Goal: Task Accomplishment & Management: Manage account settings

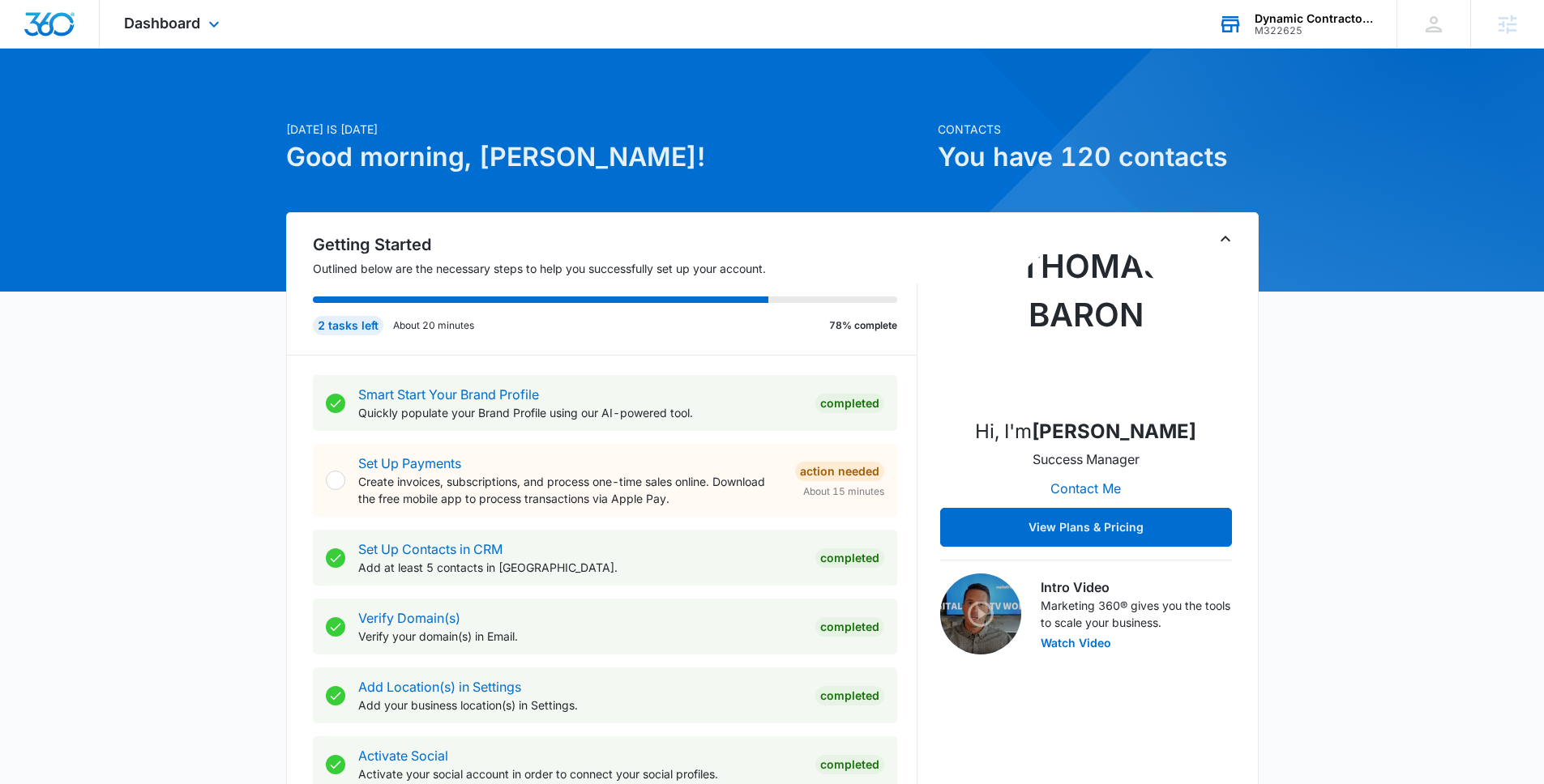
click at [1293, 26] on div "M322625" at bounding box center [1314, 31] width 118 height 12
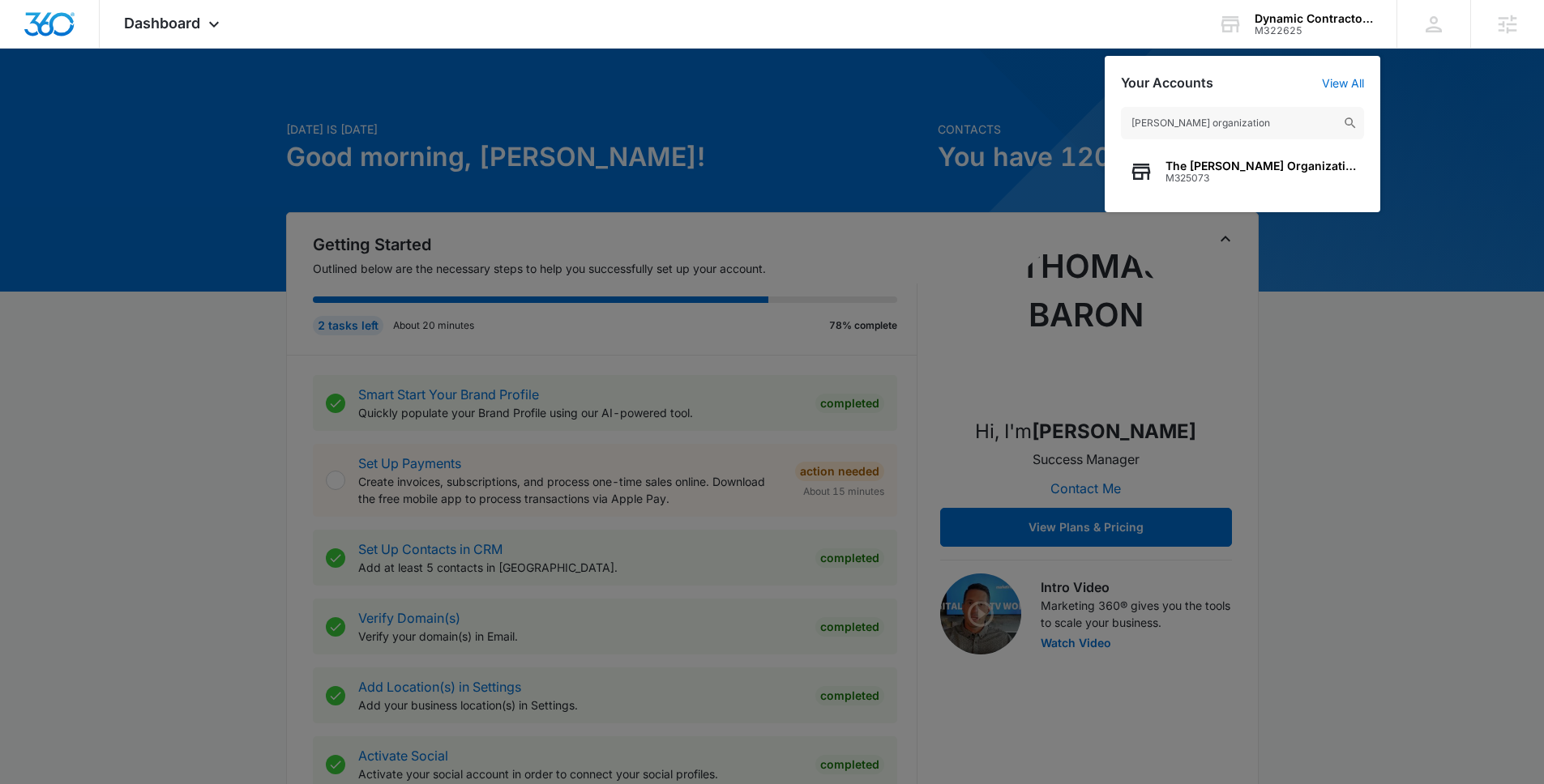
type input "andrews organization"
click at [1253, 169] on span "The Andrews Organization" at bounding box center [1260, 166] width 190 height 13
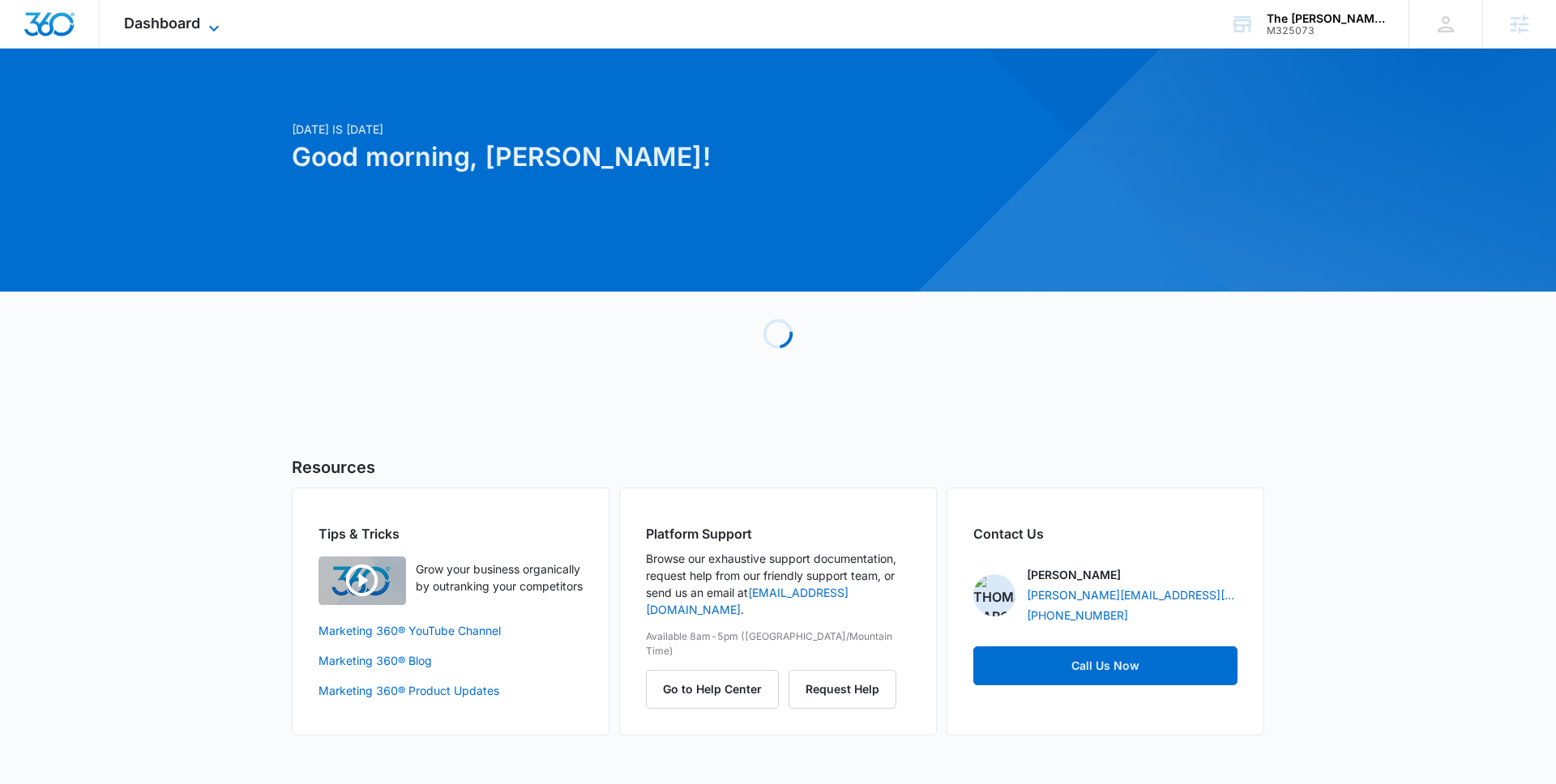
click at [189, 24] on span "Dashboard" at bounding box center [162, 23] width 76 height 17
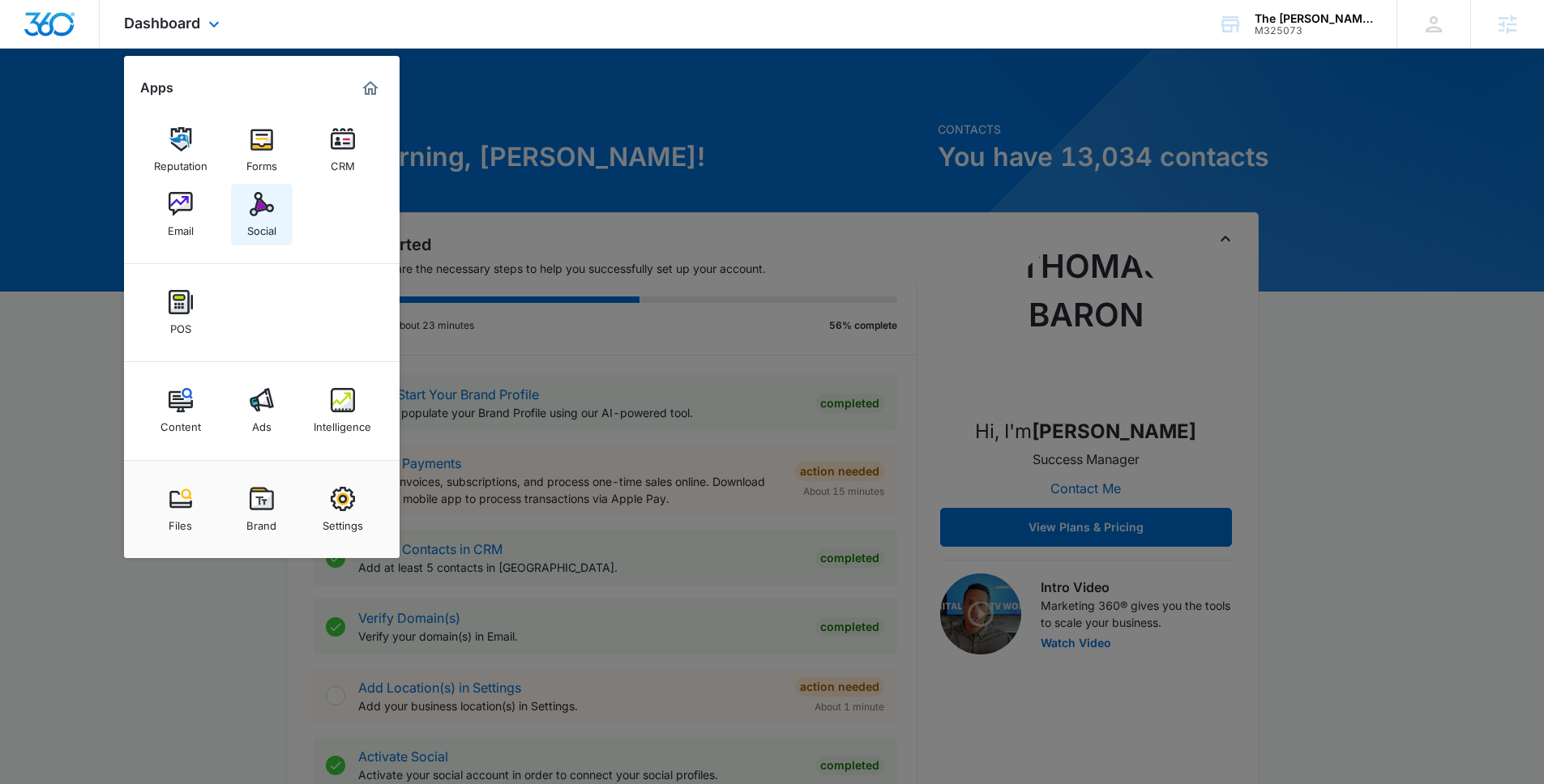
click at [266, 202] on img at bounding box center [261, 204] width 24 height 24
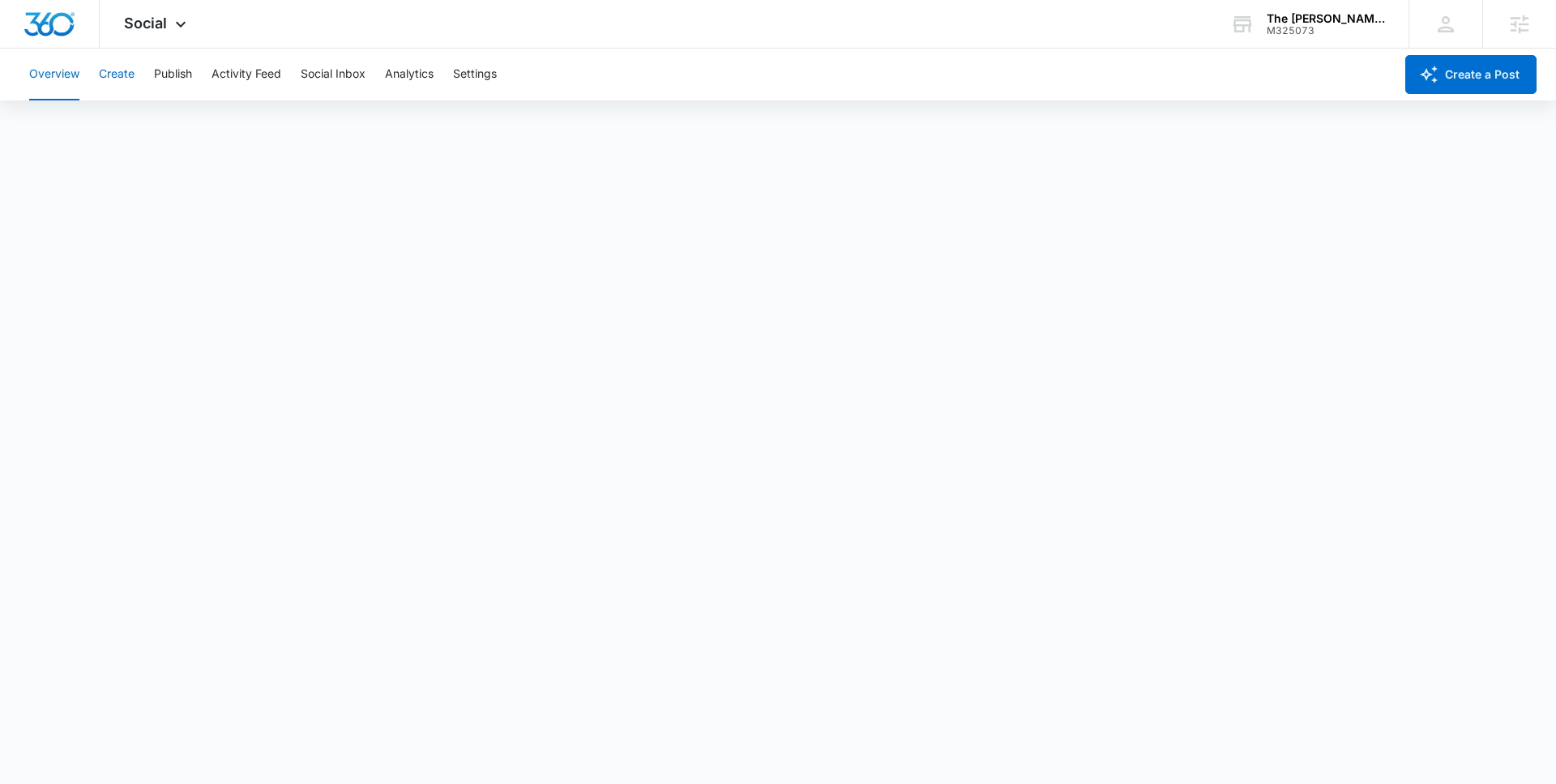
click at [133, 78] on button "Create" at bounding box center [116, 74] width 35 height 52
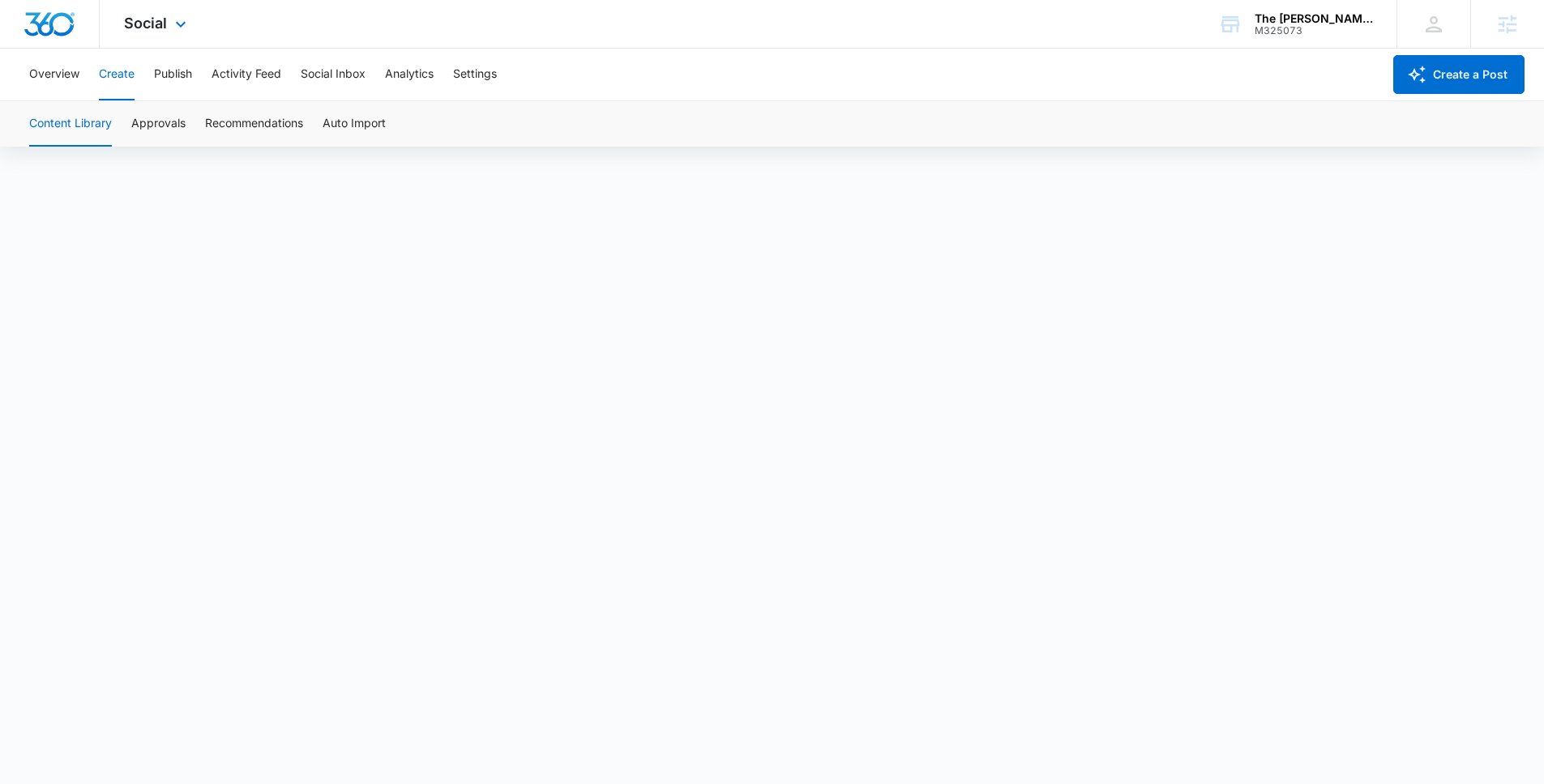
scroll to position [8, 0]
click at [69, 80] on button "Overview" at bounding box center [53, 74] width 50 height 52
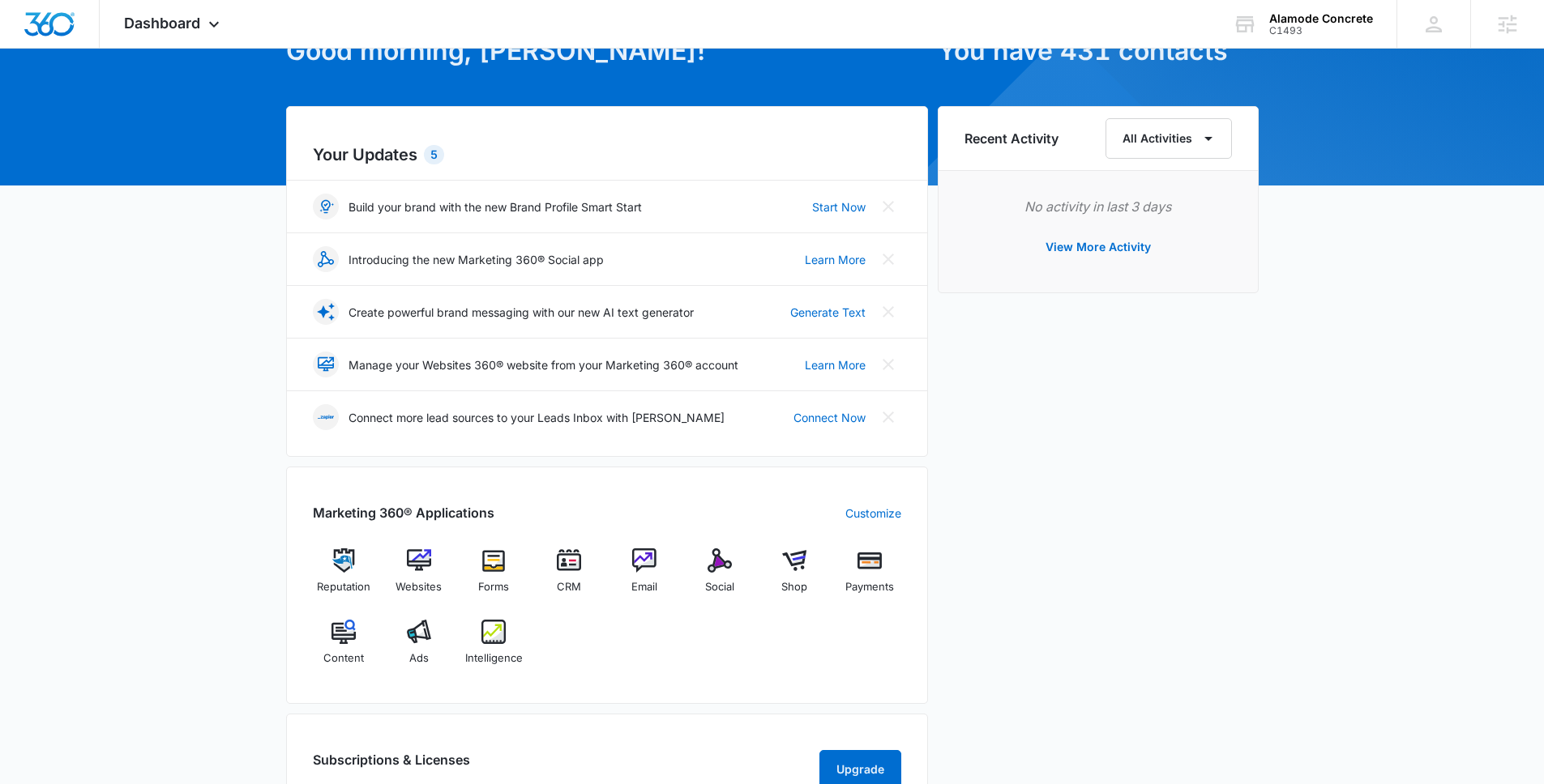
scroll to position [286, 0]
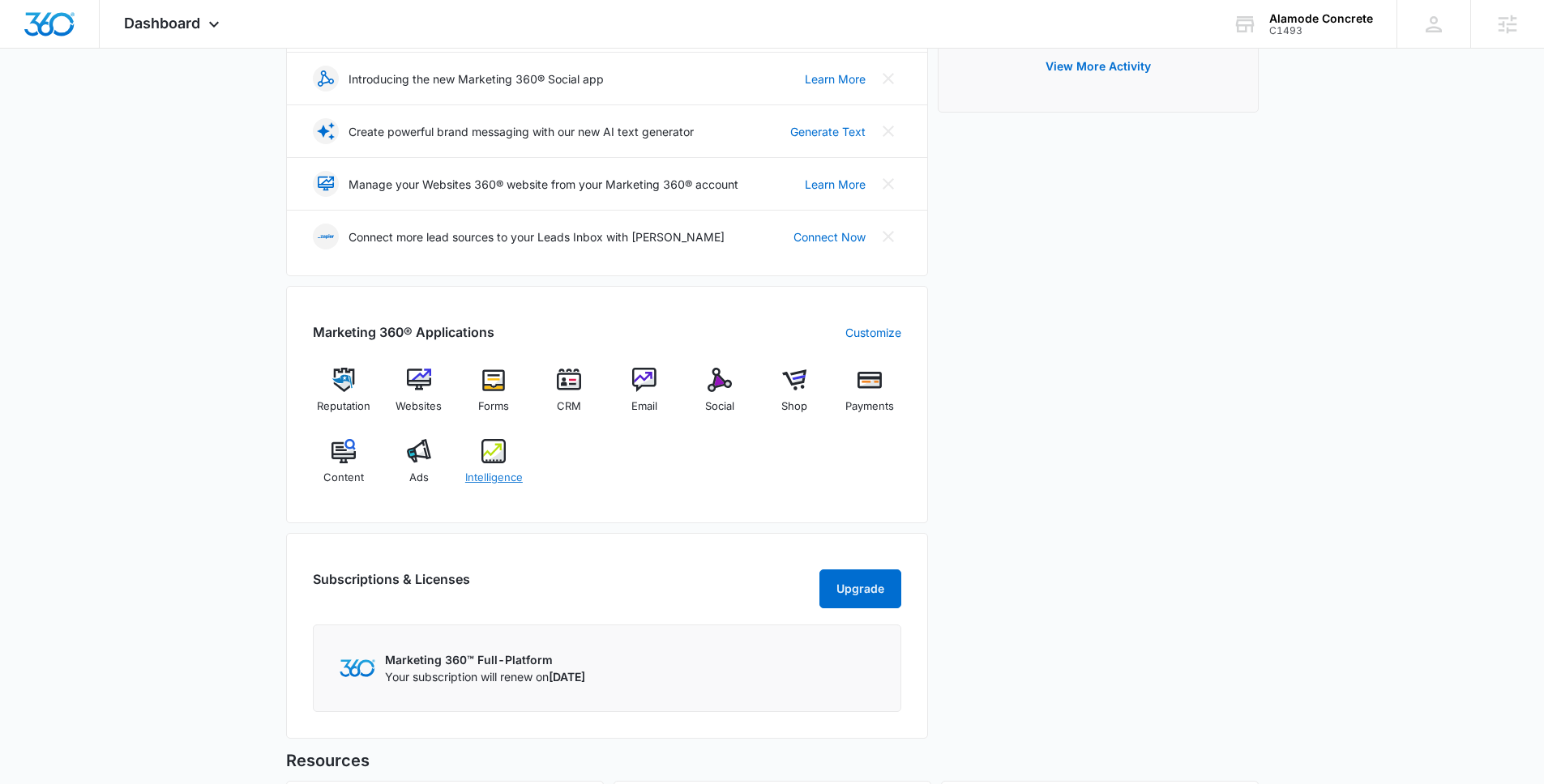
click at [498, 457] on img at bounding box center [493, 450] width 24 height 24
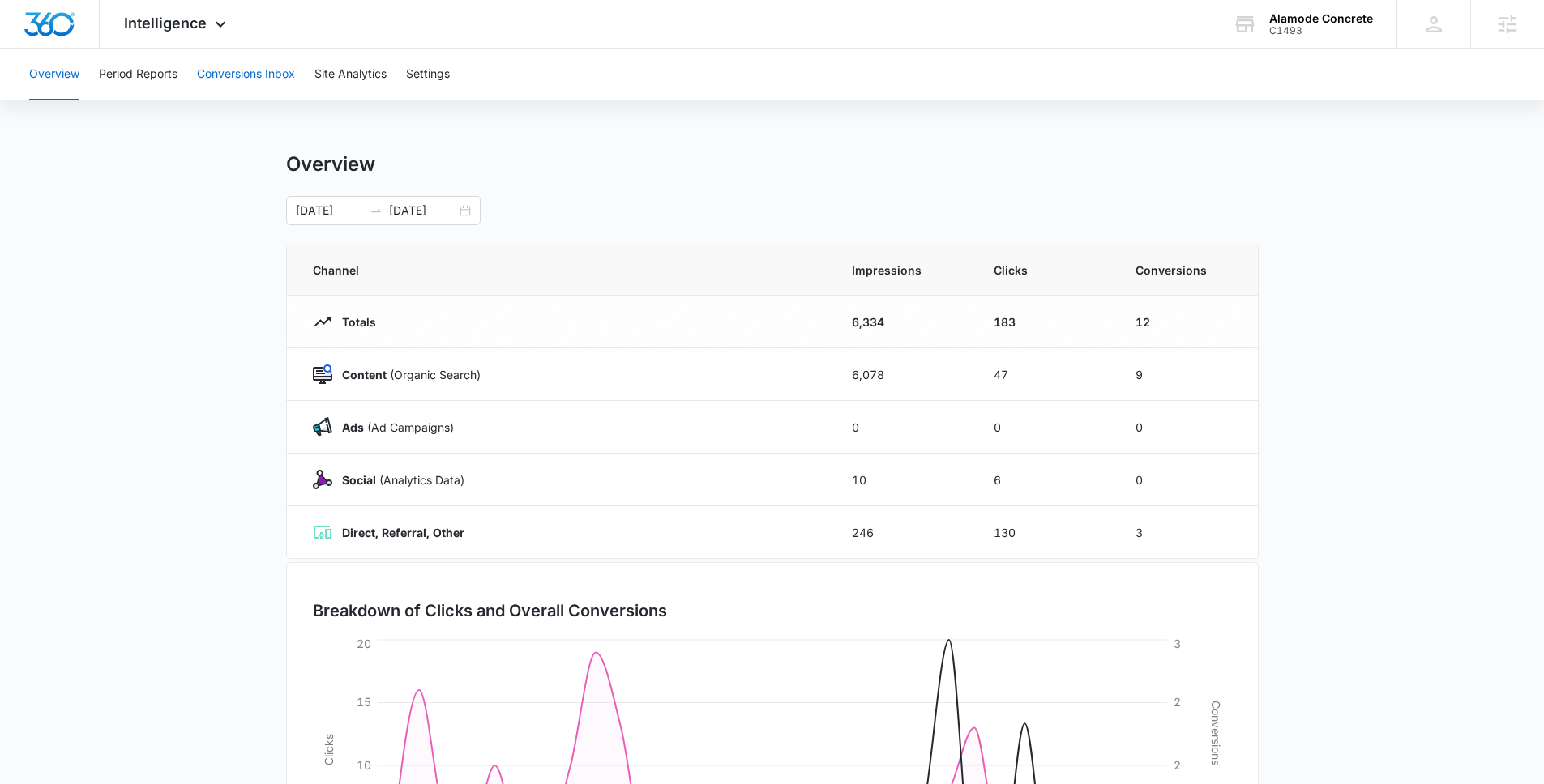
click at [254, 85] on button "Conversions Inbox" at bounding box center [246, 74] width 98 height 52
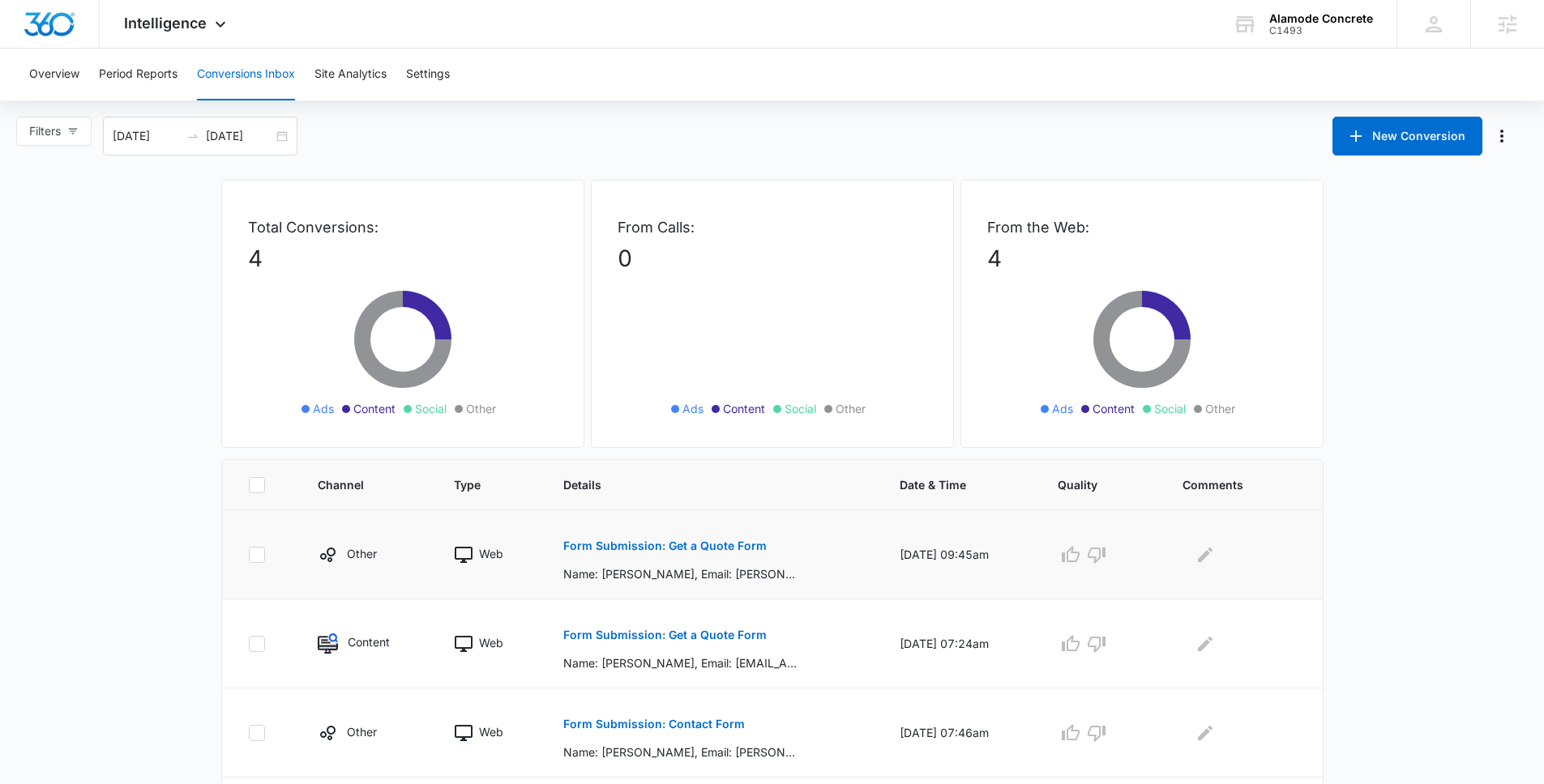
click at [701, 556] on button "Form Submission: Get a Quote Form" at bounding box center [665, 546] width 203 height 39
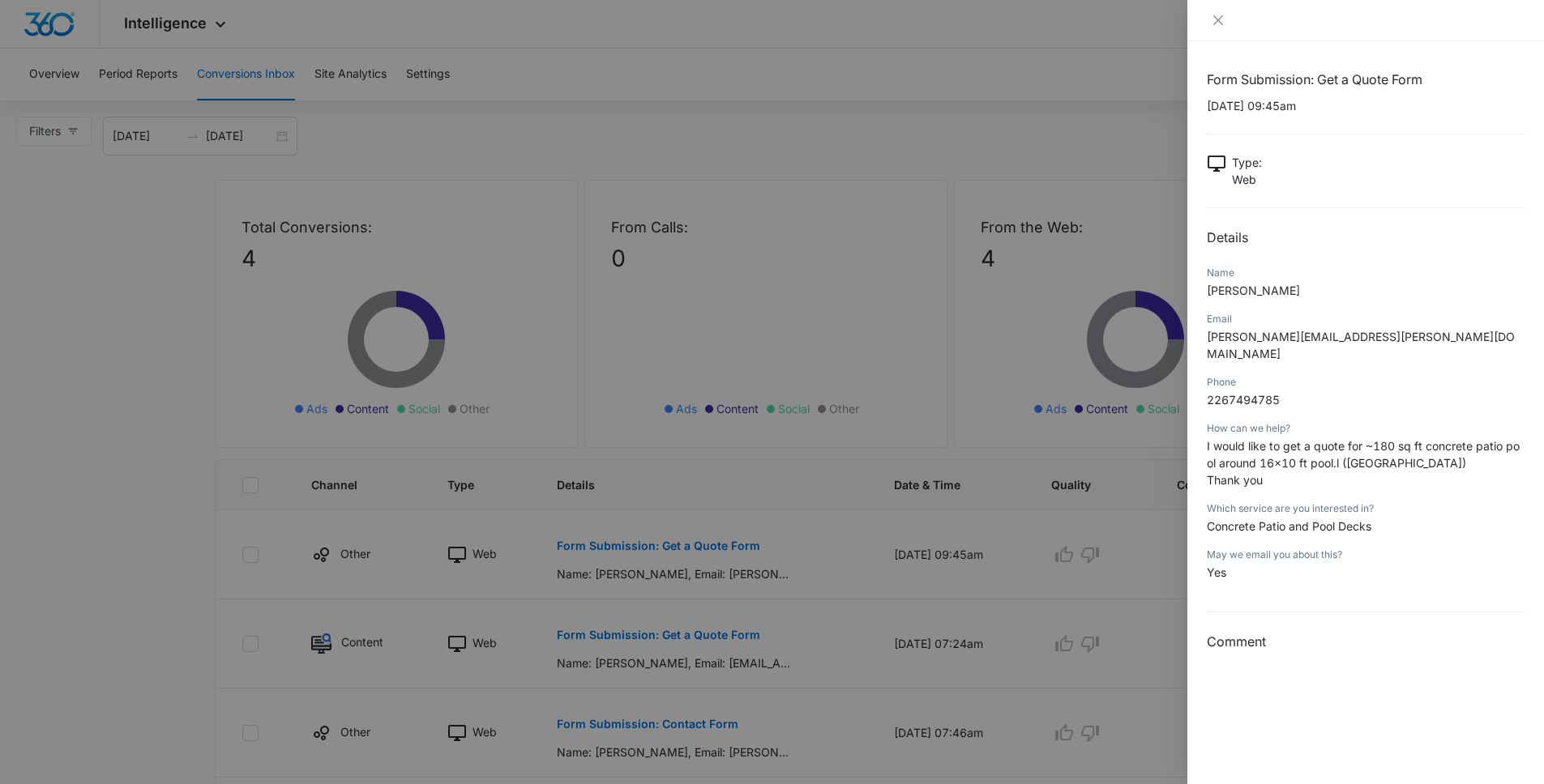
click at [897, 353] on div at bounding box center [772, 392] width 1544 height 784
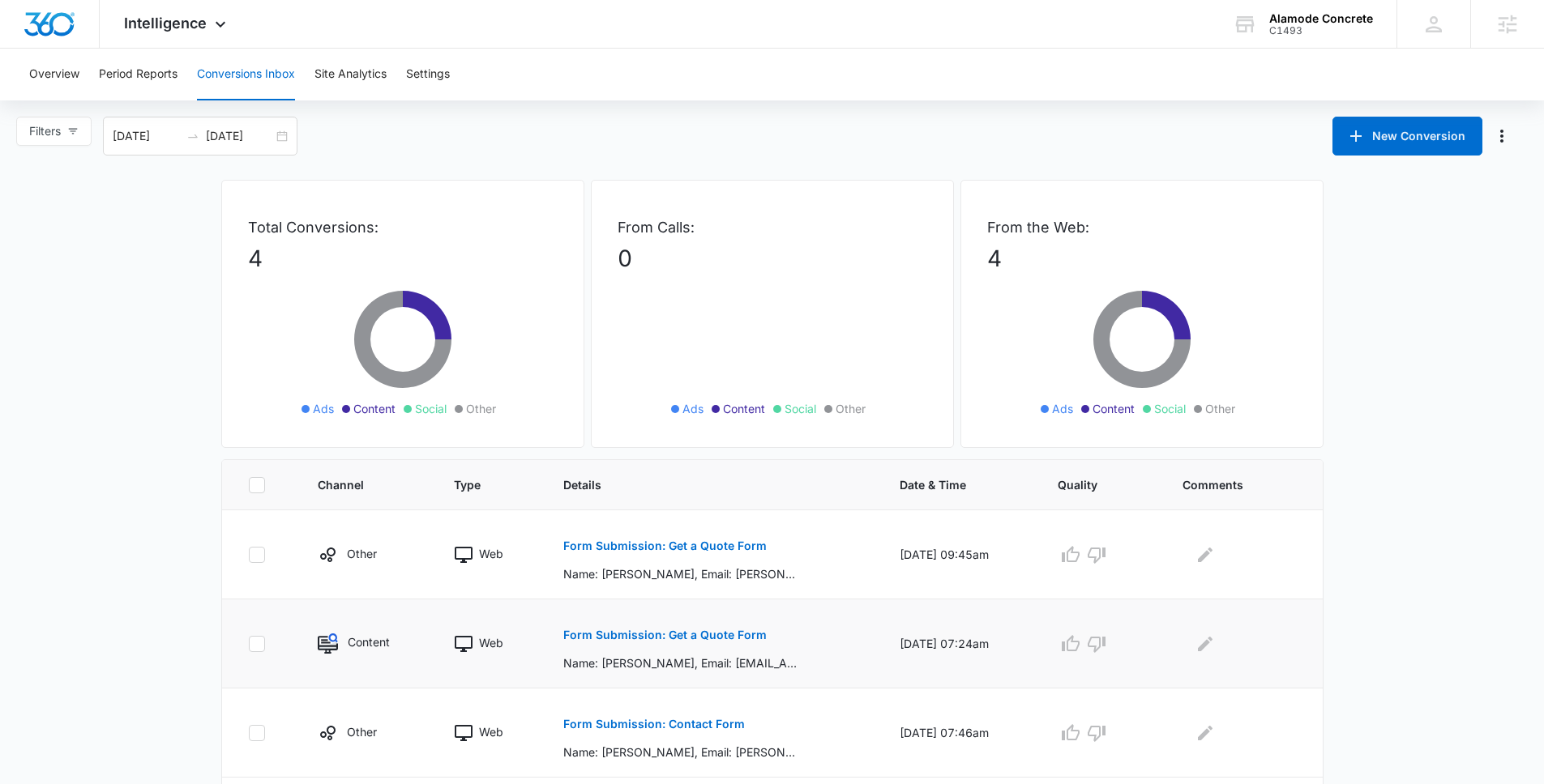
click at [597, 649] on button "Form Submission: Get a Quote Form" at bounding box center [665, 634] width 203 height 39
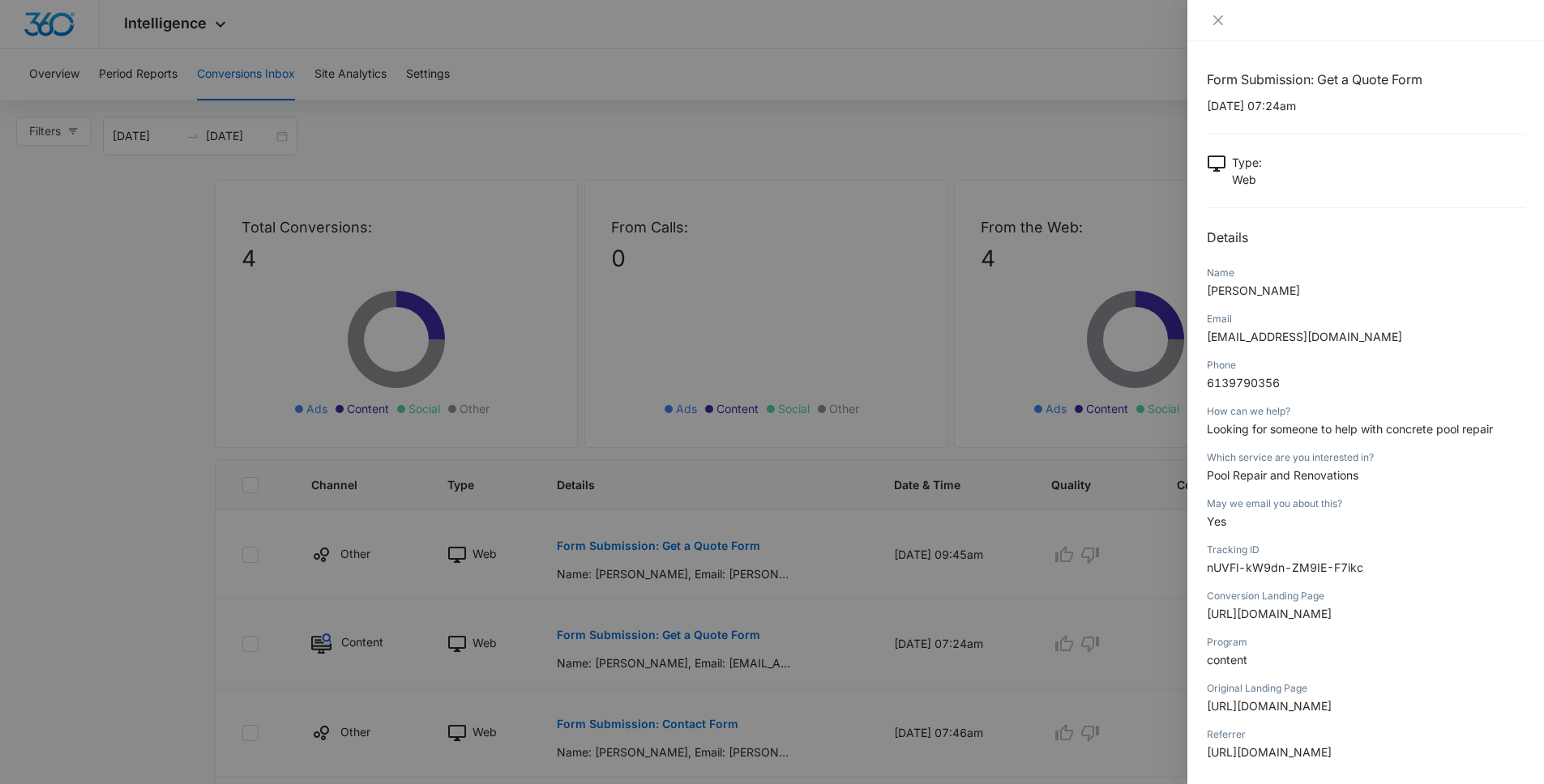
click at [807, 387] on div at bounding box center [772, 392] width 1544 height 784
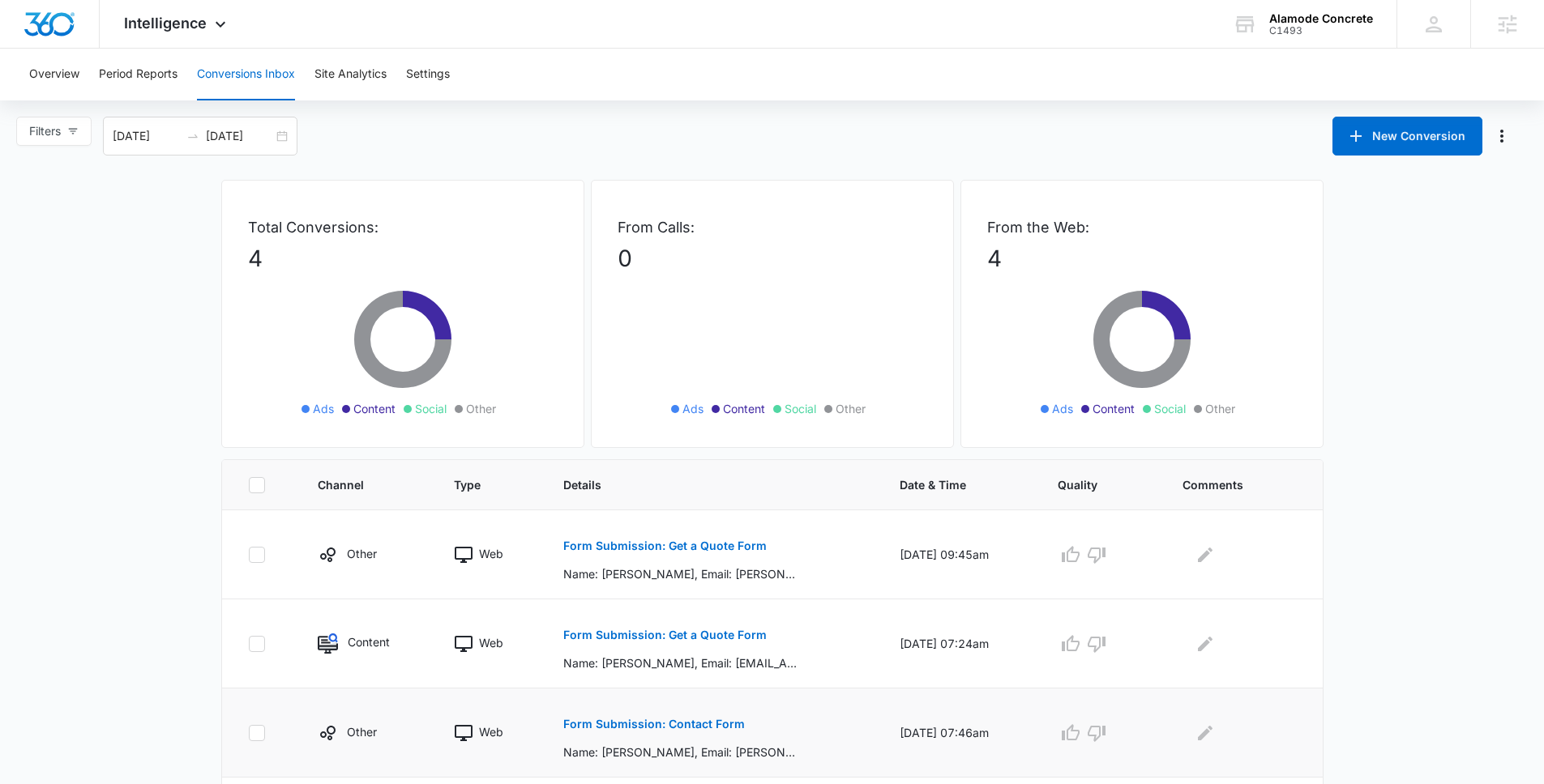
click at [662, 720] on p "Form Submission: Contact Form" at bounding box center [654, 724] width 181 height 12
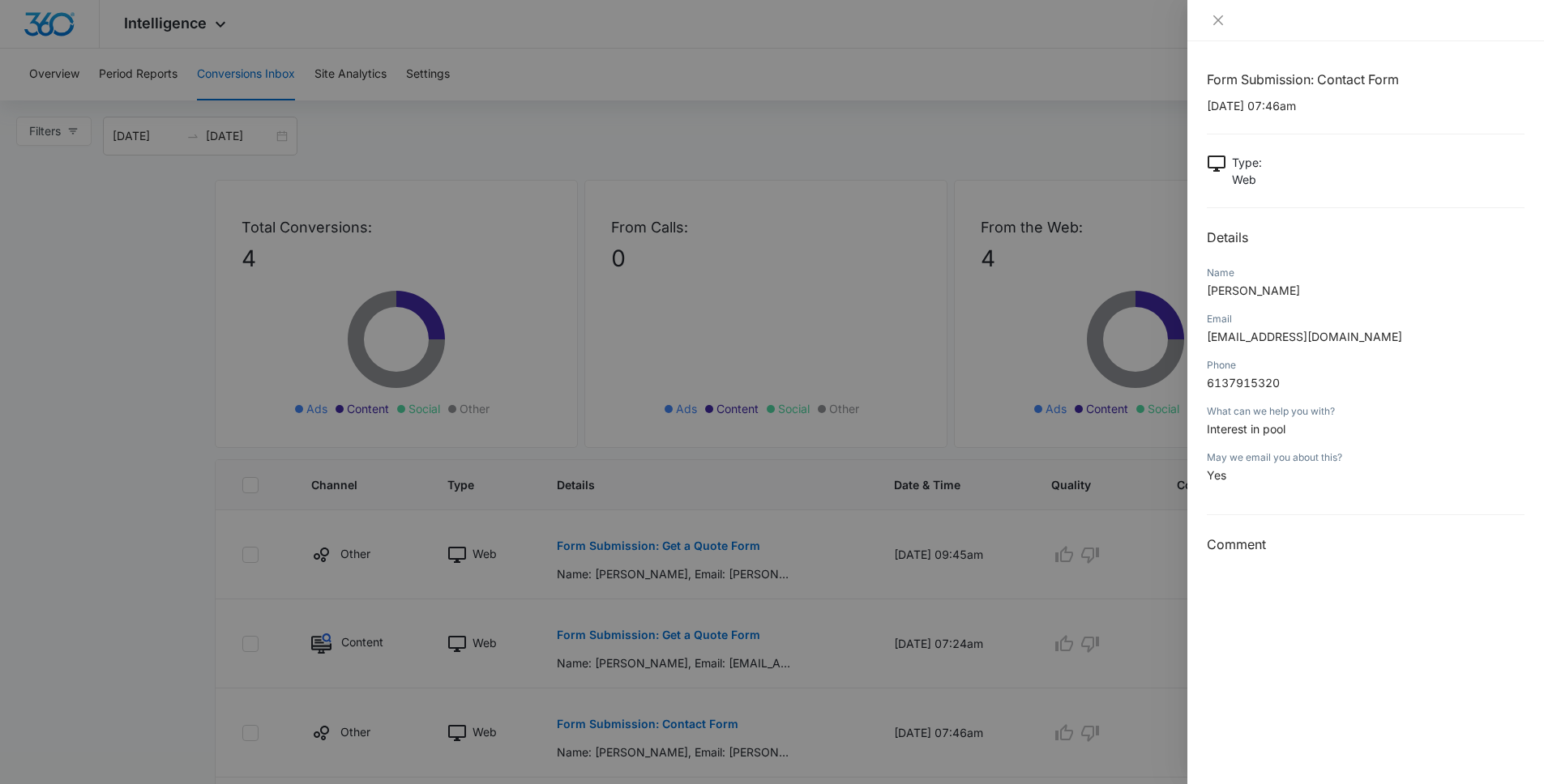
click at [850, 362] on div at bounding box center [772, 392] width 1544 height 784
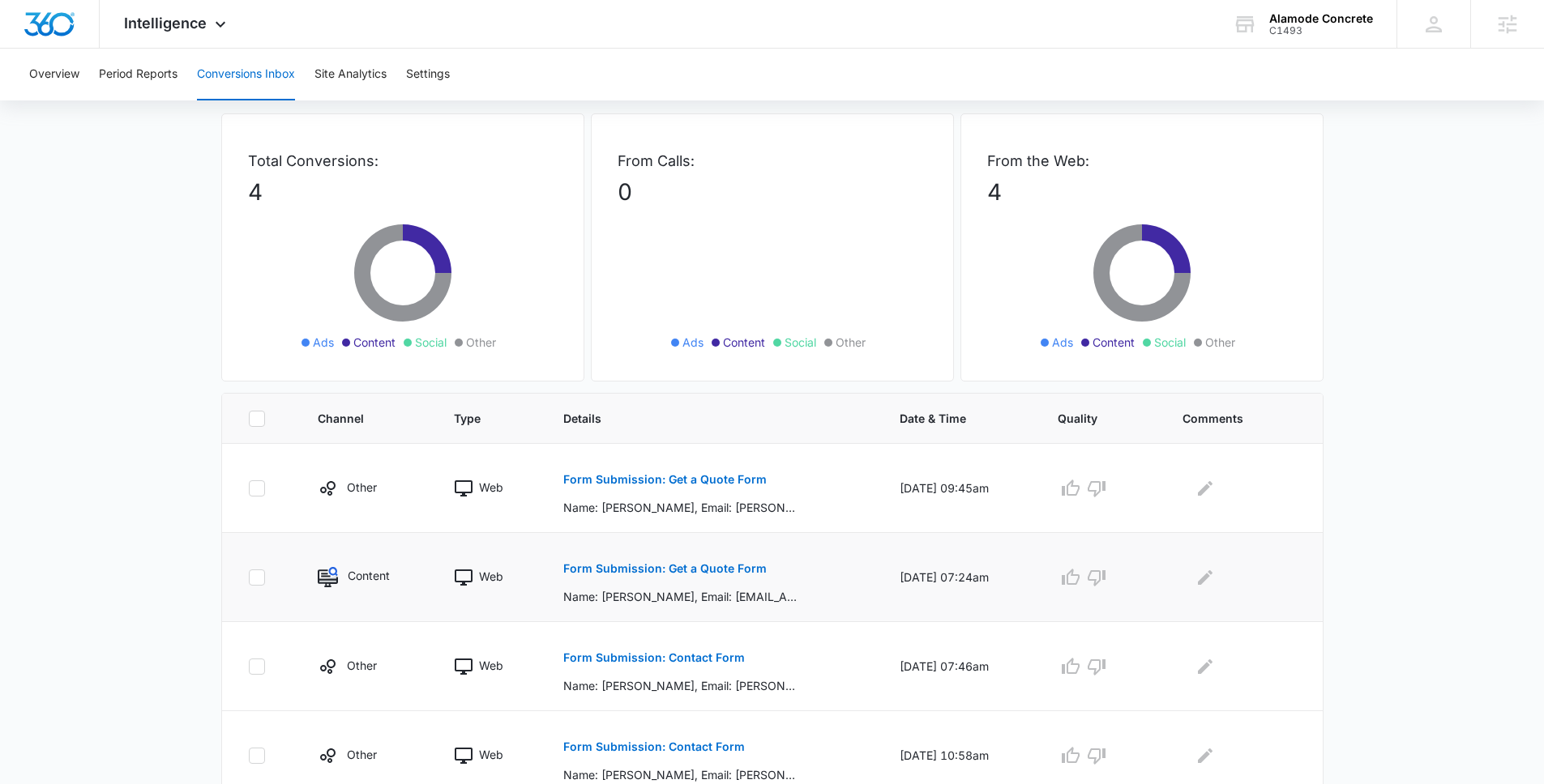
scroll to position [119, 0]
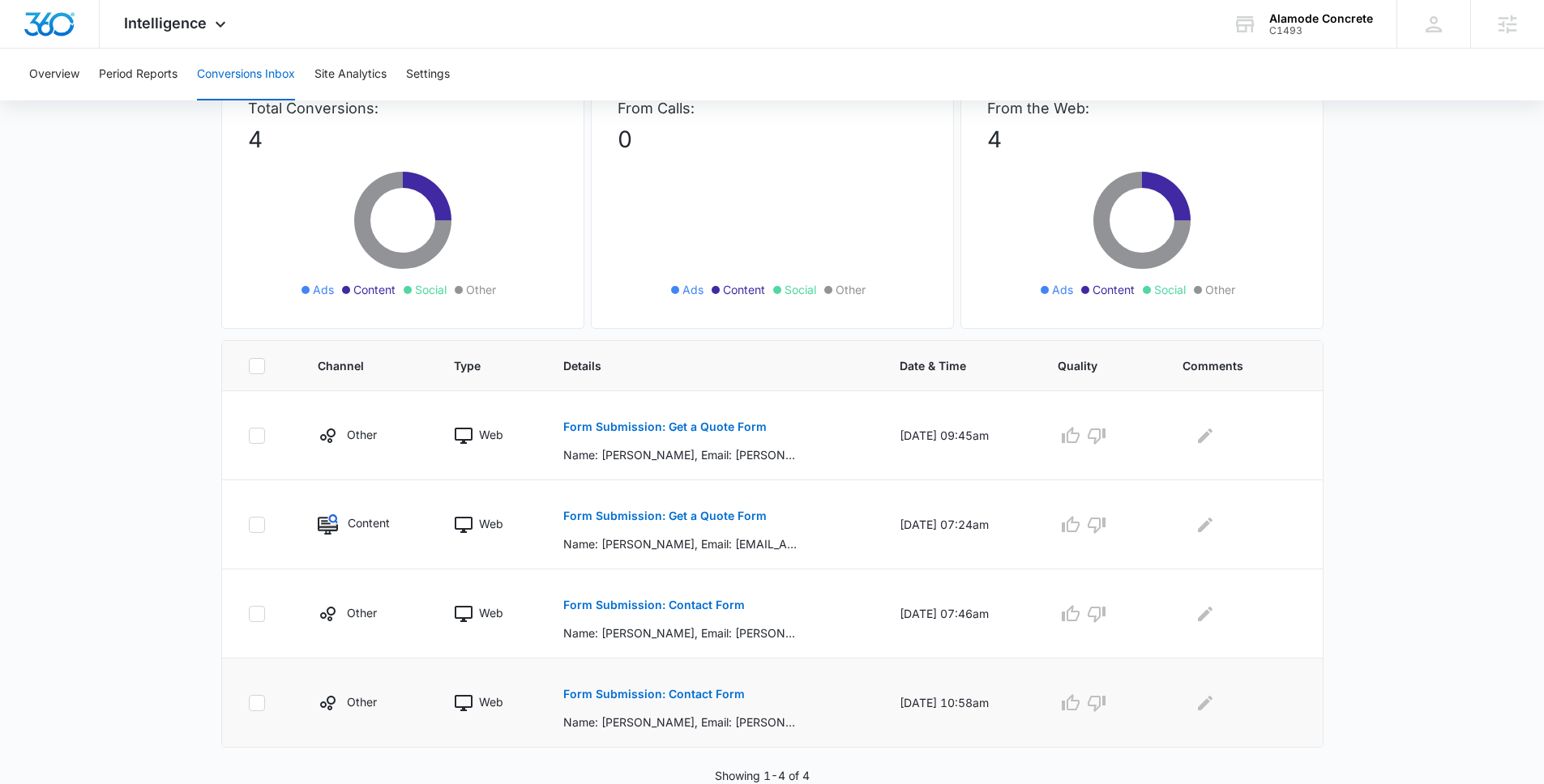
click at [712, 691] on p "Form Submission: Contact Form" at bounding box center [654, 694] width 181 height 12
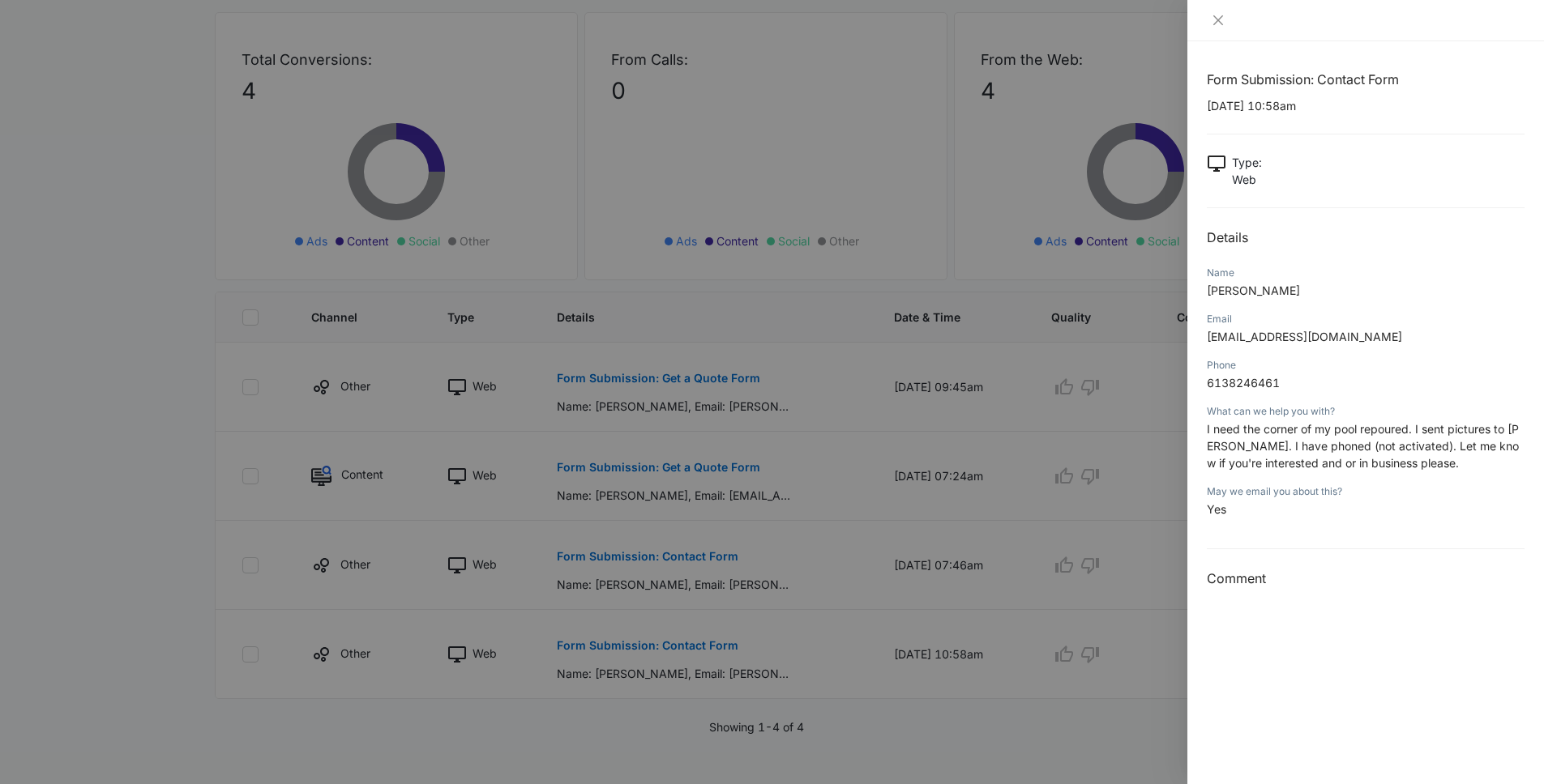
scroll to position [179, 0]
click at [909, 372] on div at bounding box center [772, 392] width 1544 height 784
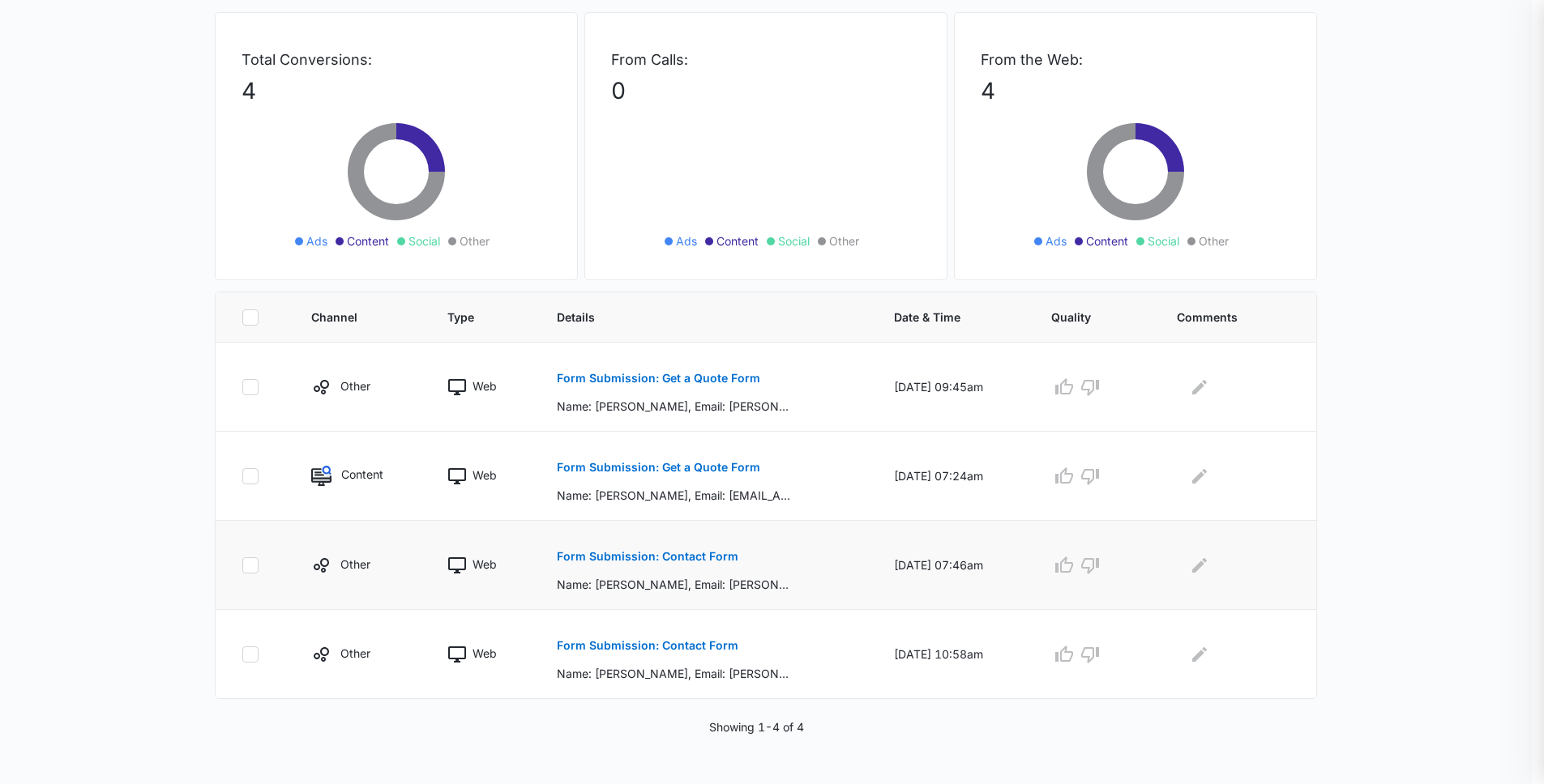
scroll to position [119, 0]
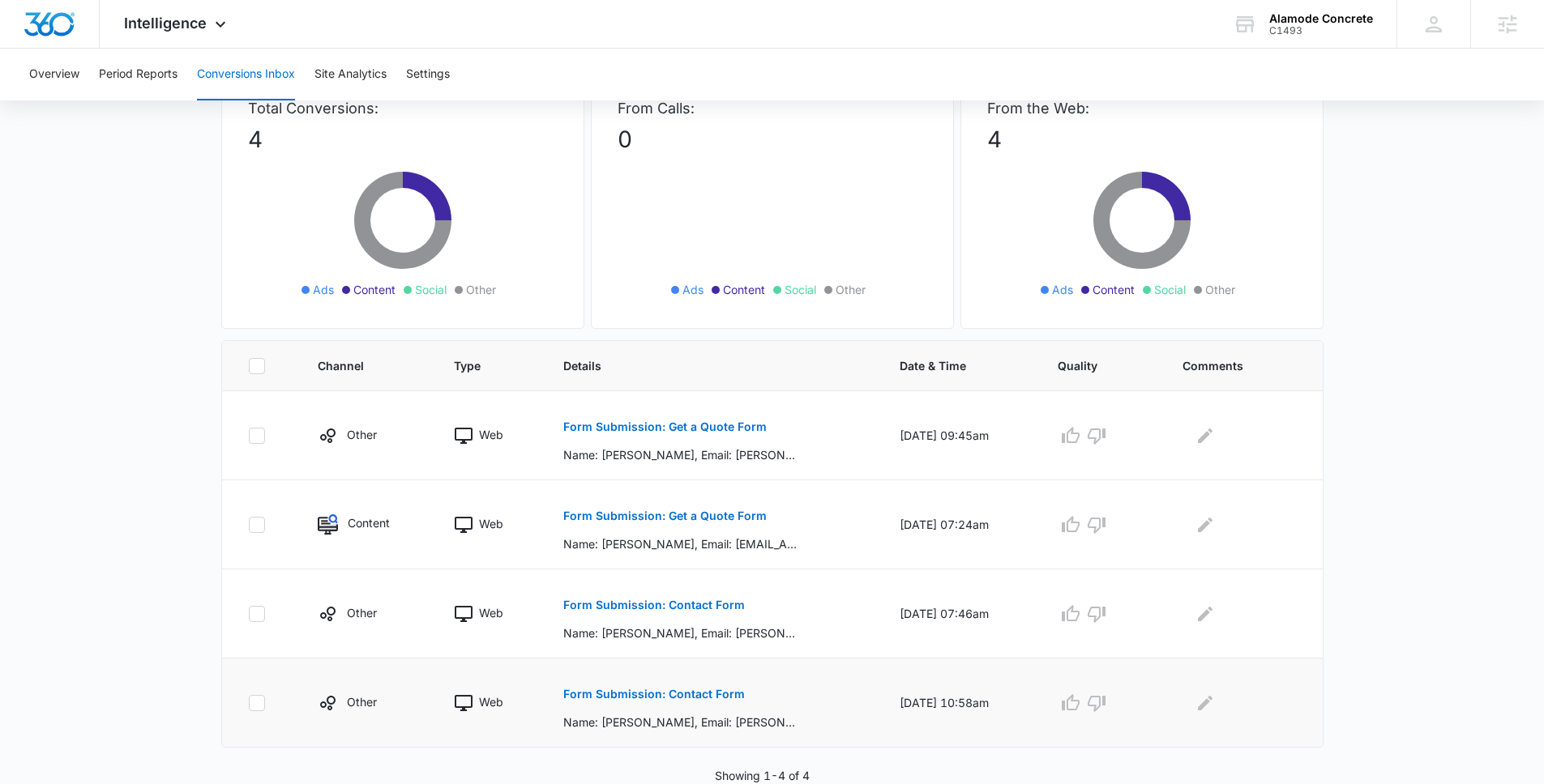
click at [711, 685] on button "Form Submission: Contact Form" at bounding box center [654, 694] width 181 height 39
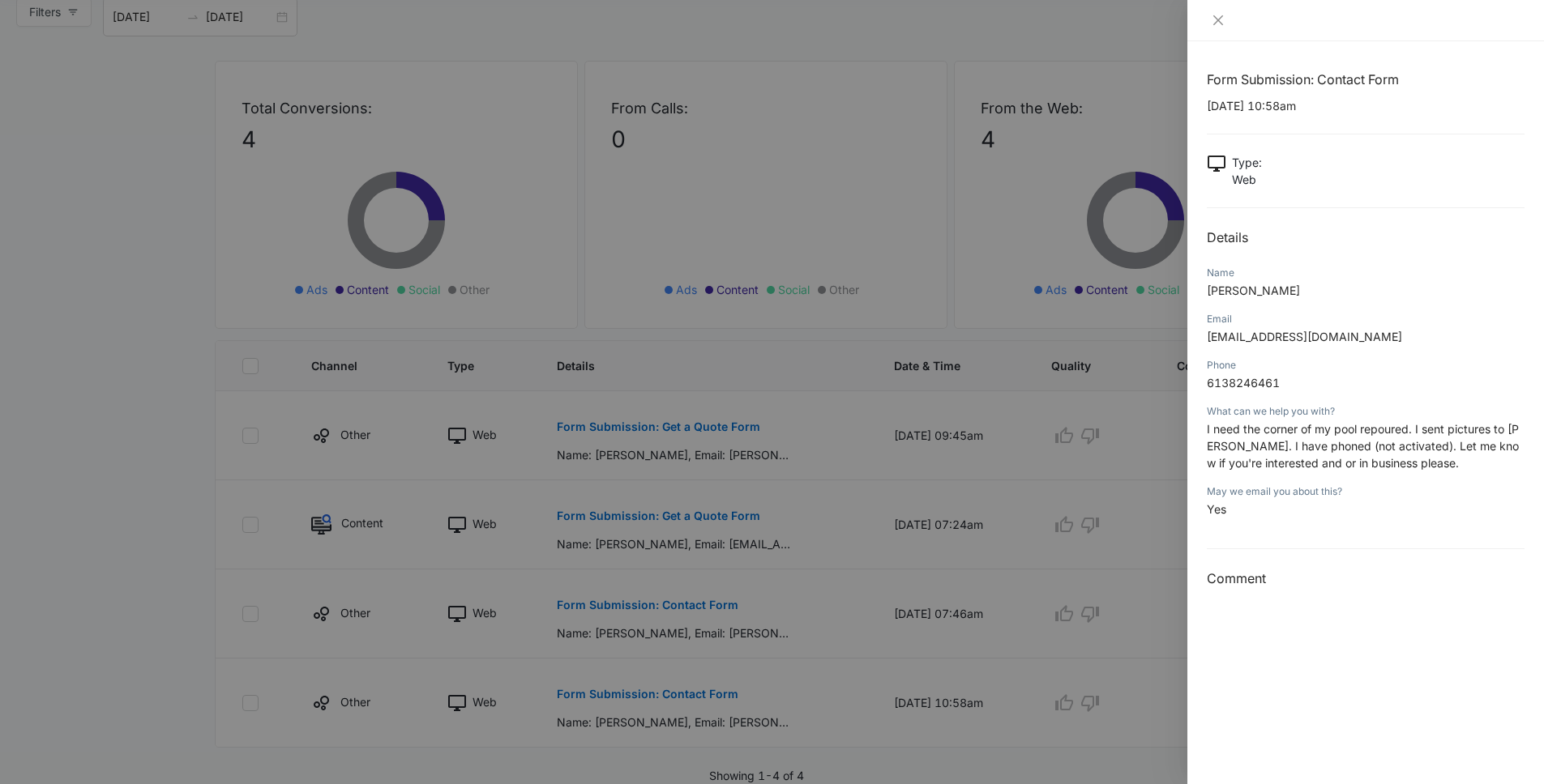
click at [988, 252] on div at bounding box center [772, 392] width 1544 height 784
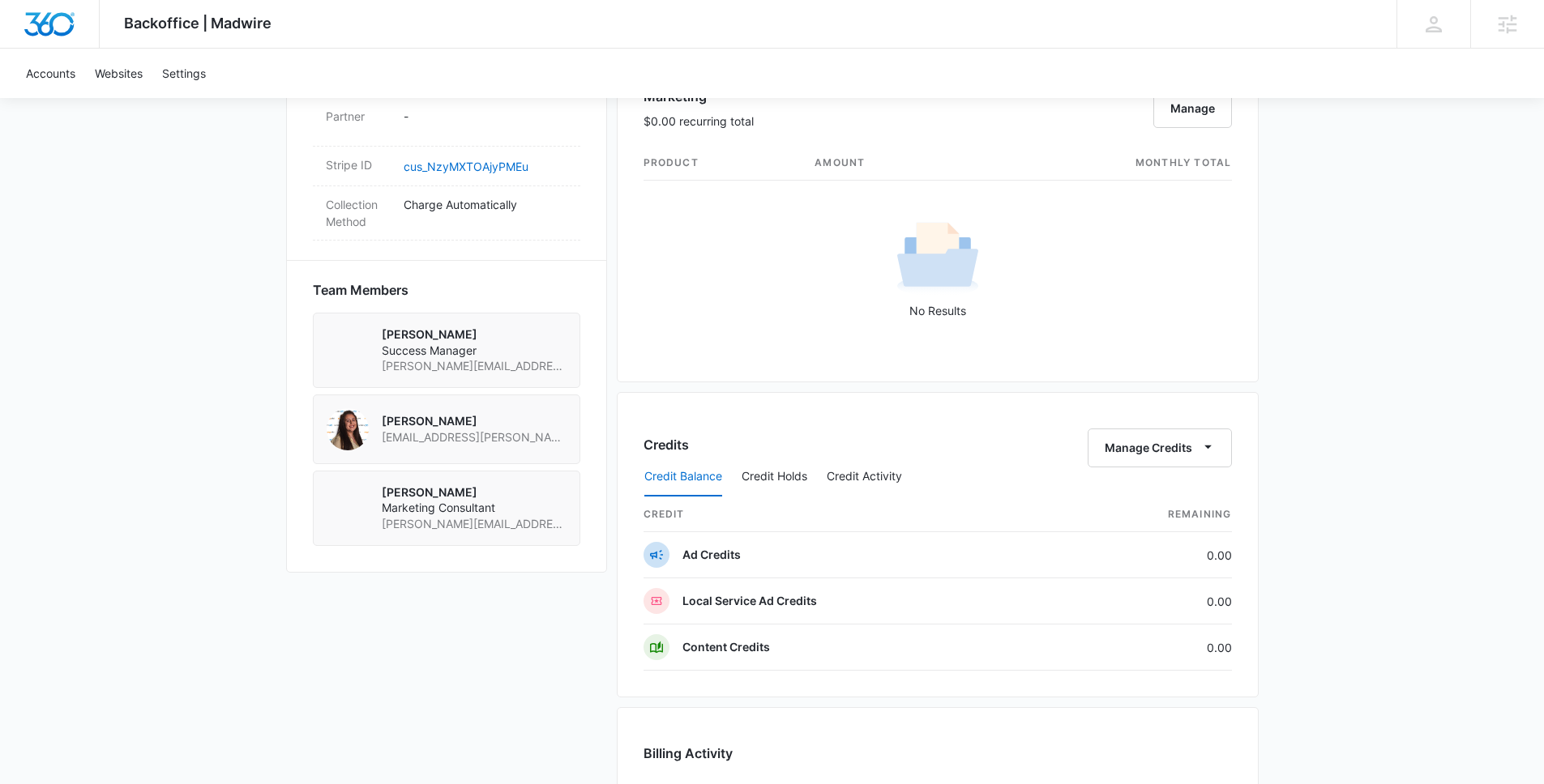
scroll to position [1482, 0]
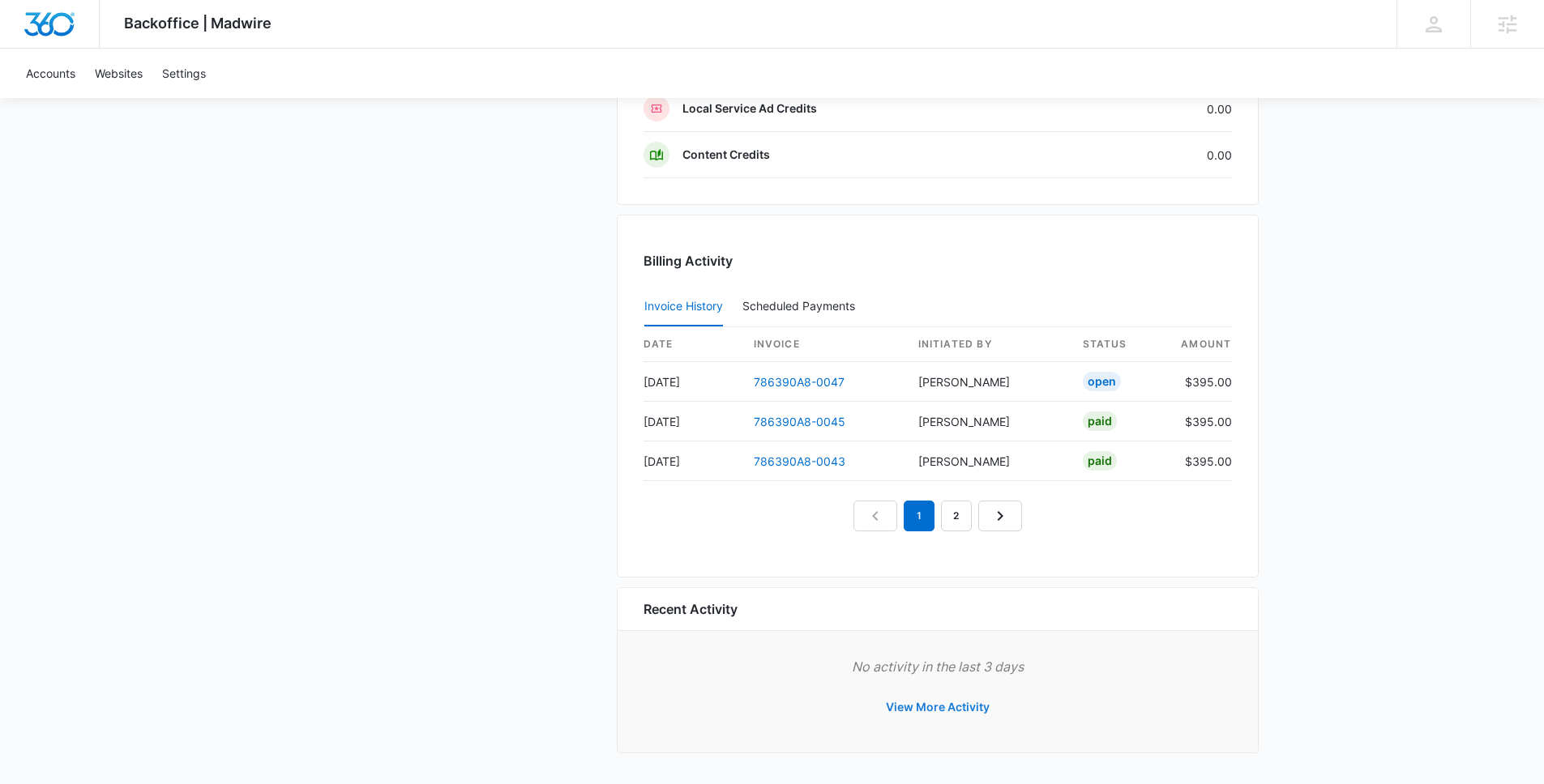
click at [982, 711] on button "View More Activity" at bounding box center [937, 707] width 136 height 39
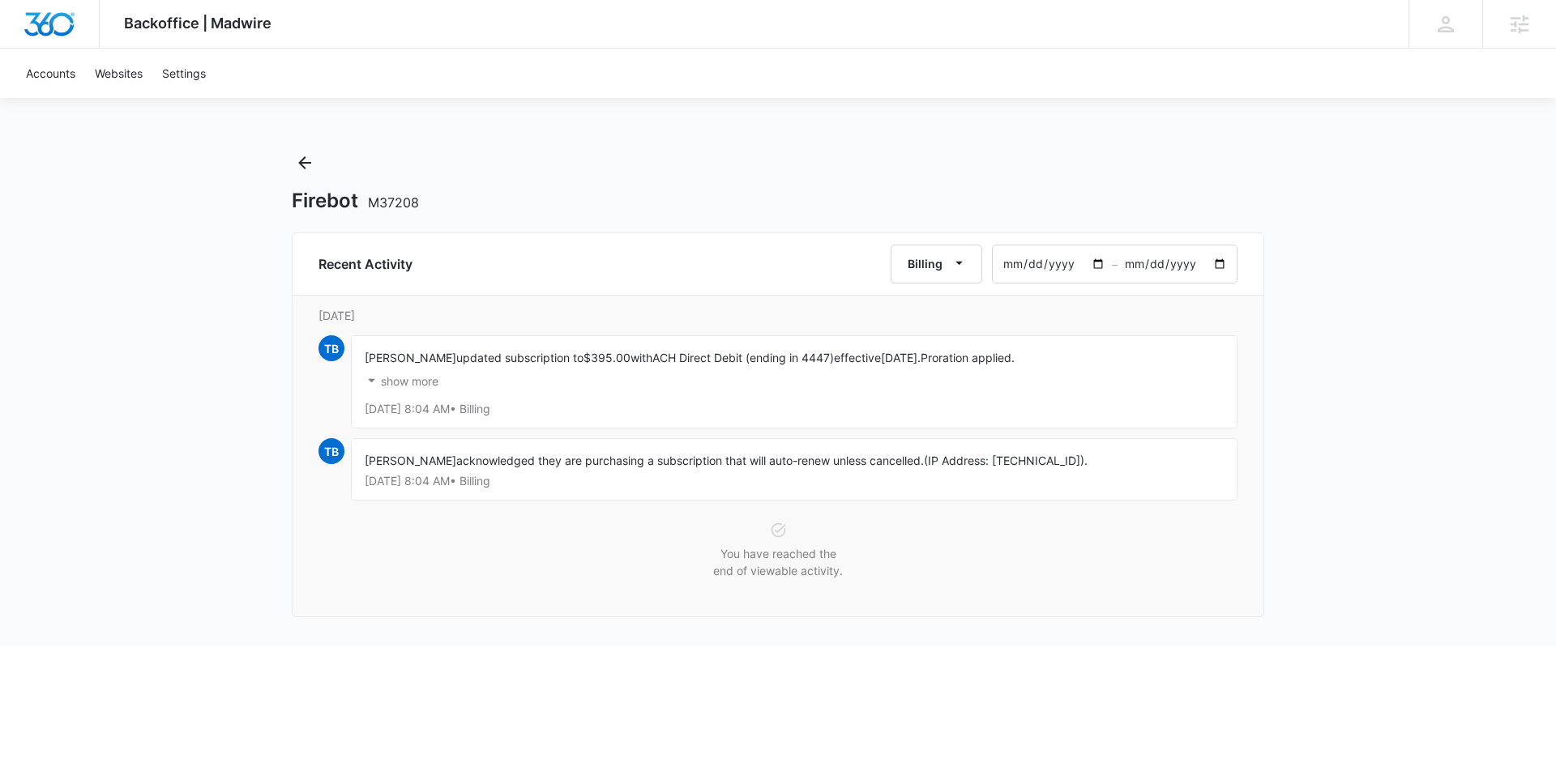
click at [1011, 266] on input "2025-08-08" at bounding box center [1052, 264] width 119 height 37
type input "2025-06-08"
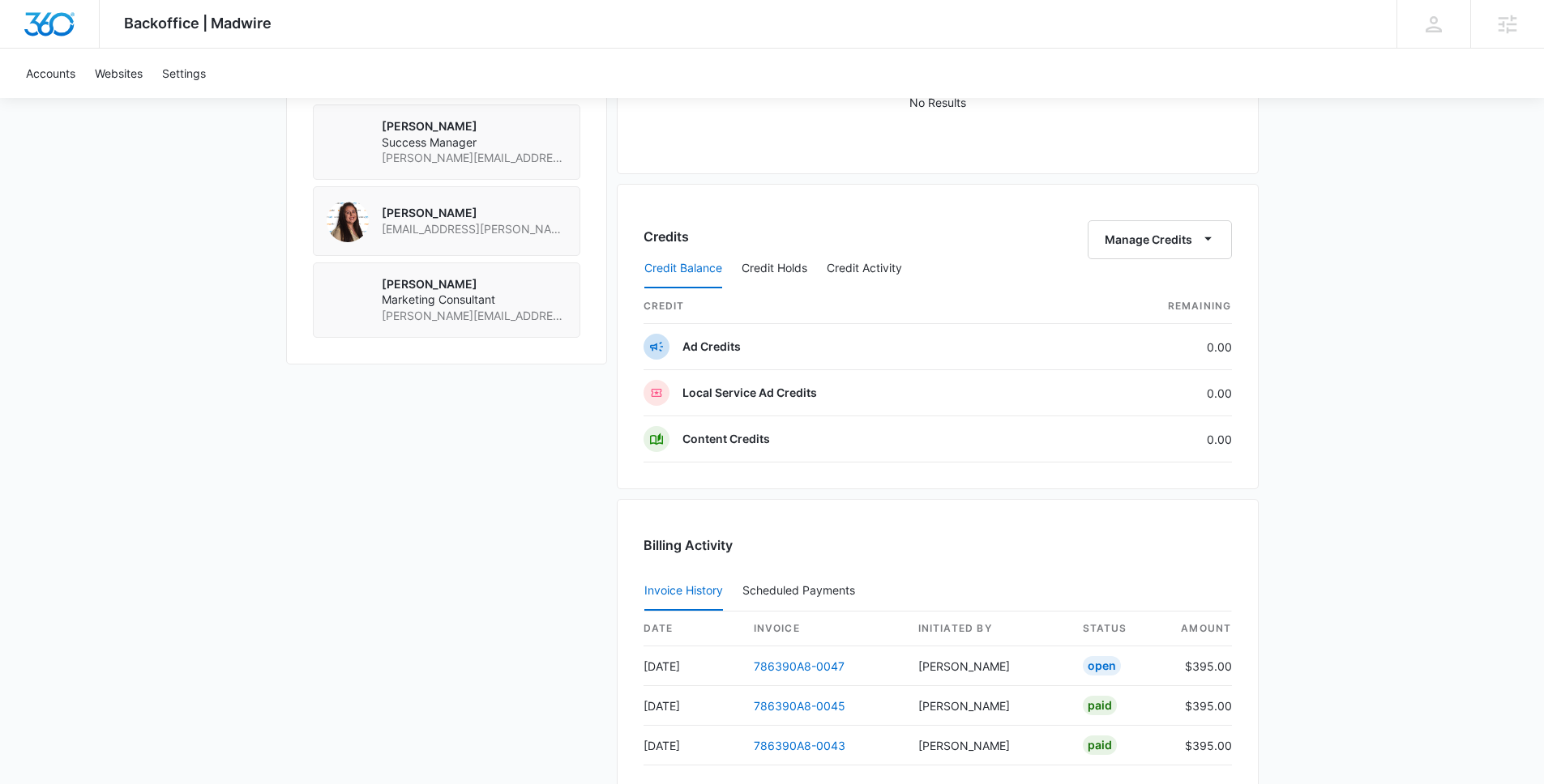
scroll to position [1482, 0]
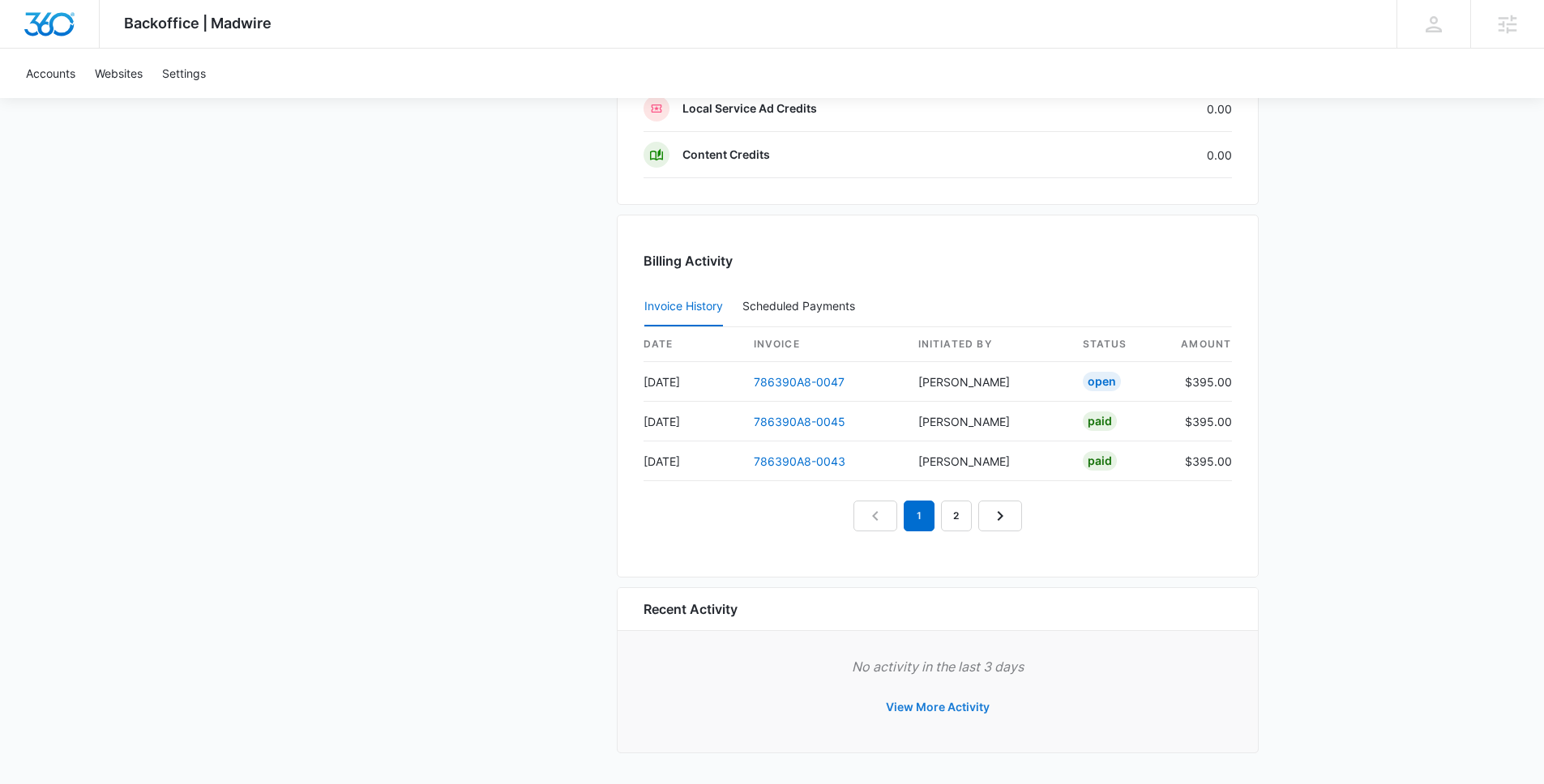
click at [947, 705] on button "View More Activity" at bounding box center [937, 707] width 136 height 39
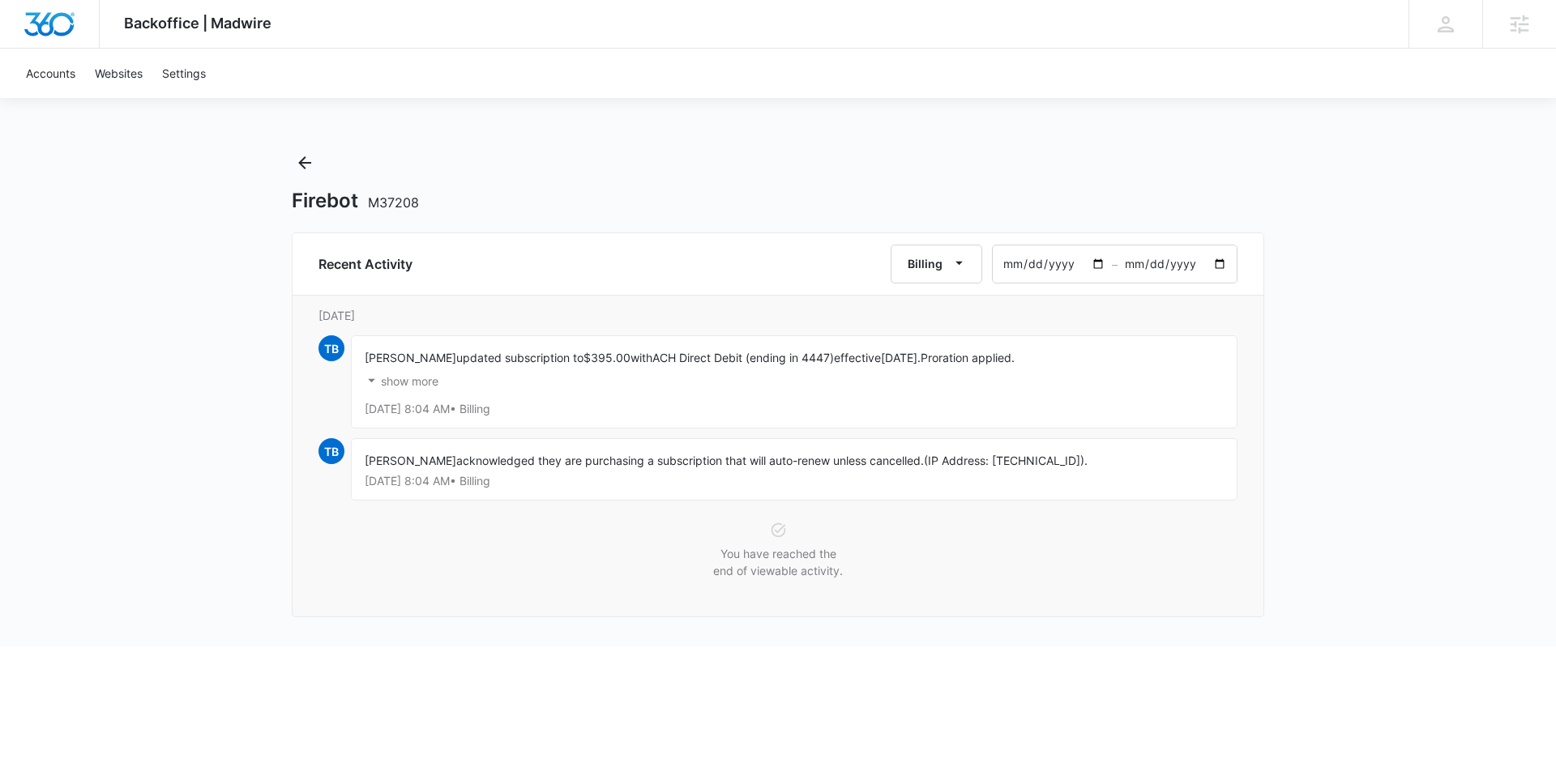
click at [1016, 266] on input "2025-08-08" at bounding box center [1052, 264] width 119 height 37
type input "2025-06-08"
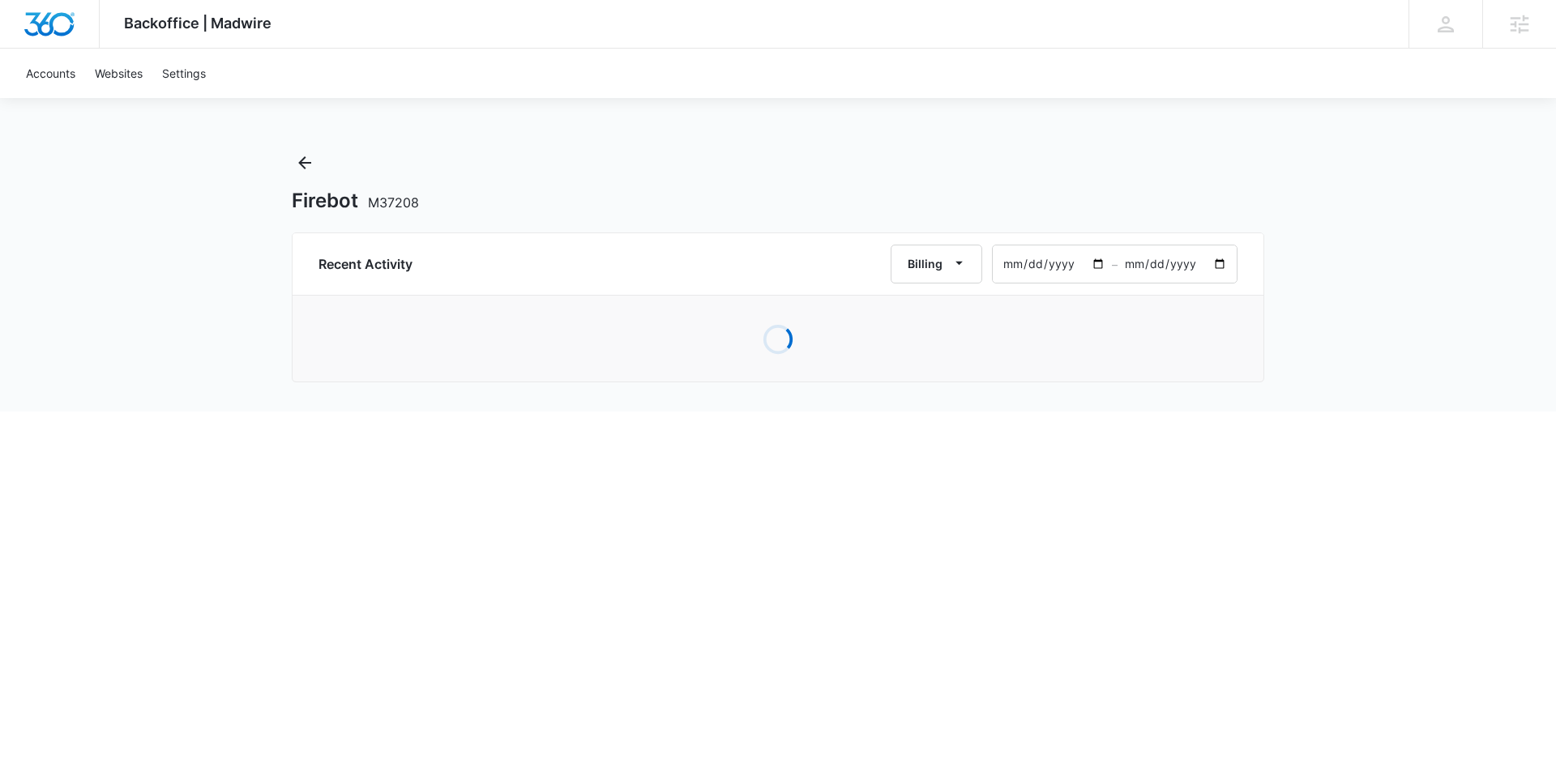
click at [1122, 193] on div "Firebot M37208" at bounding box center [778, 200] width 973 height 24
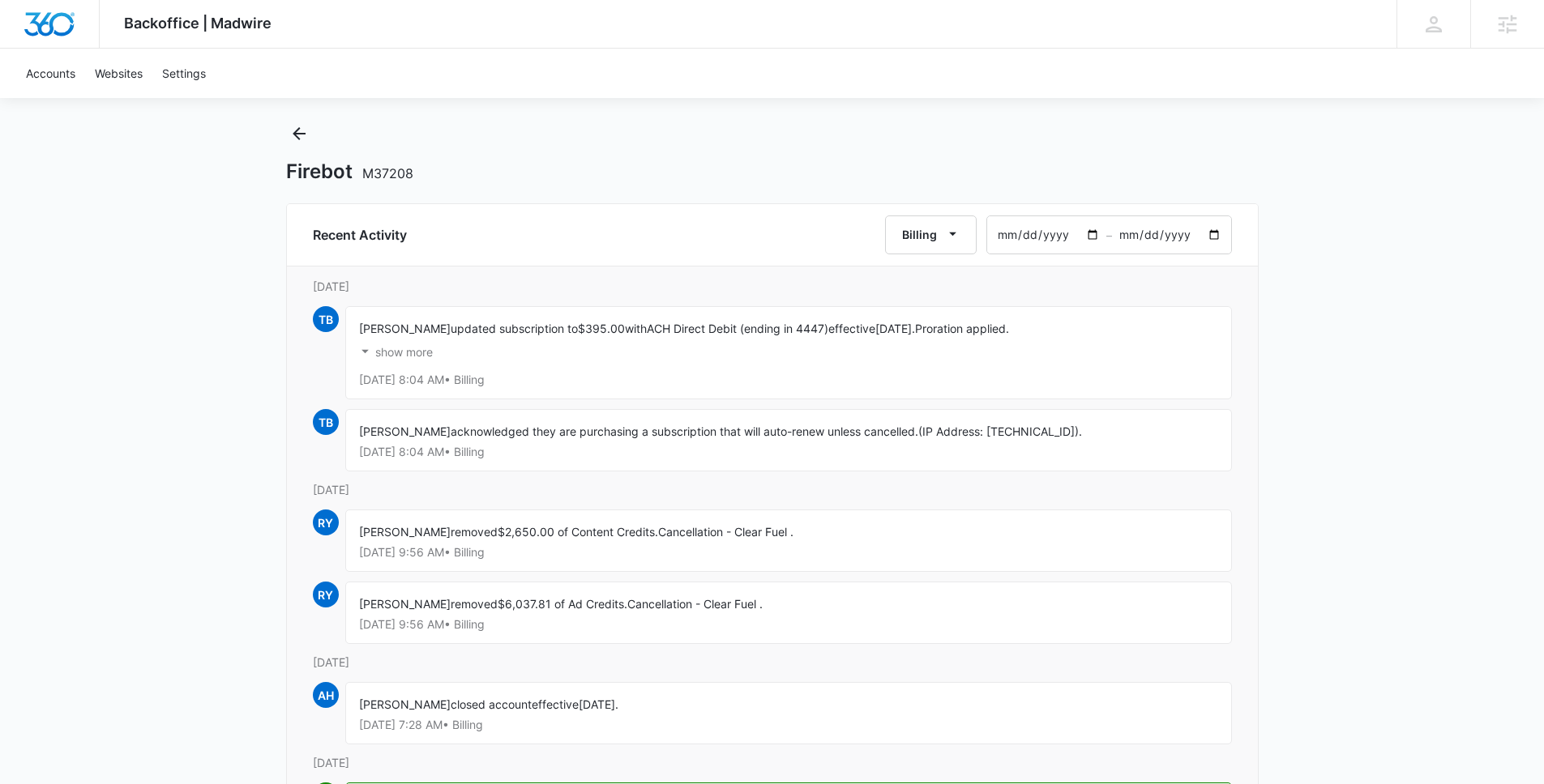
scroll to position [42, 0]
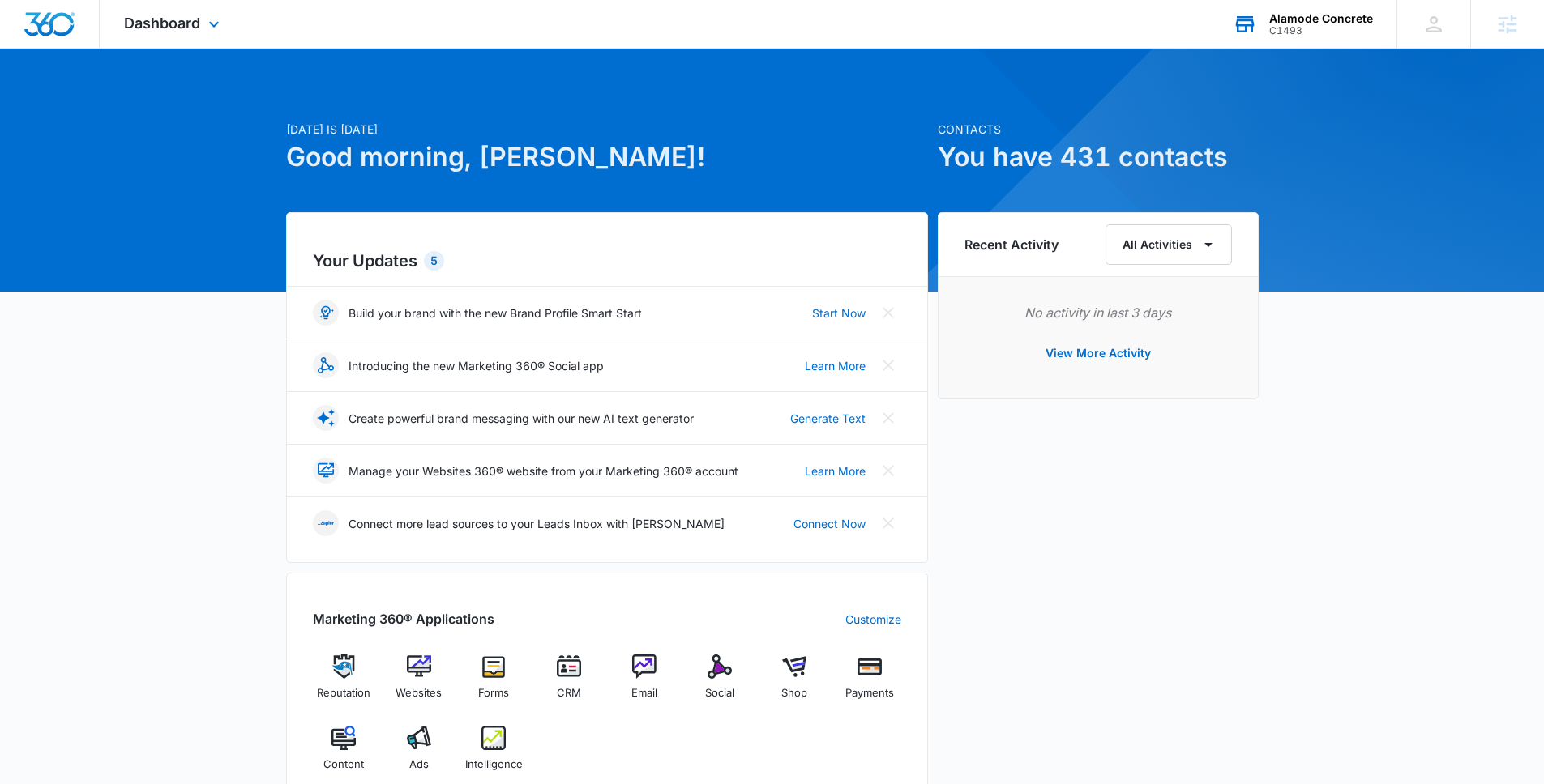
click at [1316, 32] on div "C1493" at bounding box center [1321, 31] width 103 height 12
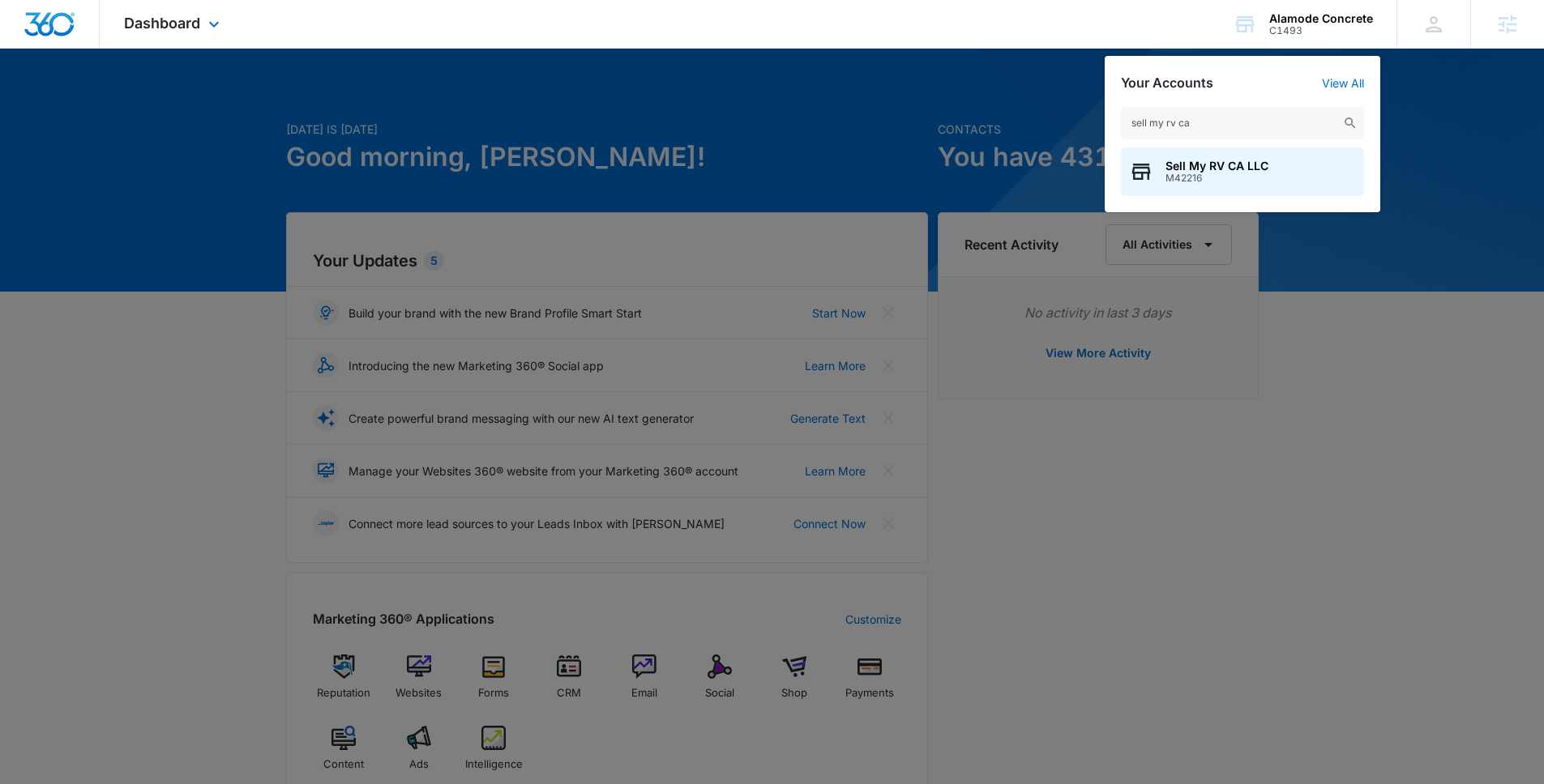
type input "sell my rv ca"
click at [1181, 171] on span "Sell My RV CA LLC" at bounding box center [1217, 166] width 103 height 13
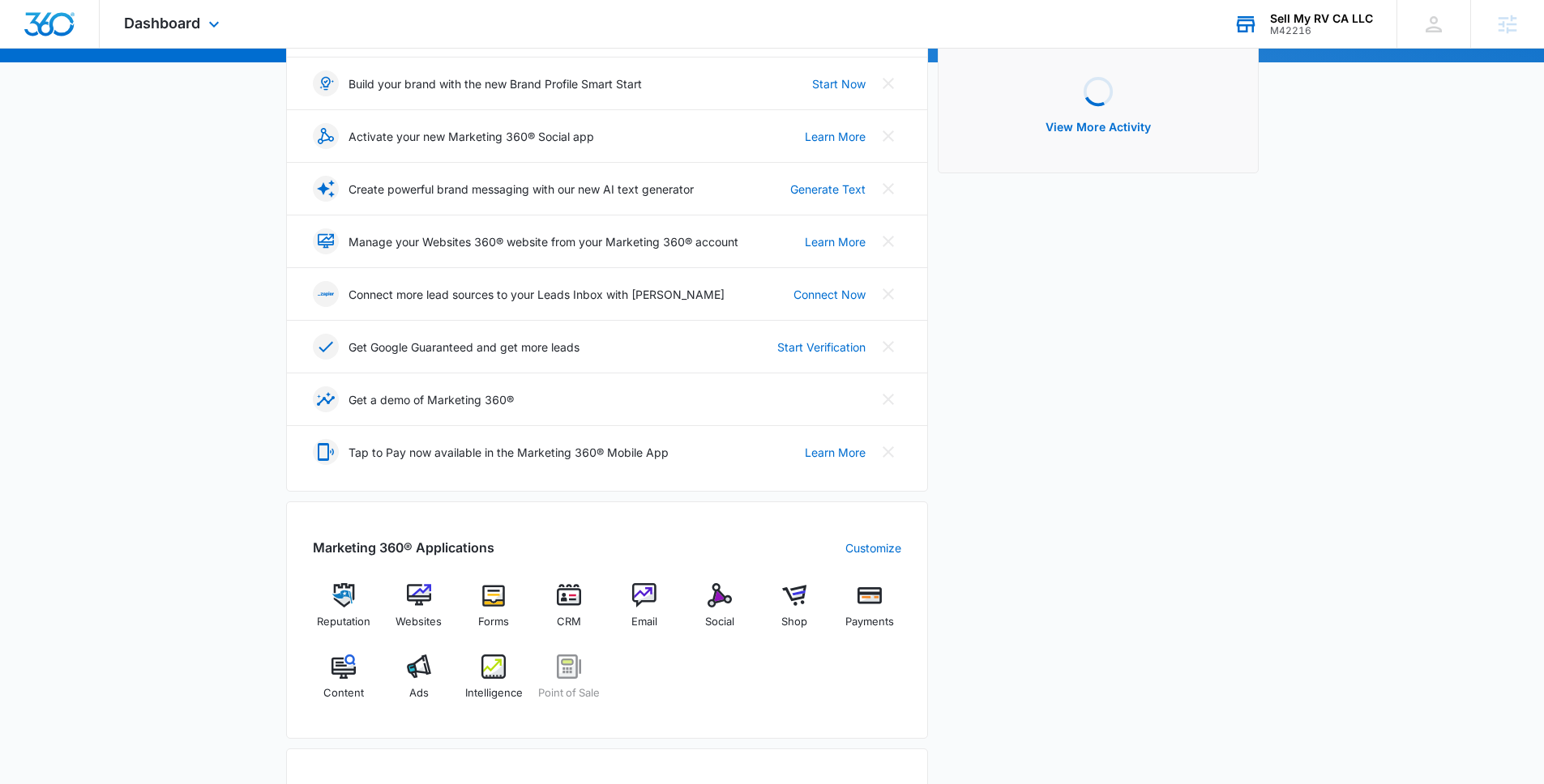
scroll to position [497, 0]
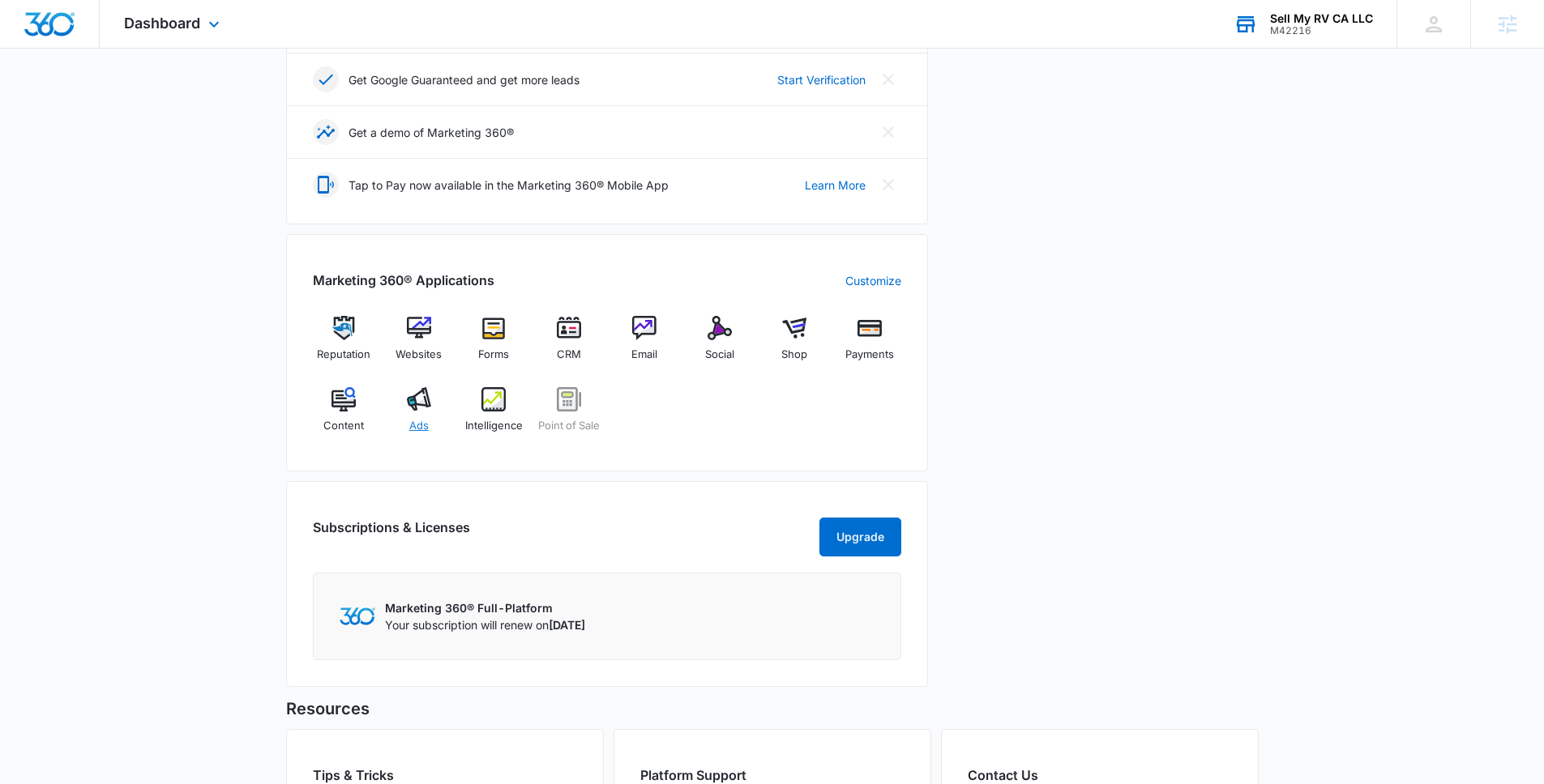
click at [414, 418] on span "Ads" at bounding box center [418, 426] width 19 height 16
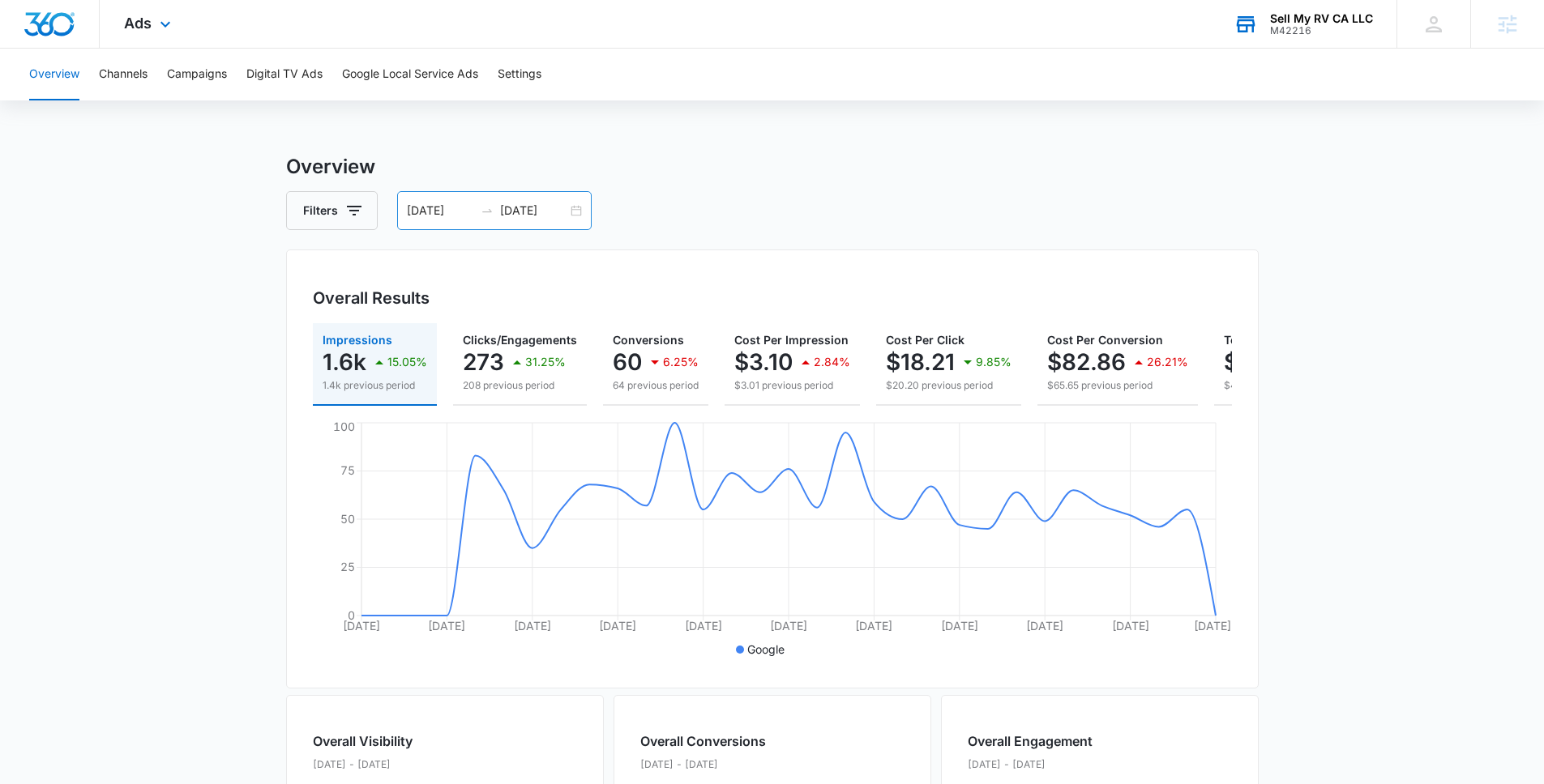
click at [558, 214] on input "08/24/2025" at bounding box center [533, 211] width 67 height 18
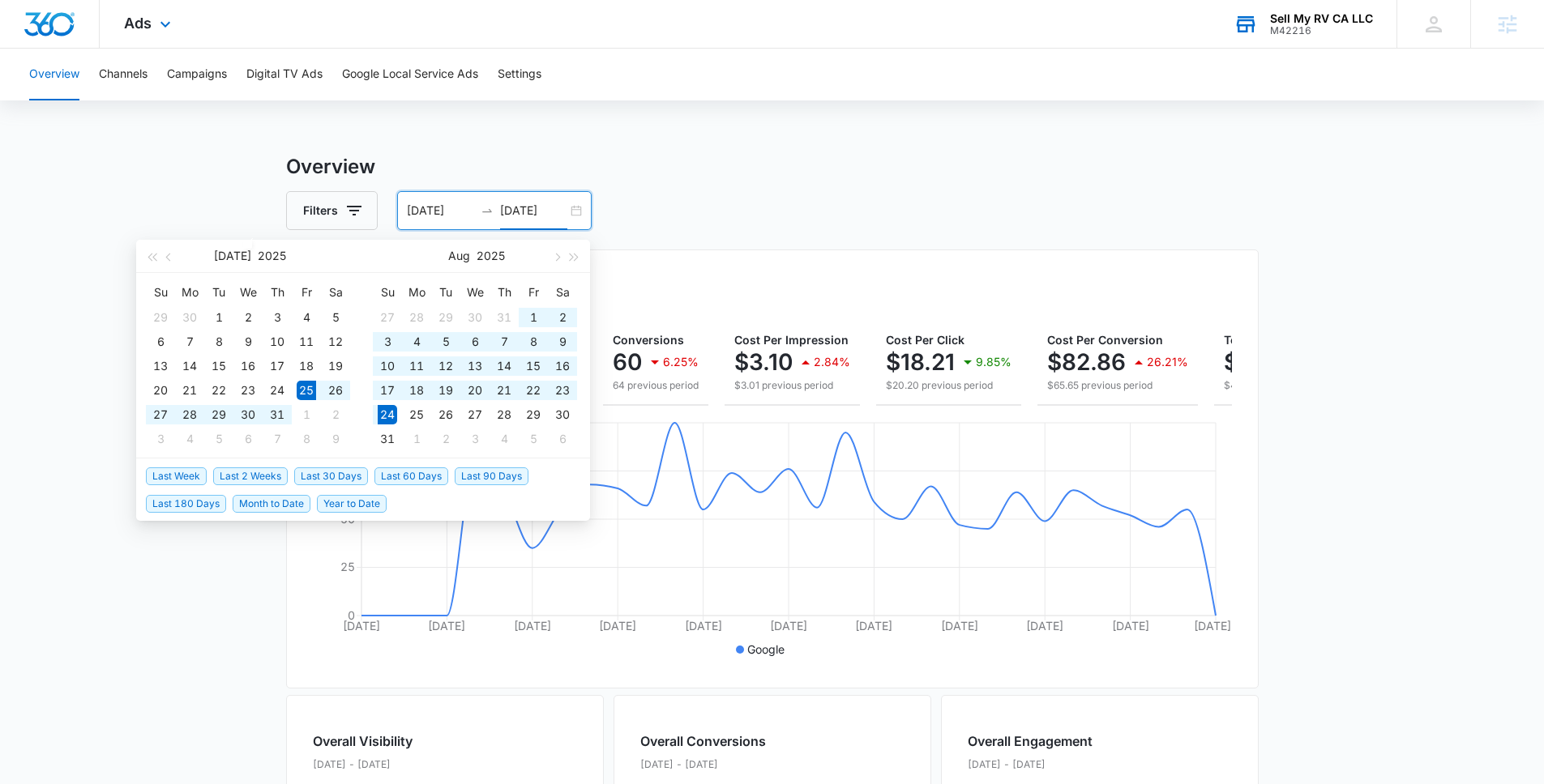
type input "08/24/2025"
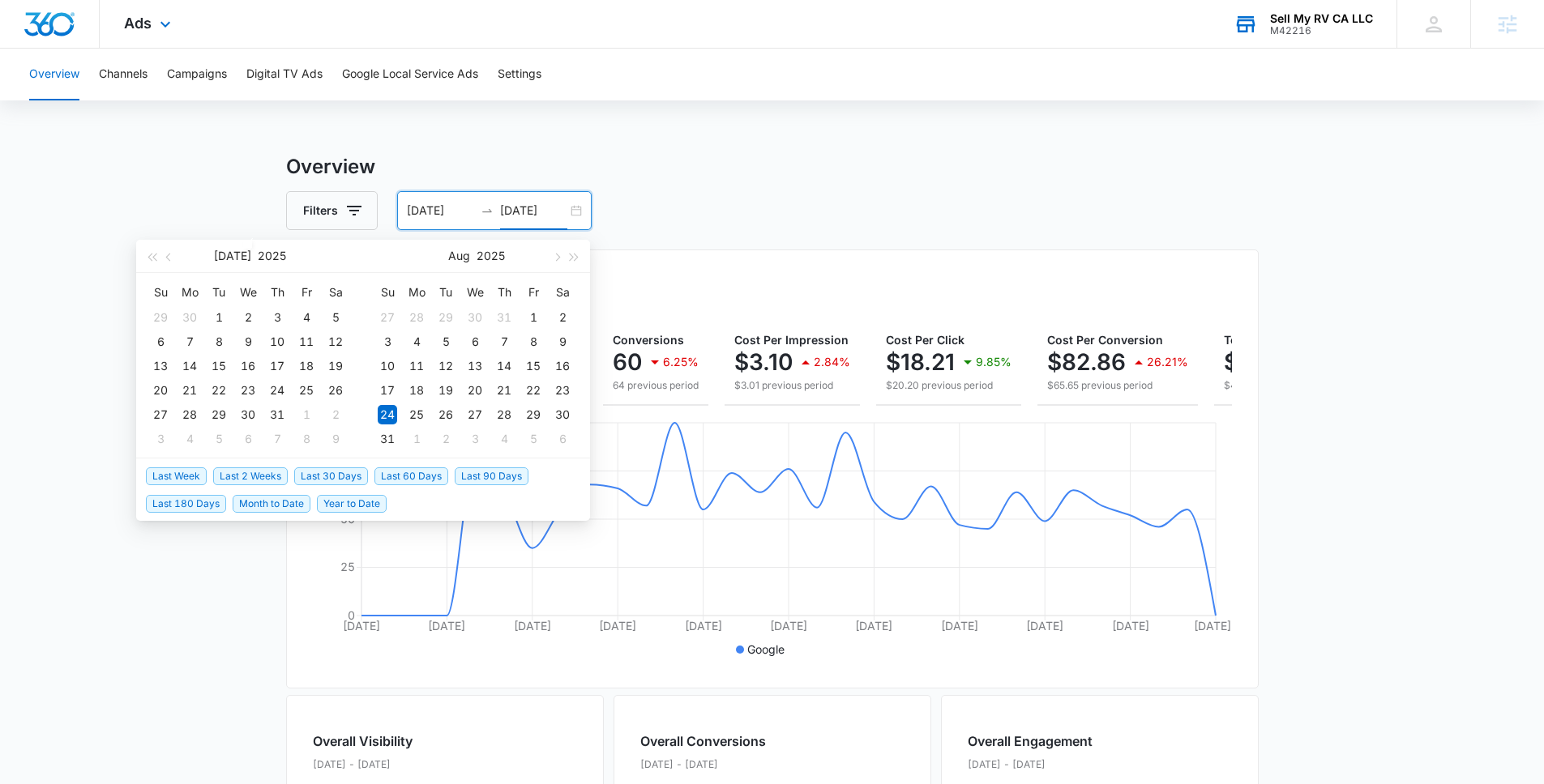
click at [330, 474] on span "Last 30 Days" at bounding box center [330, 477] width 73 height 18
type input "09/07/2025"
type input "10/07/2025"
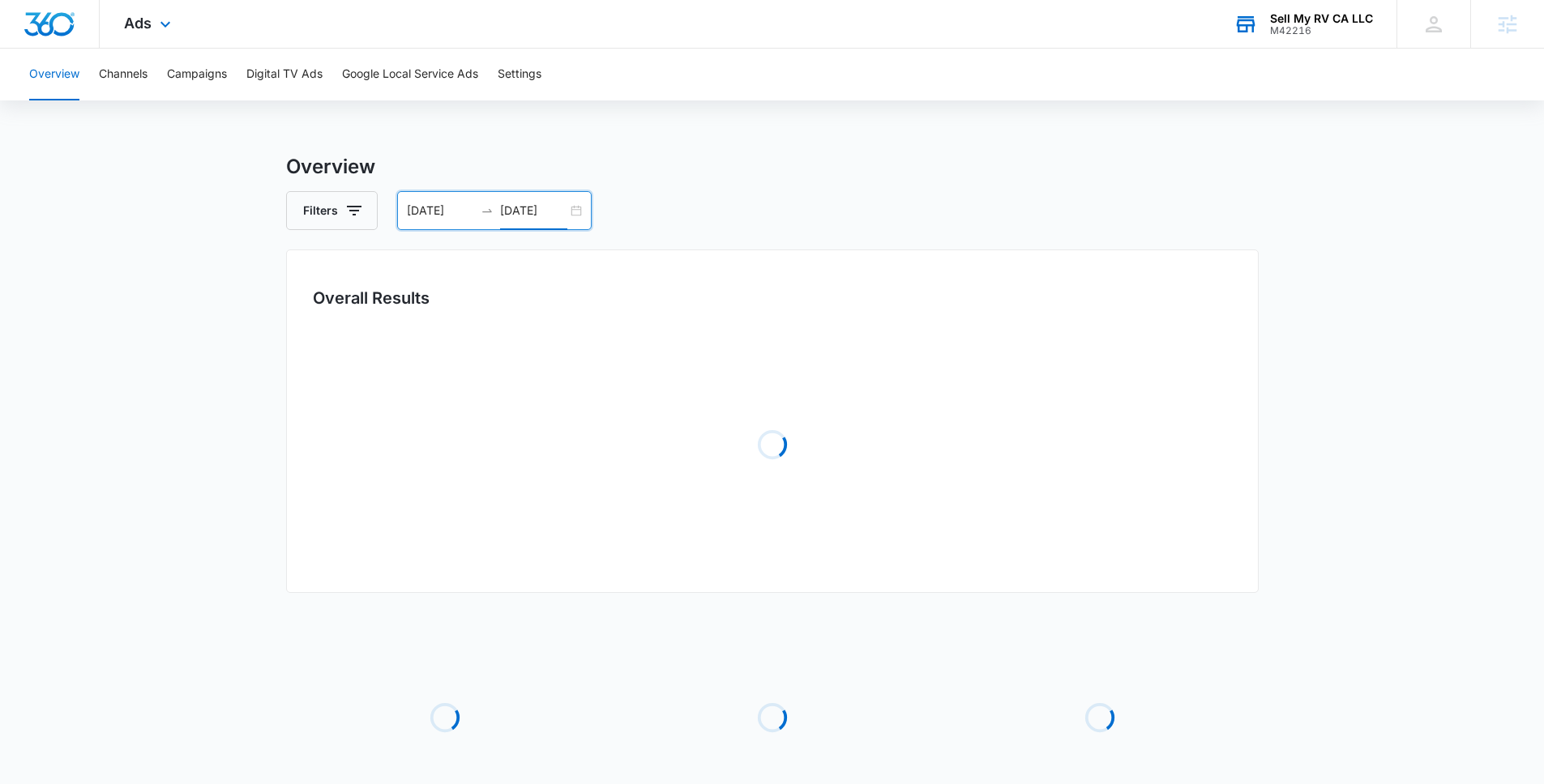
click at [792, 195] on div "Filters 09/07/2025 10/07/2025" at bounding box center [772, 210] width 973 height 39
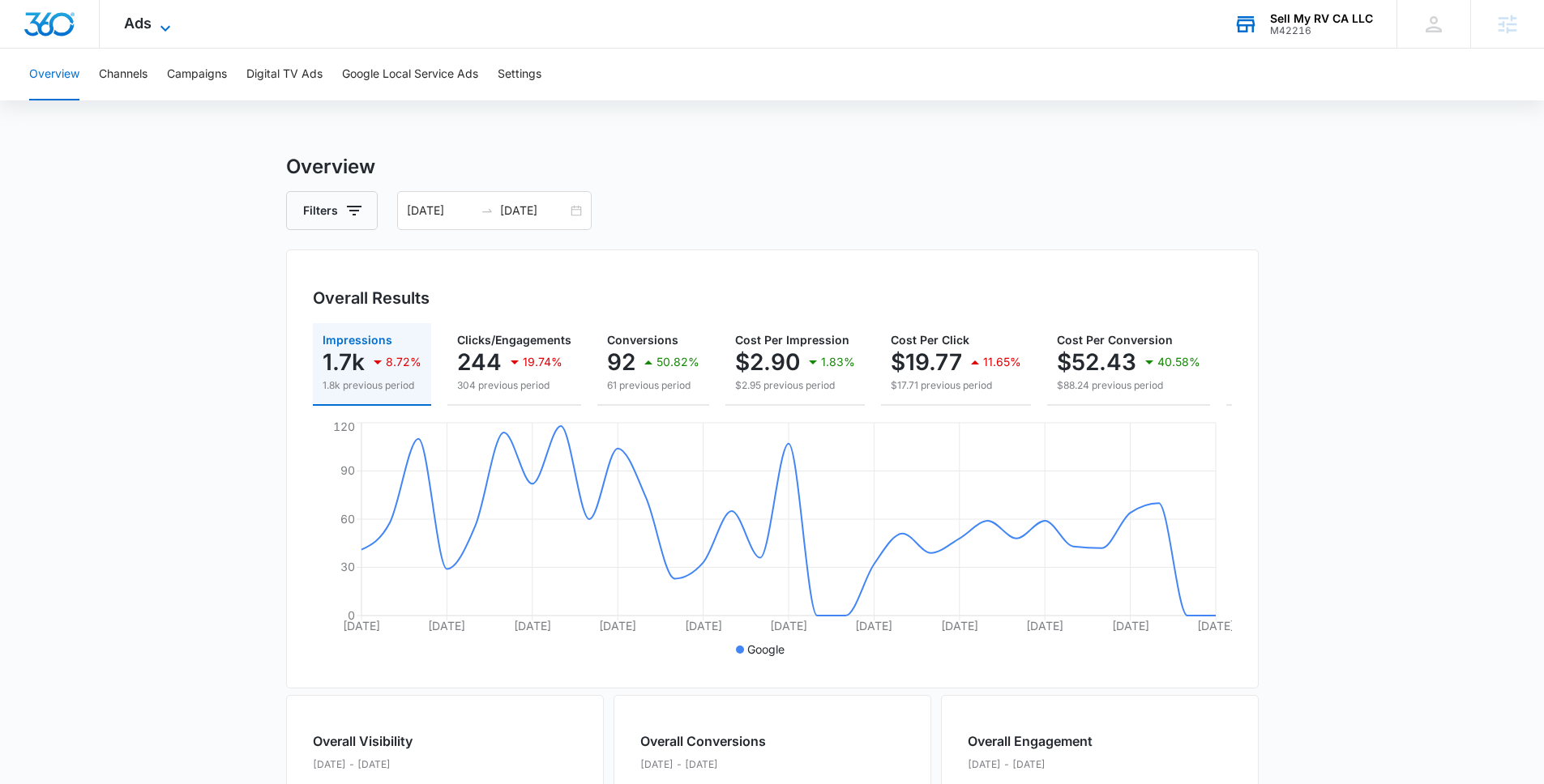
click at [160, 28] on icon at bounding box center [165, 28] width 19 height 19
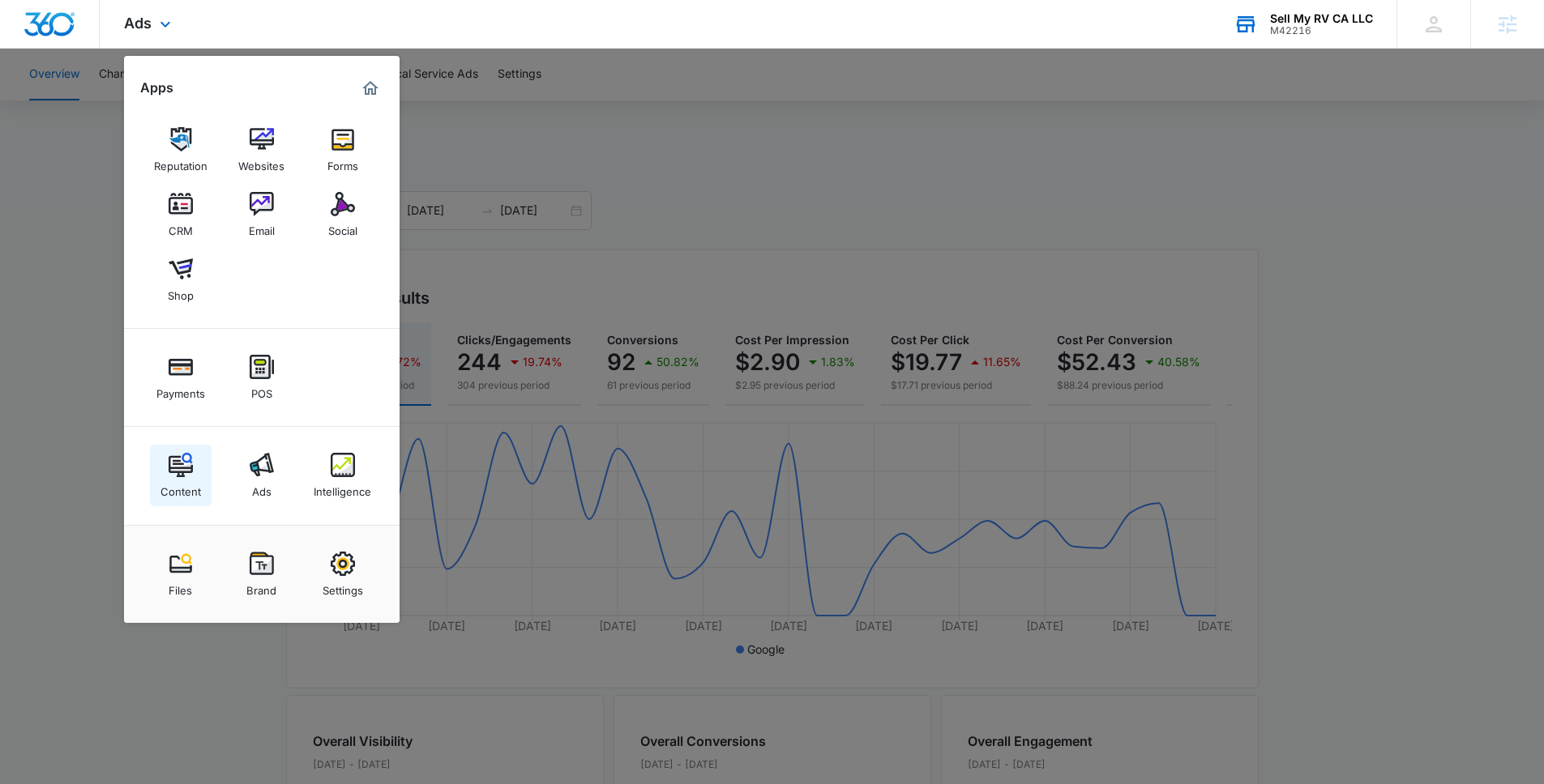
click at [183, 498] on link "Content" at bounding box center [180, 476] width 62 height 62
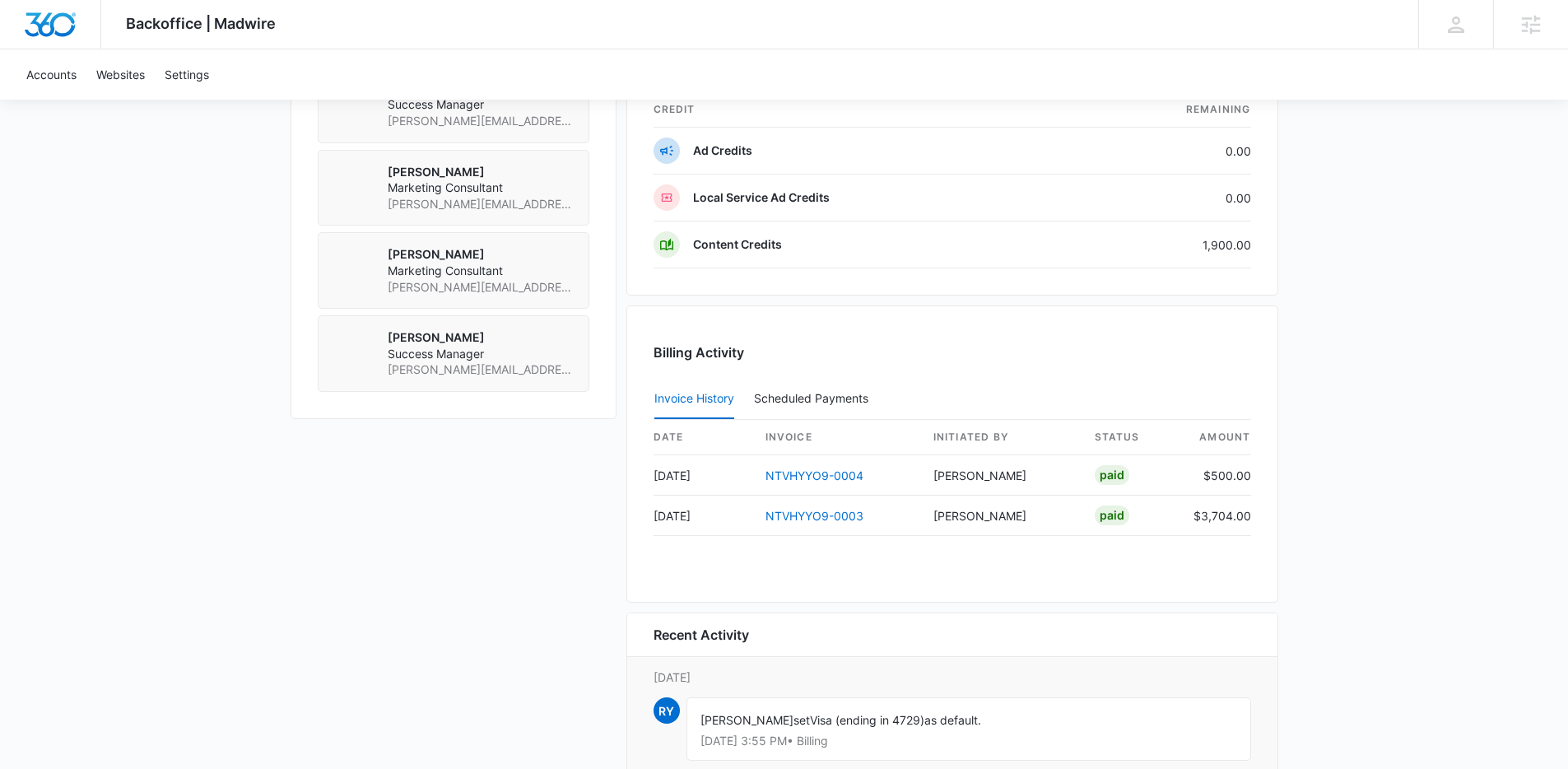
scroll to position [1544, 0]
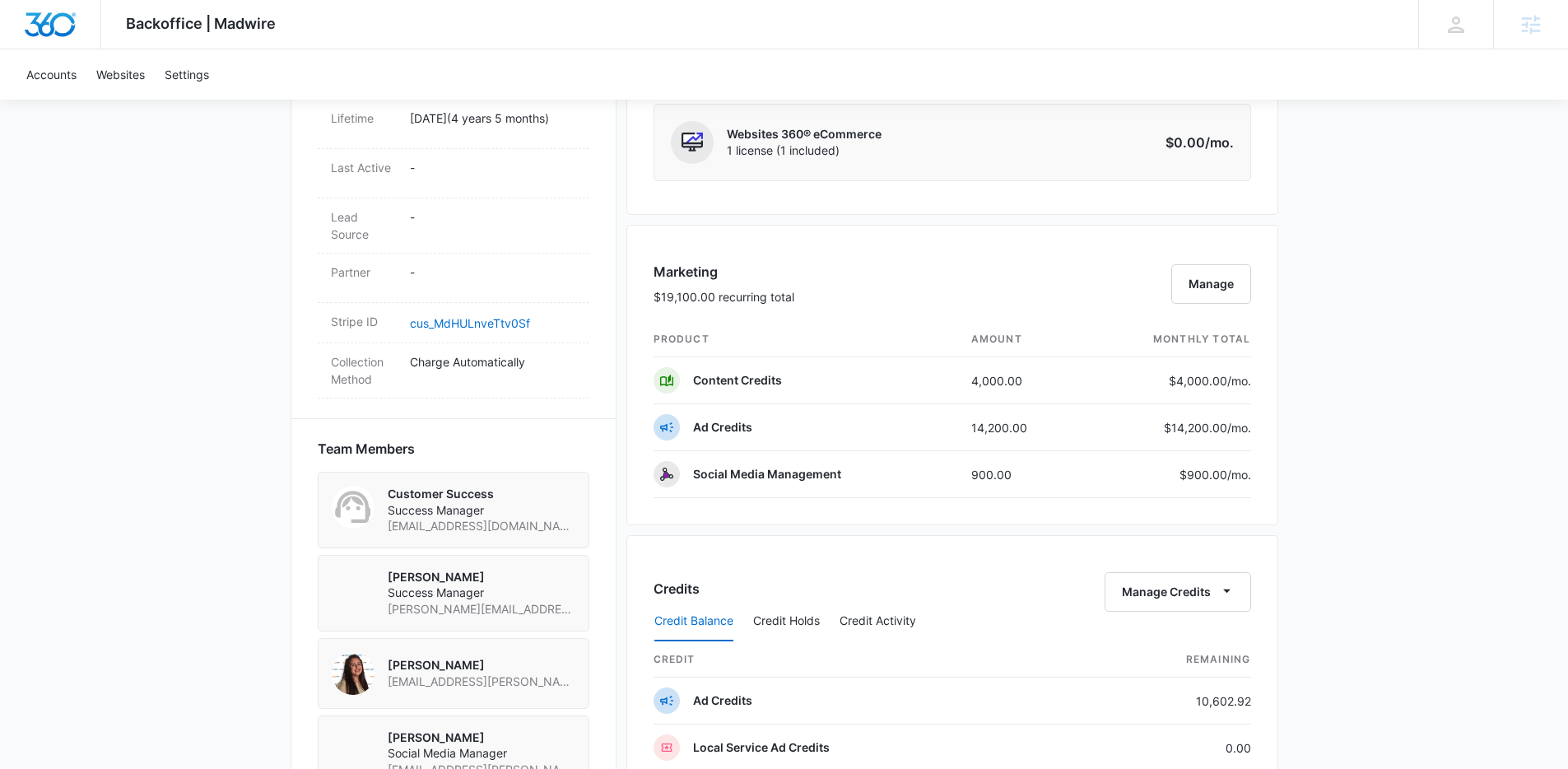
scroll to position [916, 0]
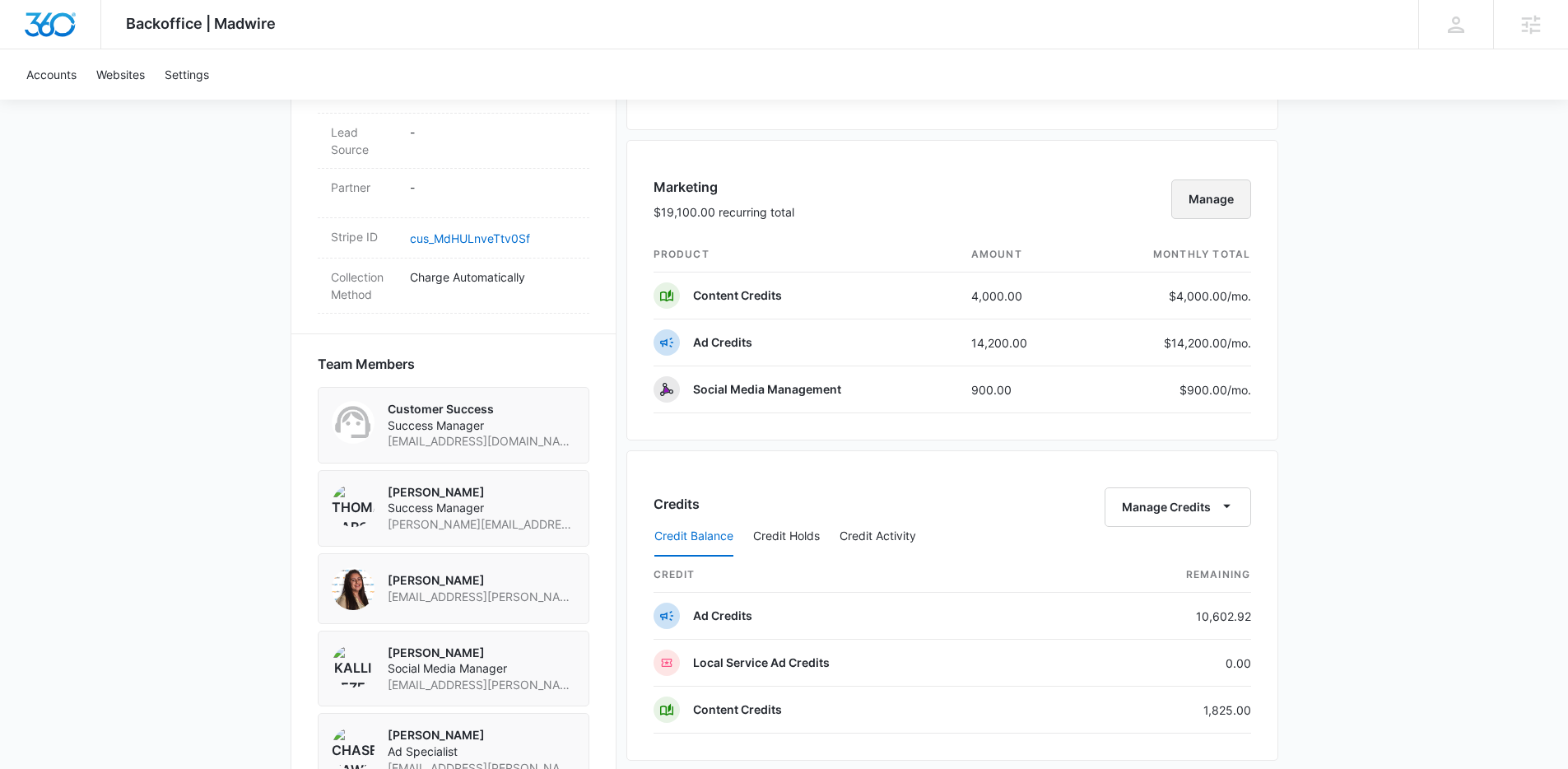
click at [1223, 215] on button "Manage" at bounding box center [1211, 199] width 80 height 40
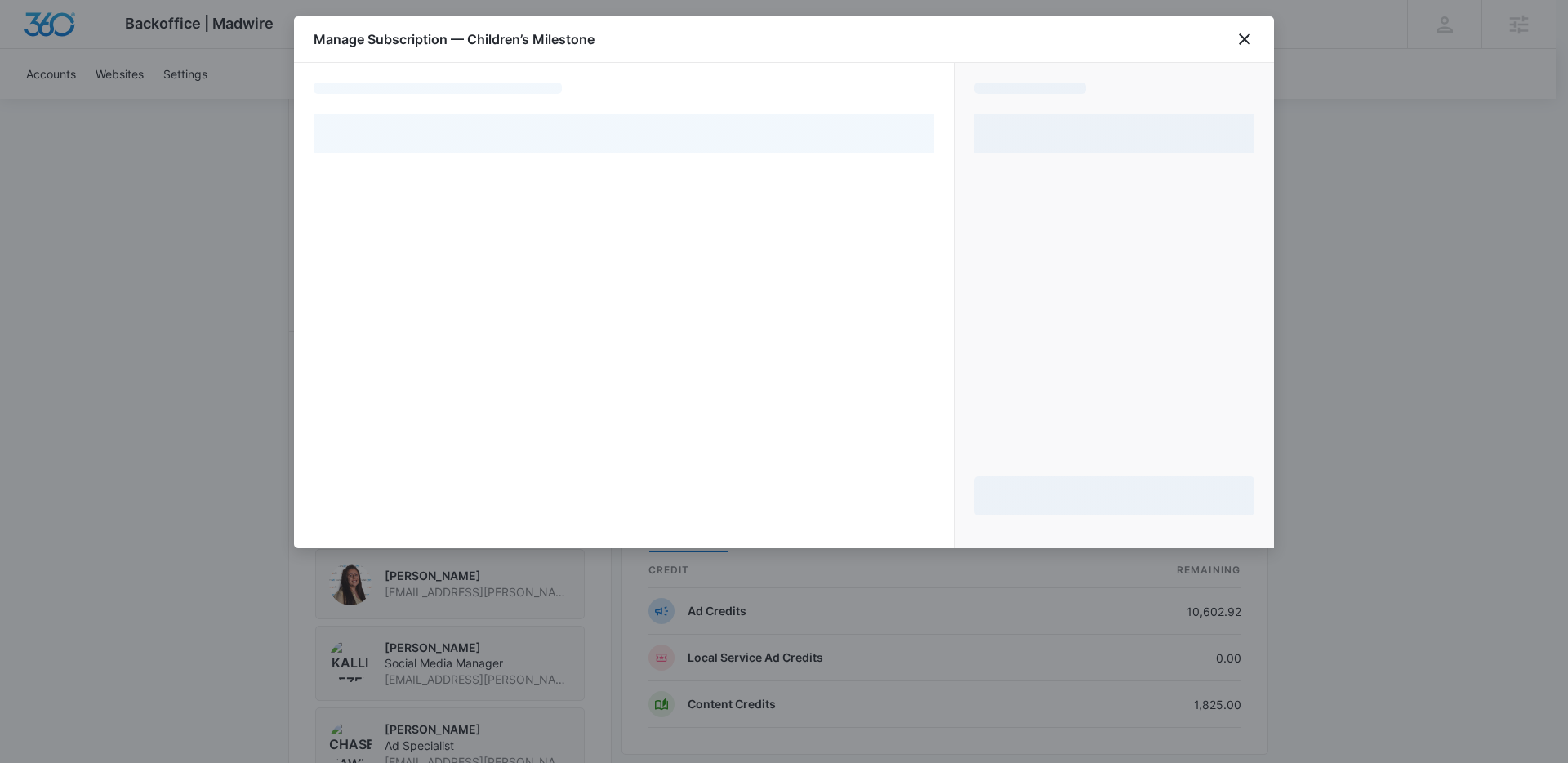
select select "pm_1Mqg1jA4n8RTgNjUkyRSWW0u"
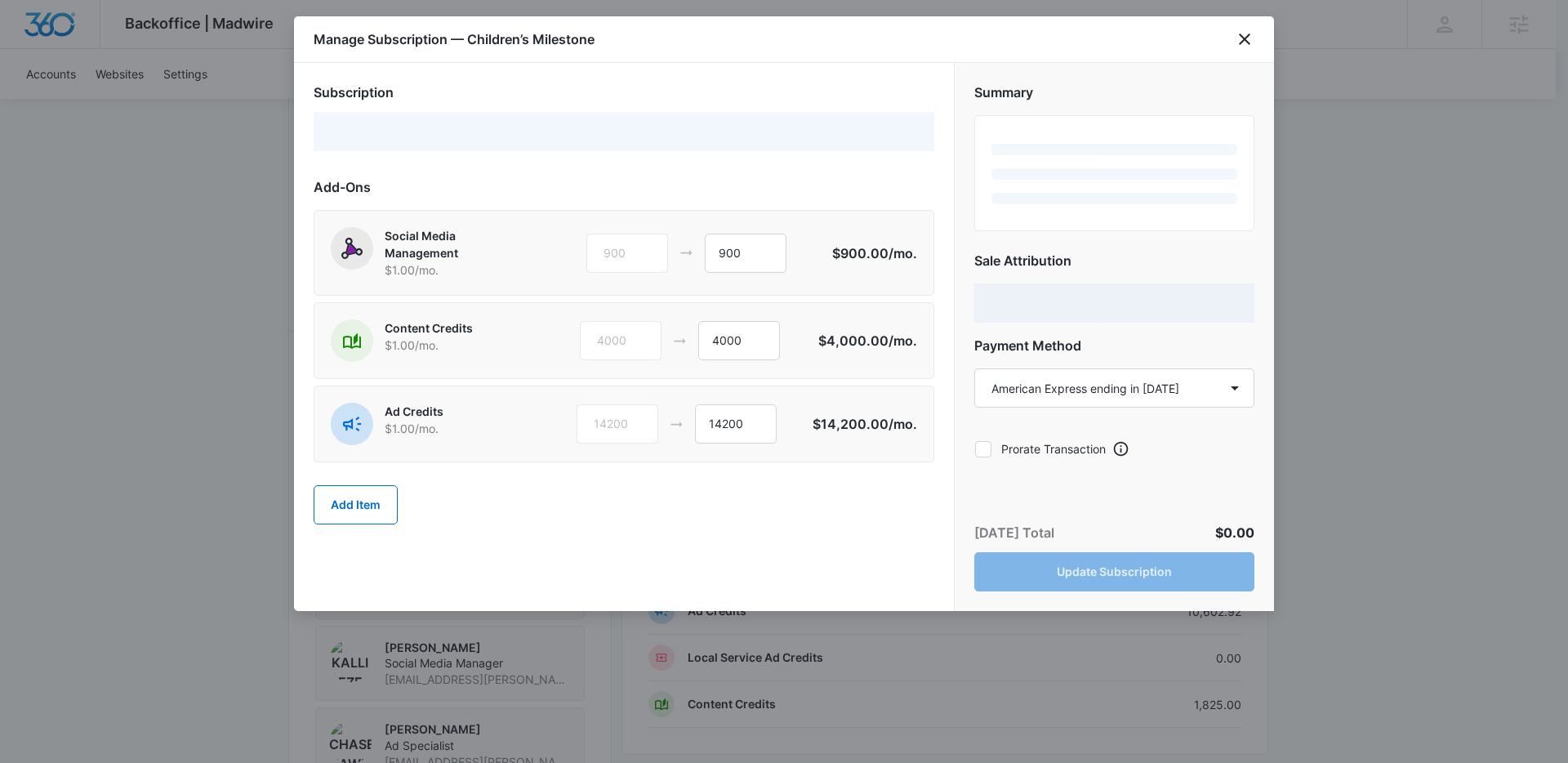
click at [584, 140] on div at bounding box center [623, 131] width 620 height 39
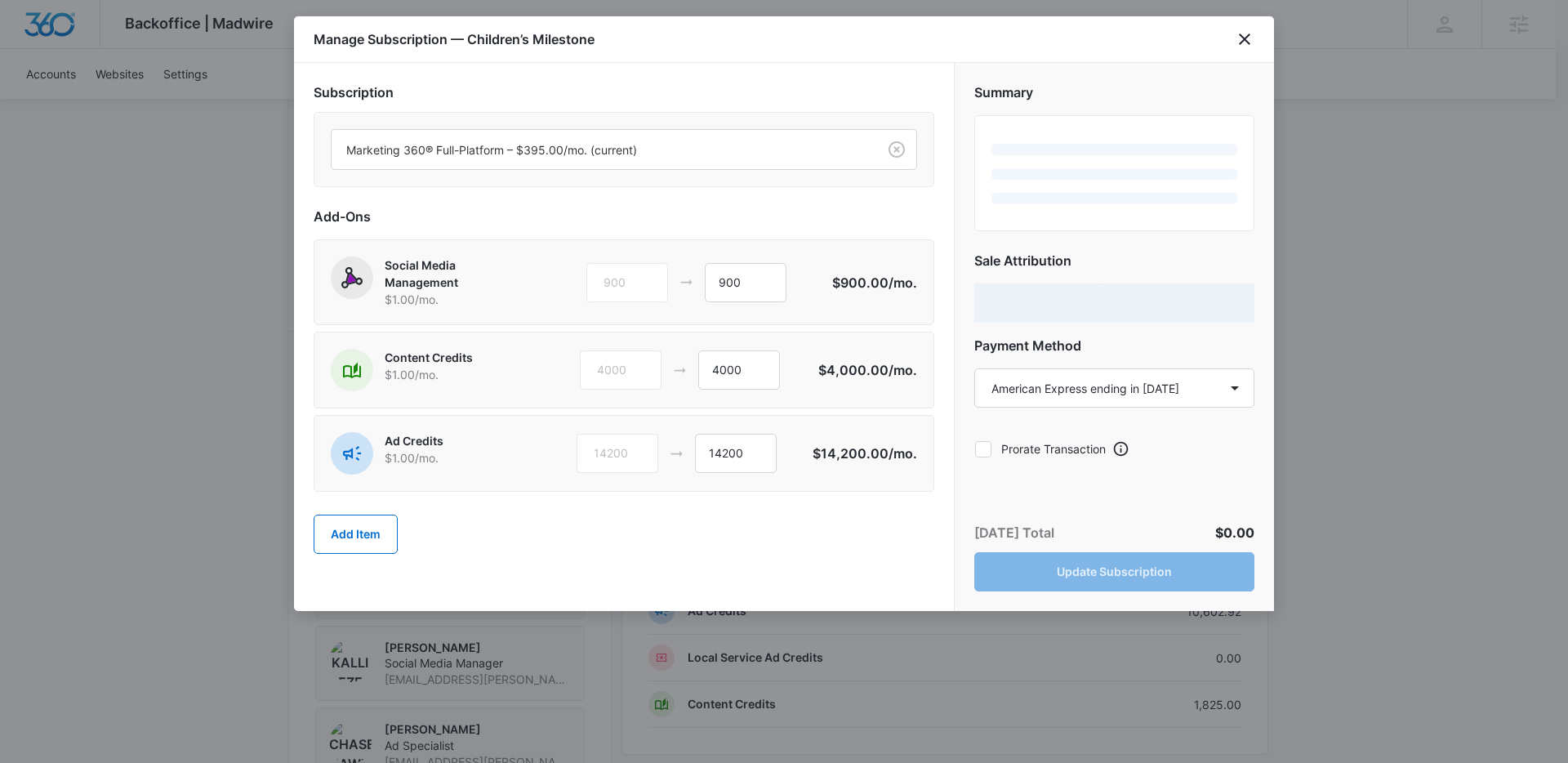
click at [584, 140] on div at bounding box center [601, 150] width 510 height 20
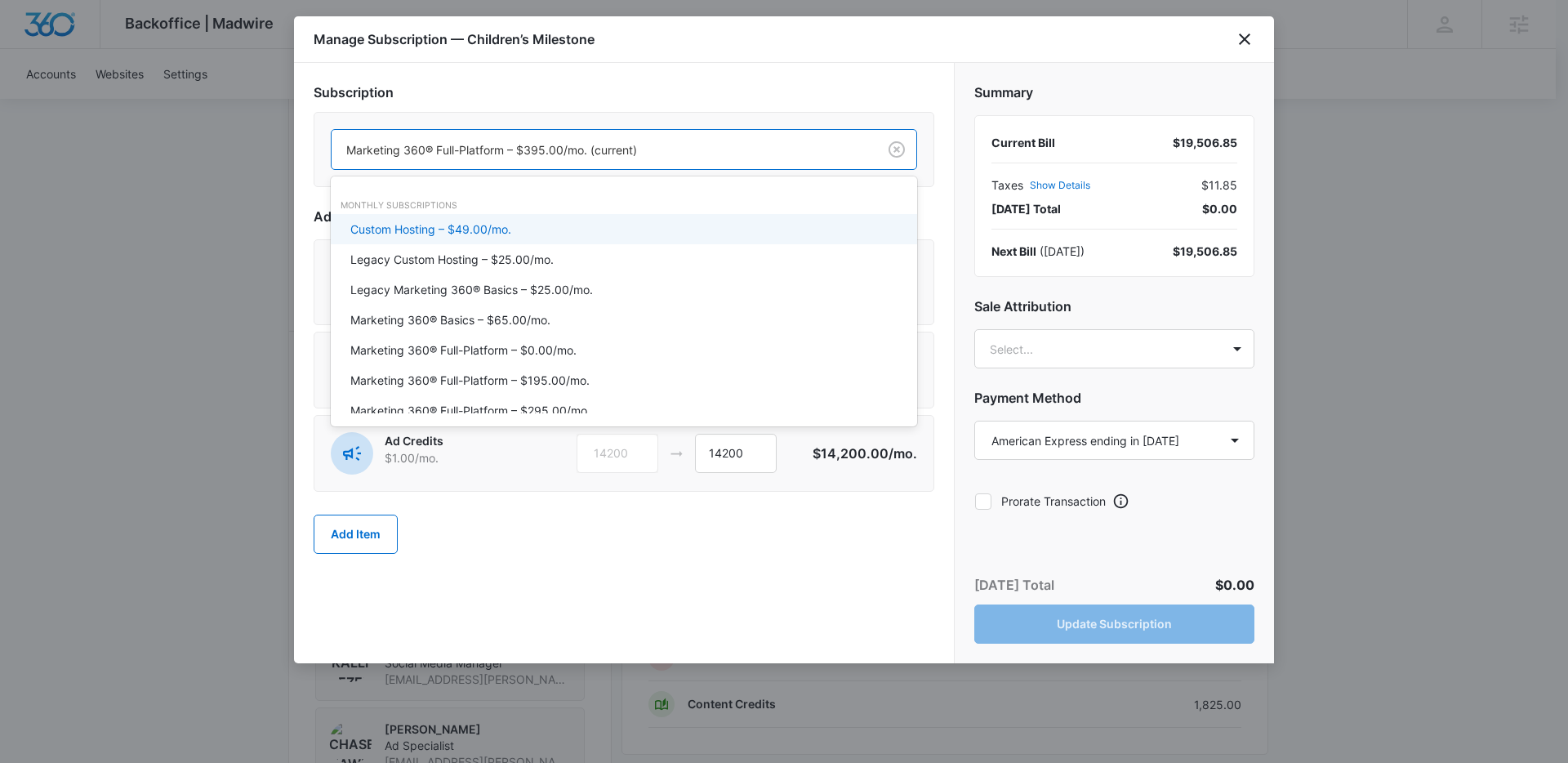
click at [652, 85] on h2 "Subscription" at bounding box center [623, 91] width 620 height 19
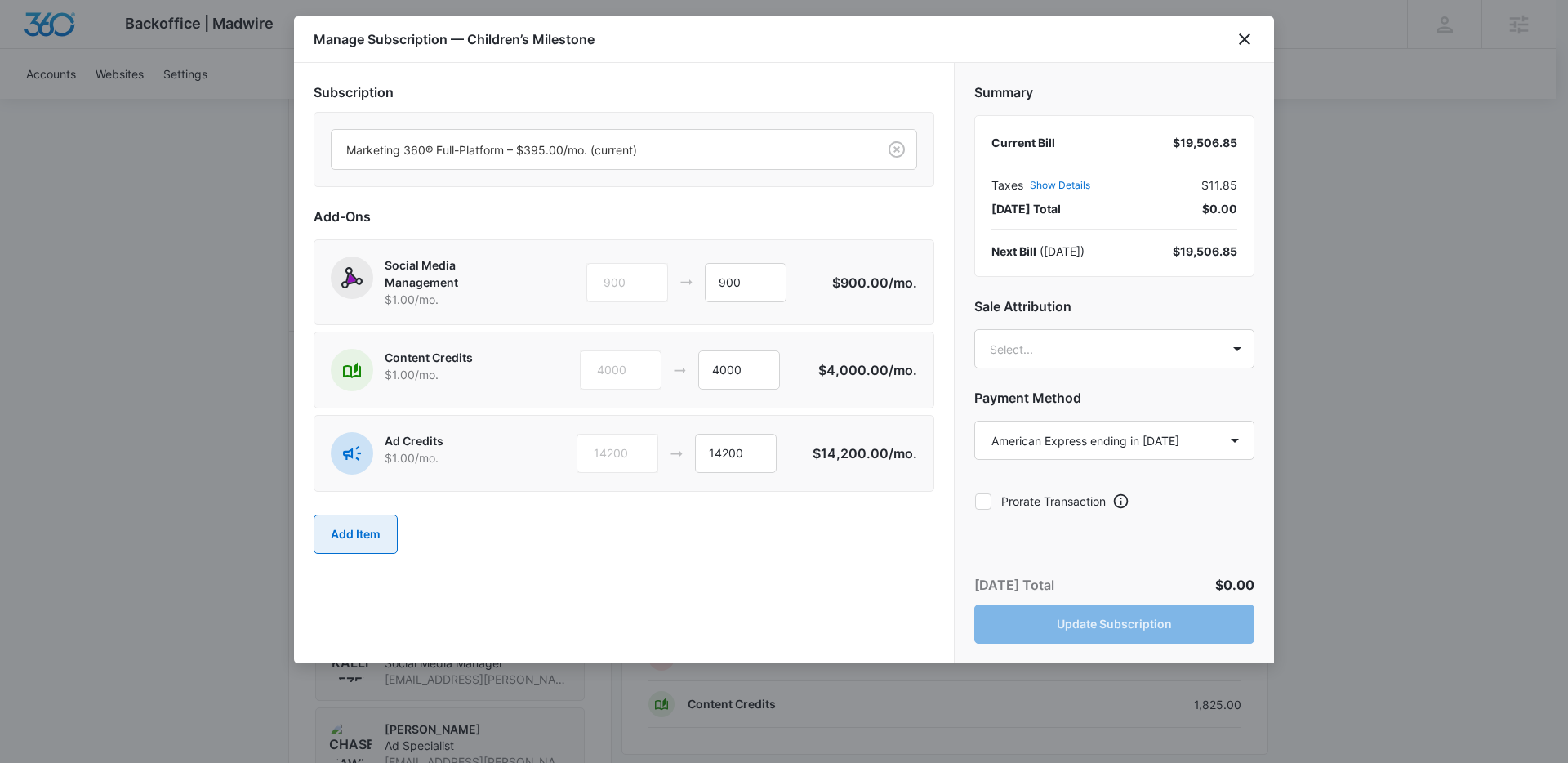
click at [351, 530] on button "Add Item" at bounding box center [355, 534] width 84 height 39
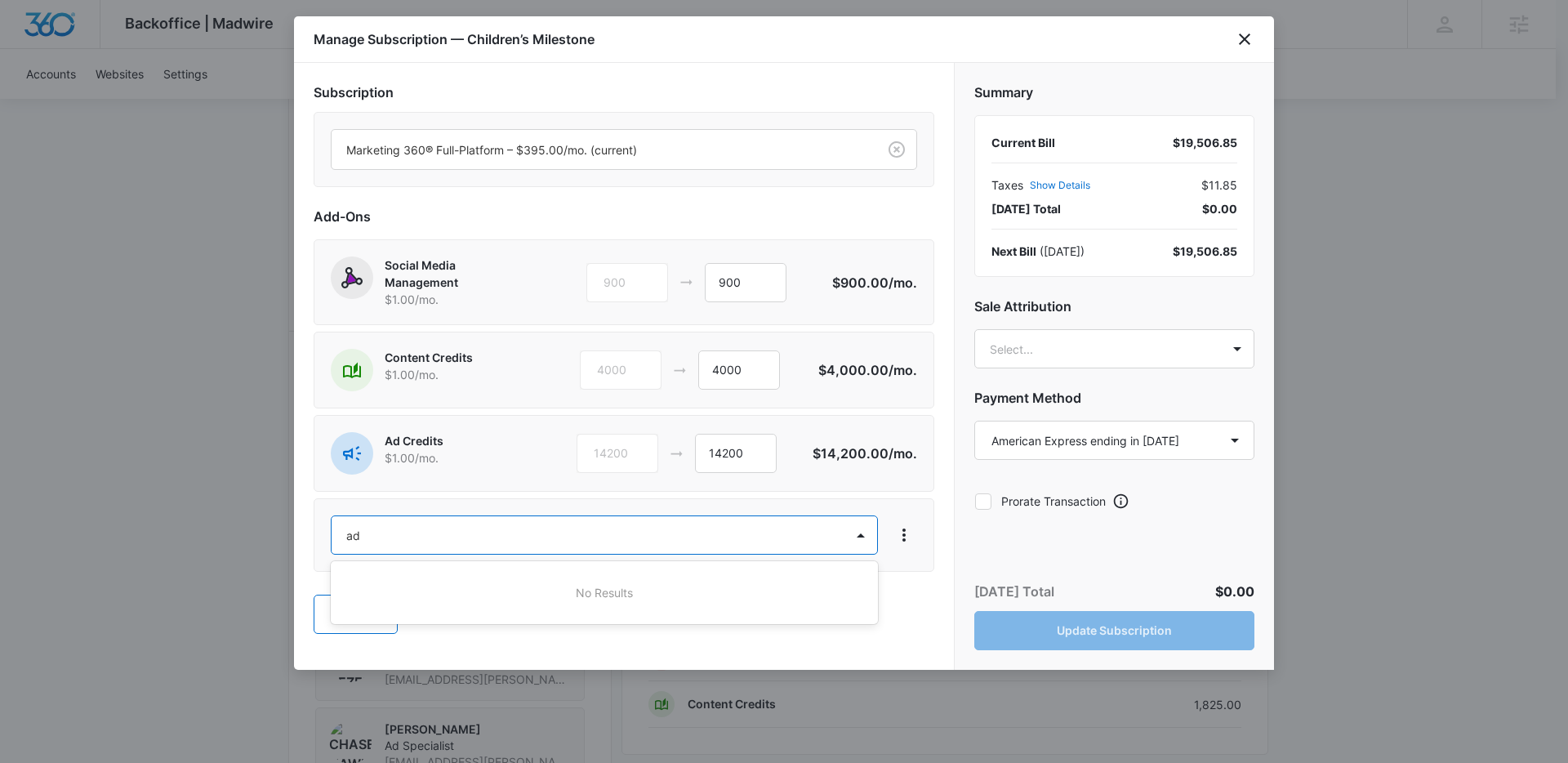
type input "a"
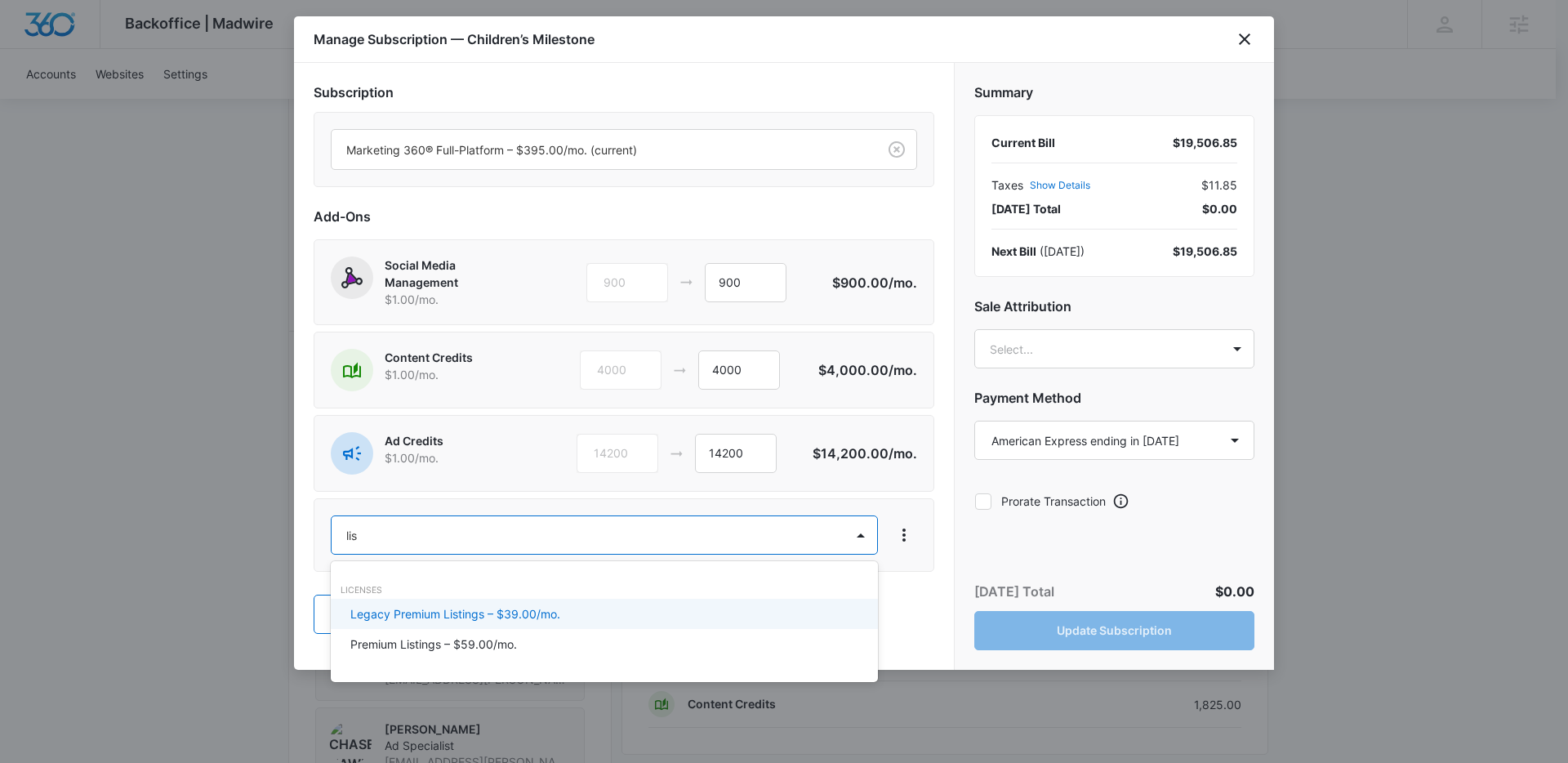
type input "list"
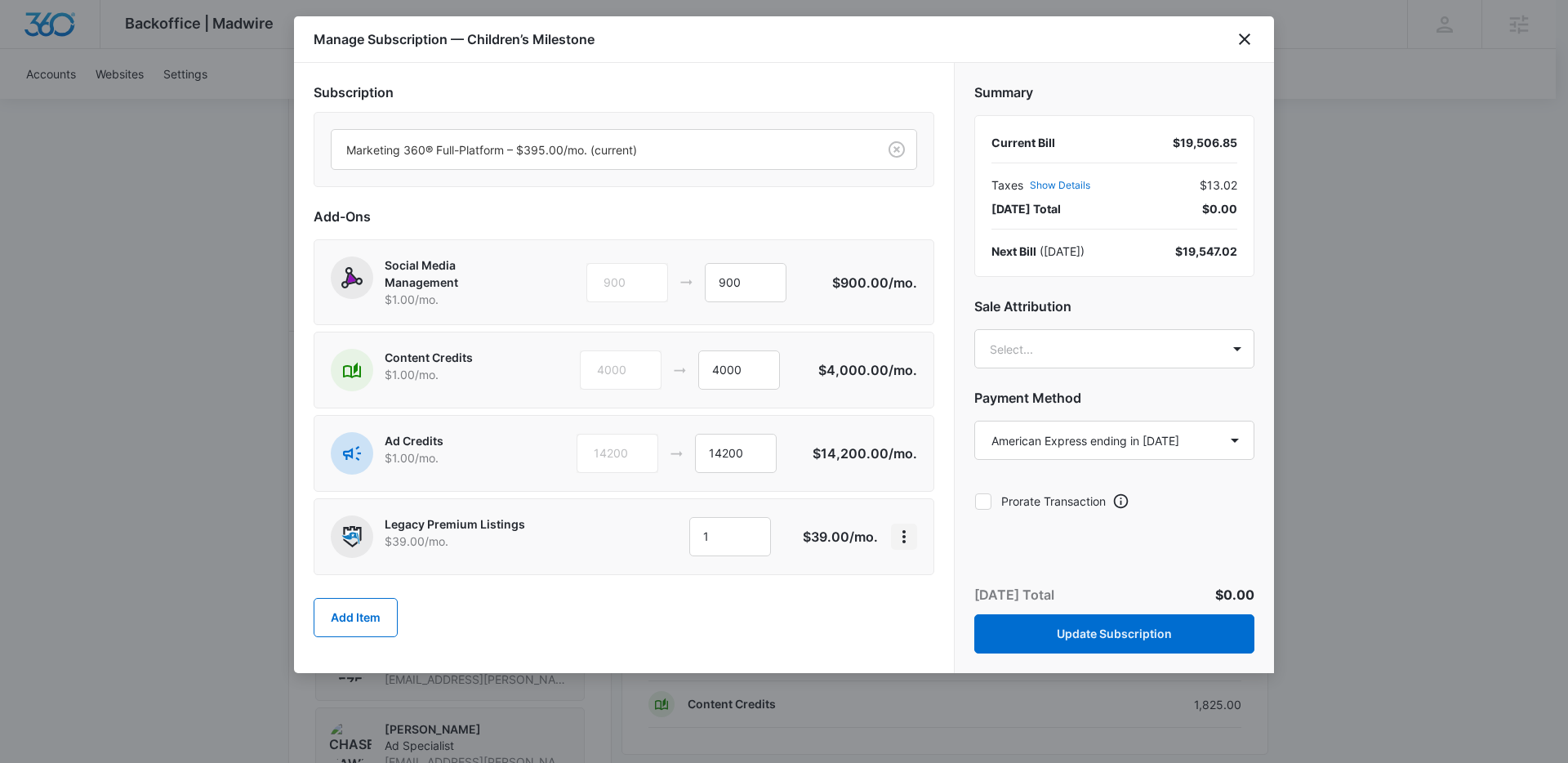
click at [916, 527] on button "View More" at bounding box center [904, 536] width 26 height 26
click at [911, 591] on button "Delete Item" at bounding box center [951, 582] width 120 height 25
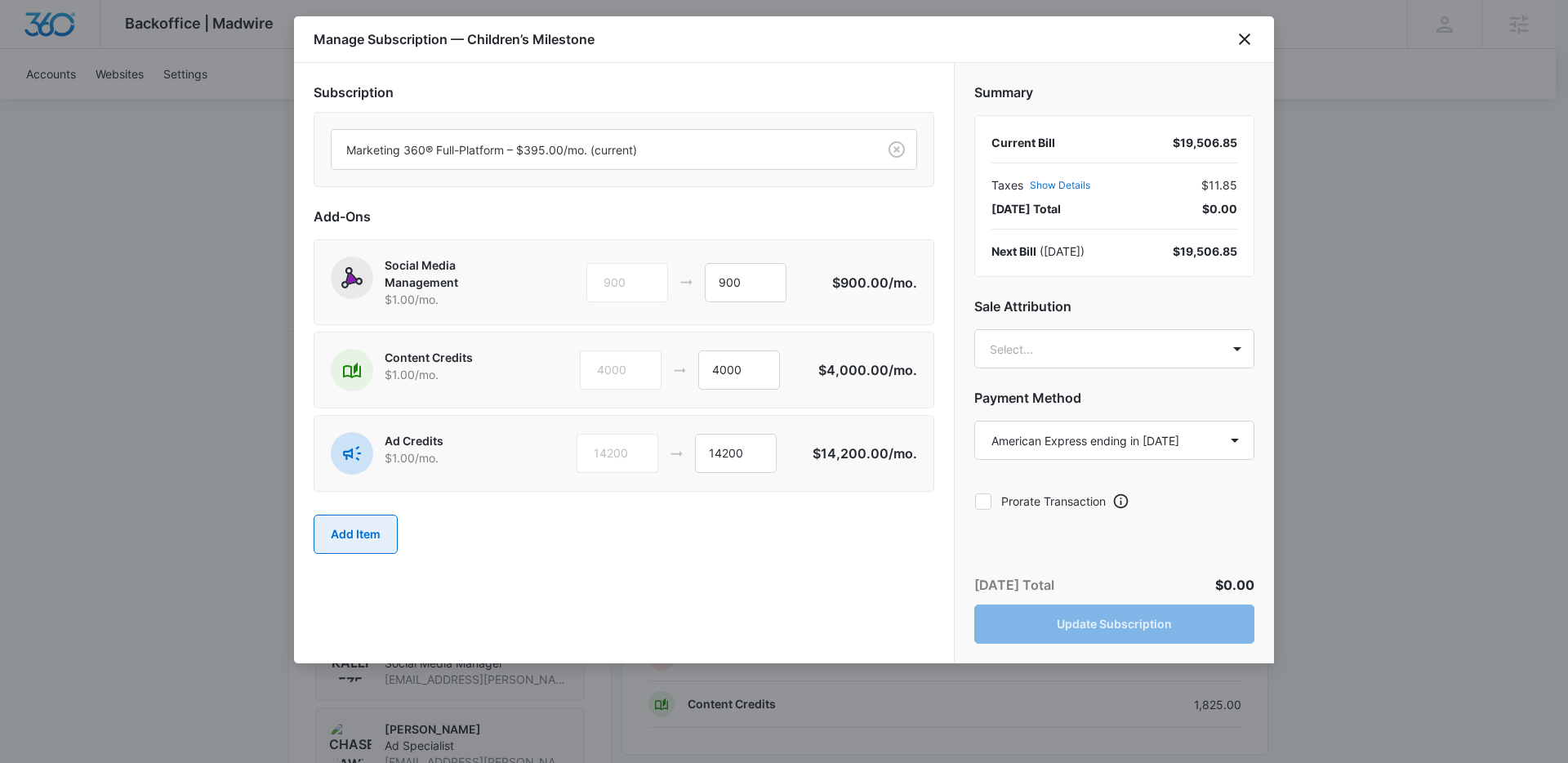
click at [385, 532] on button "Add Item" at bounding box center [355, 534] width 84 height 39
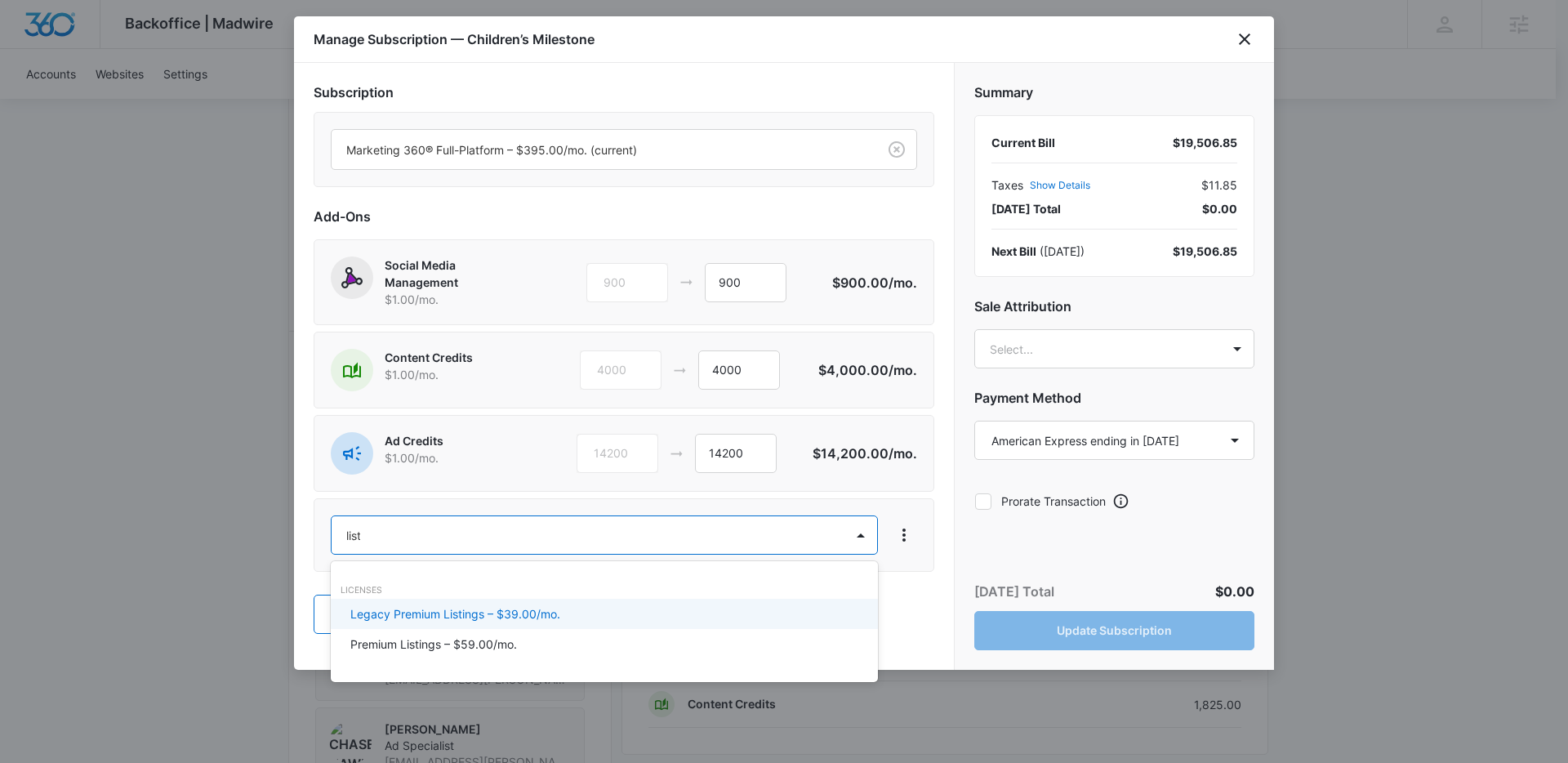
type input "listi"
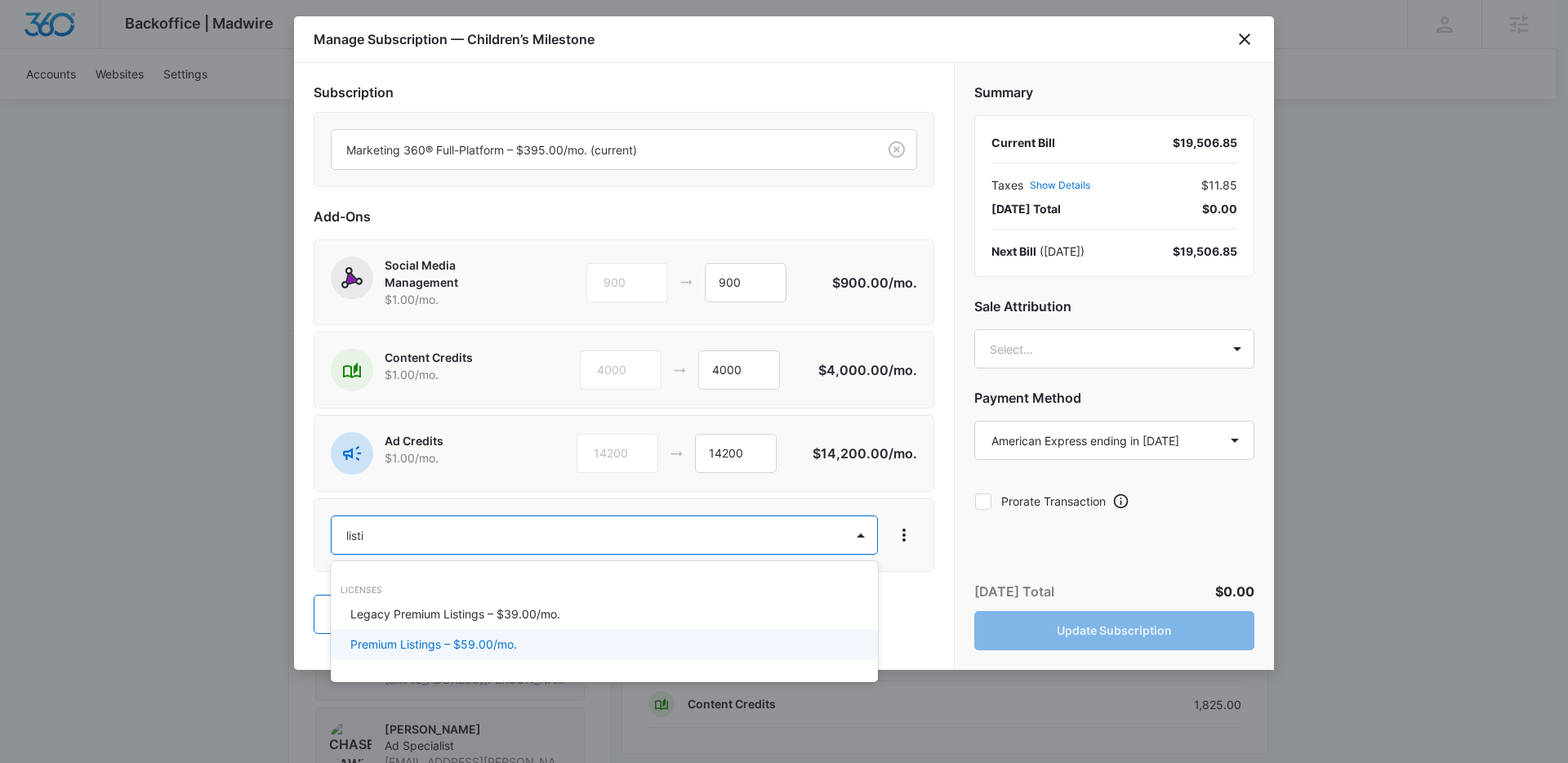
click at [481, 632] on div "Premium Listings – $59.00/mo." at bounding box center [604, 643] width 547 height 30
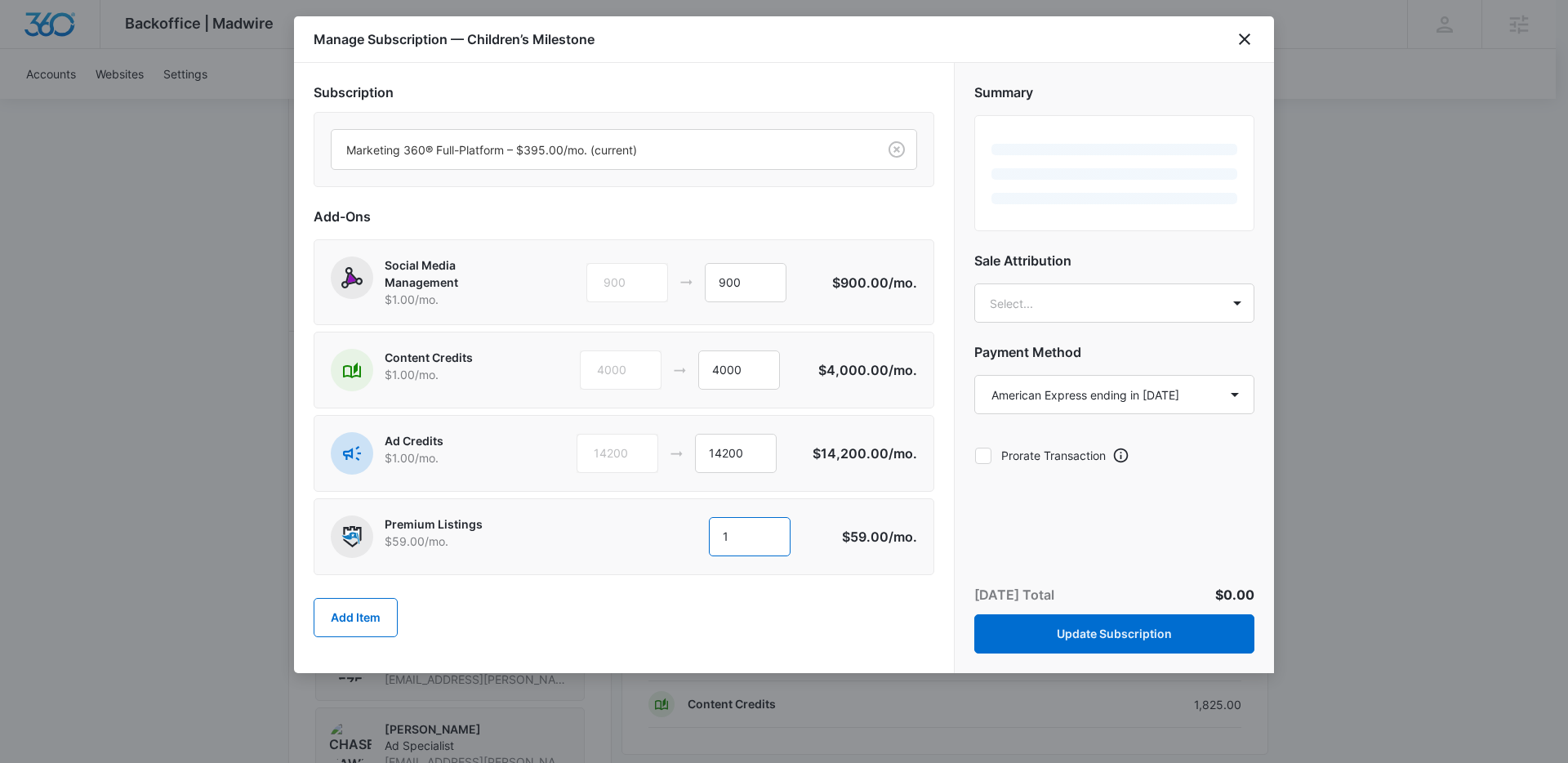
click at [735, 541] on input "1" at bounding box center [749, 536] width 81 height 39
type input "3"
click at [1180, 307] on body "Backoffice | Madwire Apps Settings Thomas Baron thomas.baron@madwire.com My Pro…" at bounding box center [784, 338] width 1568 height 2495
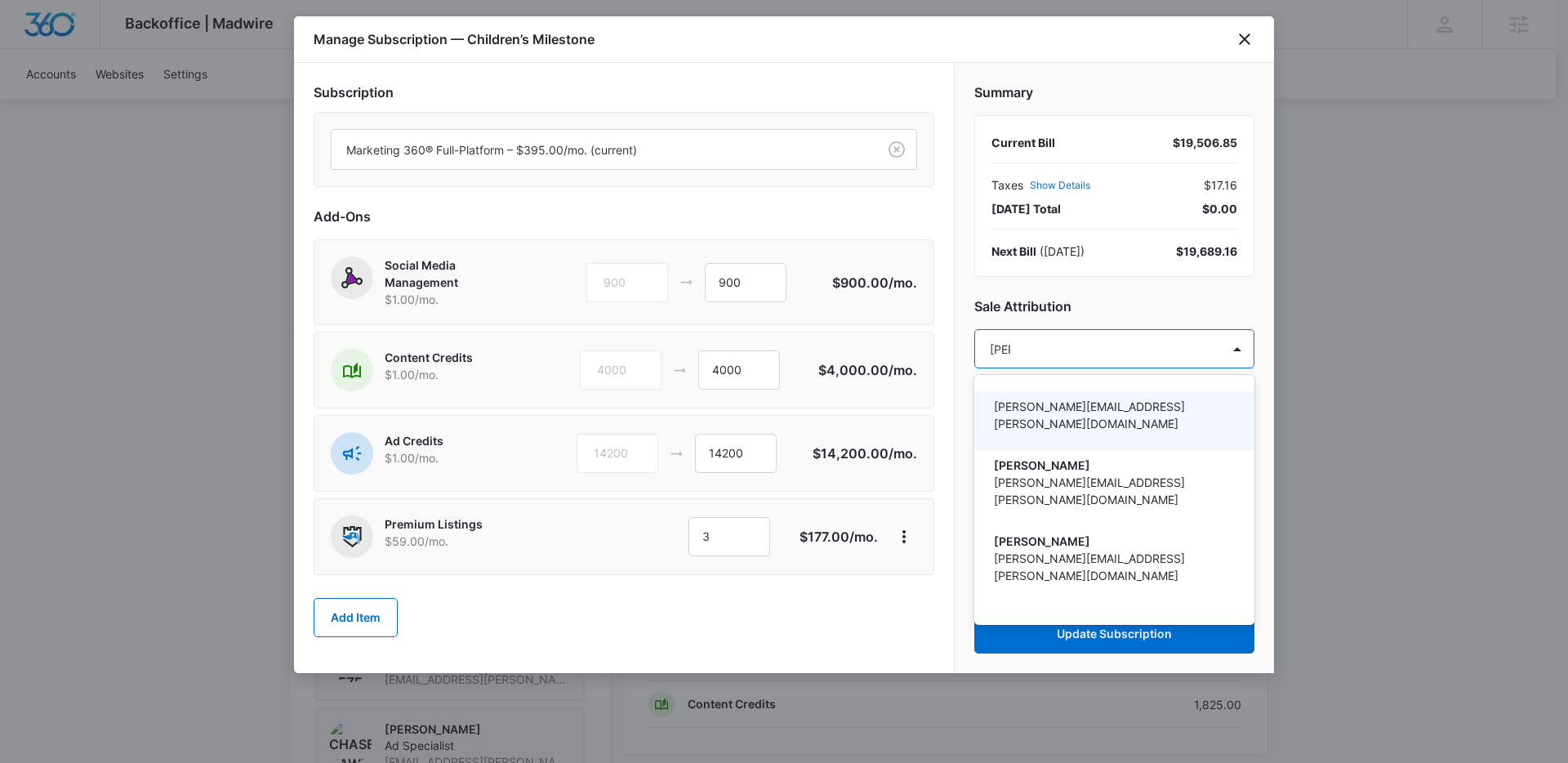
type input "thomas"
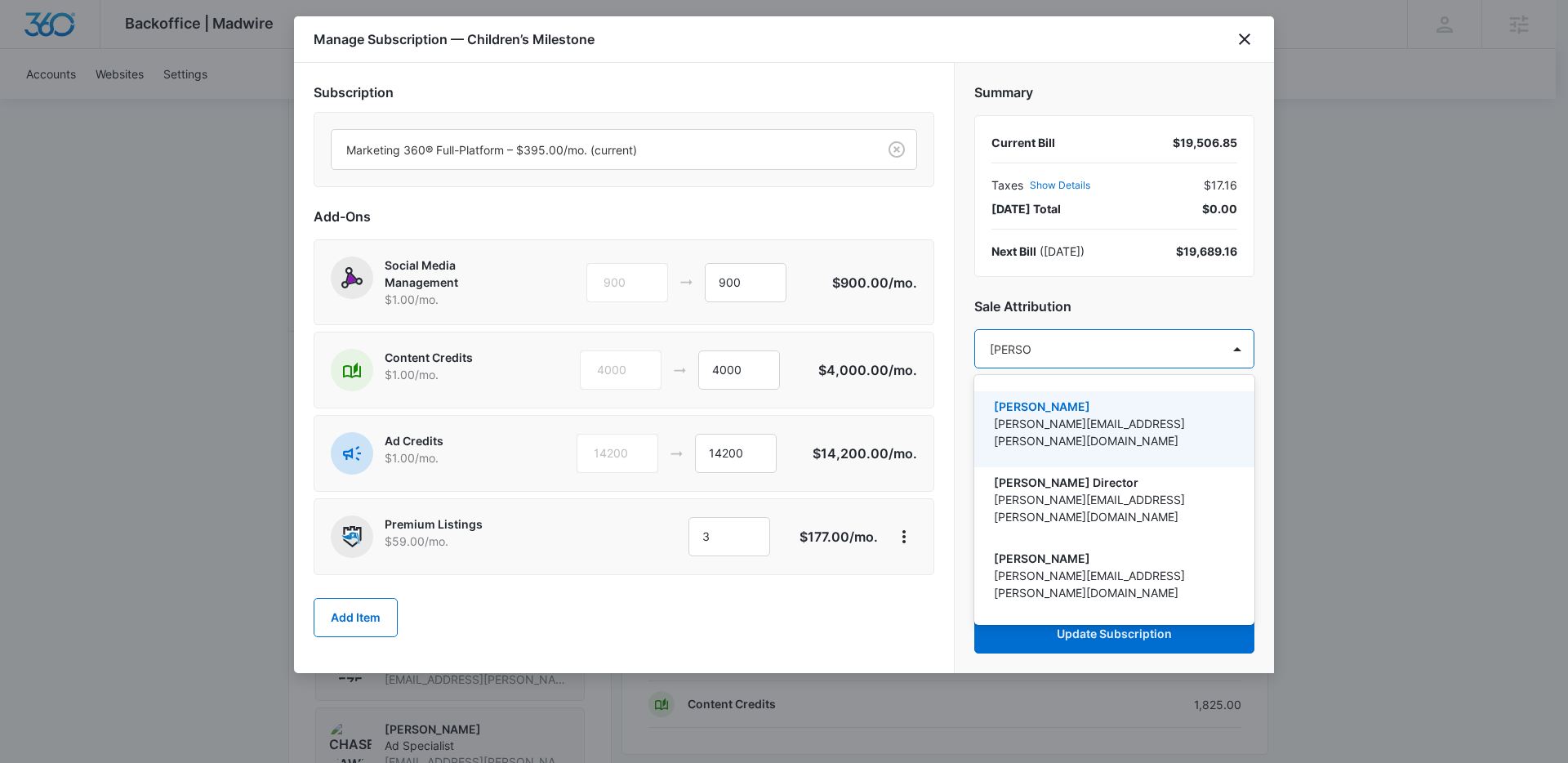
click at [1155, 407] on p "[PERSON_NAME]" at bounding box center [1113, 406] width 238 height 17
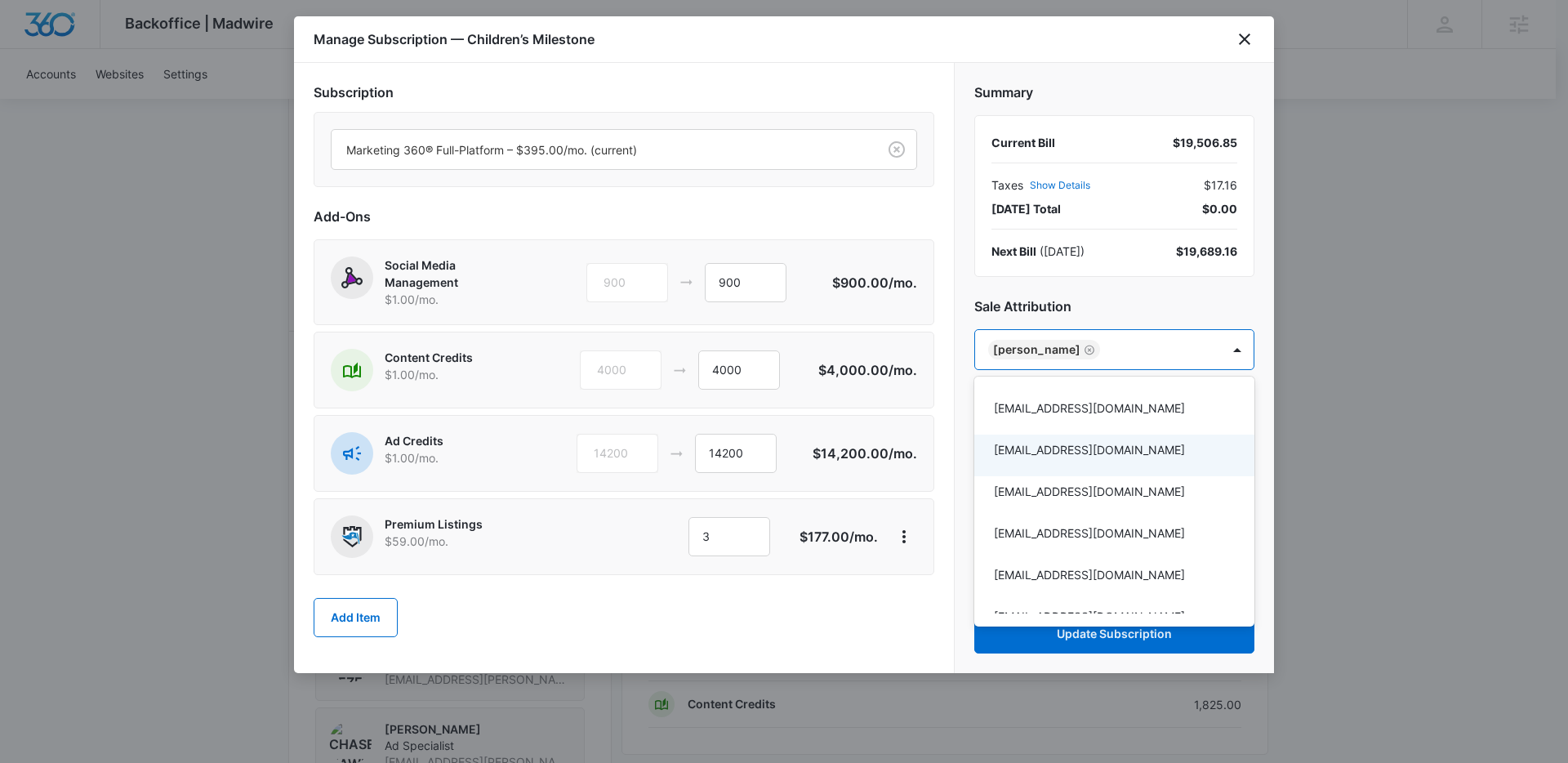
click at [845, 631] on div at bounding box center [784, 381] width 1568 height 763
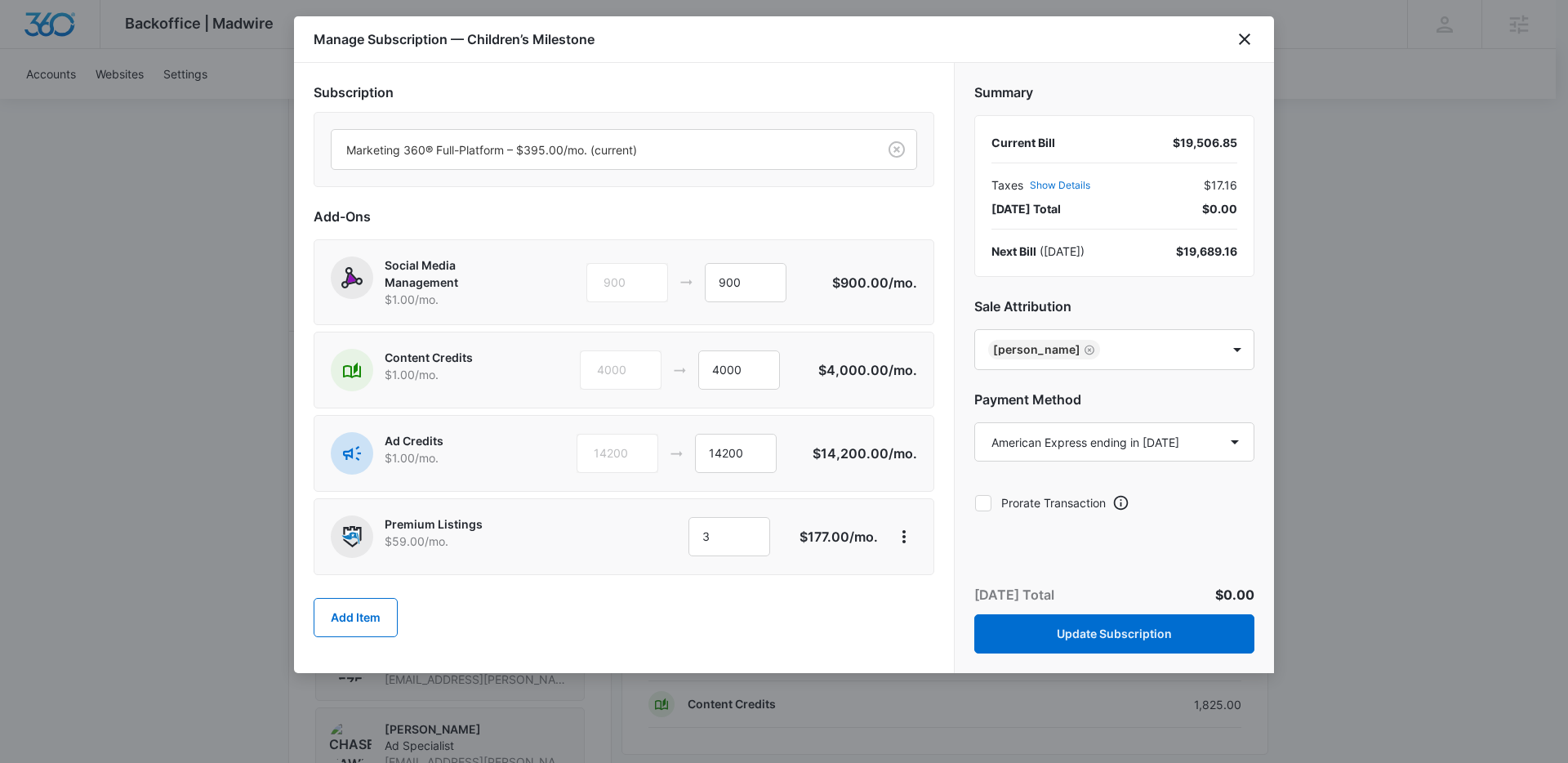
click at [1033, 496] on label "Prorate Transaction" at bounding box center [1040, 503] width 132 height 17
click at [975, 503] on input "Prorate Transaction" at bounding box center [974, 503] width 1 height 1
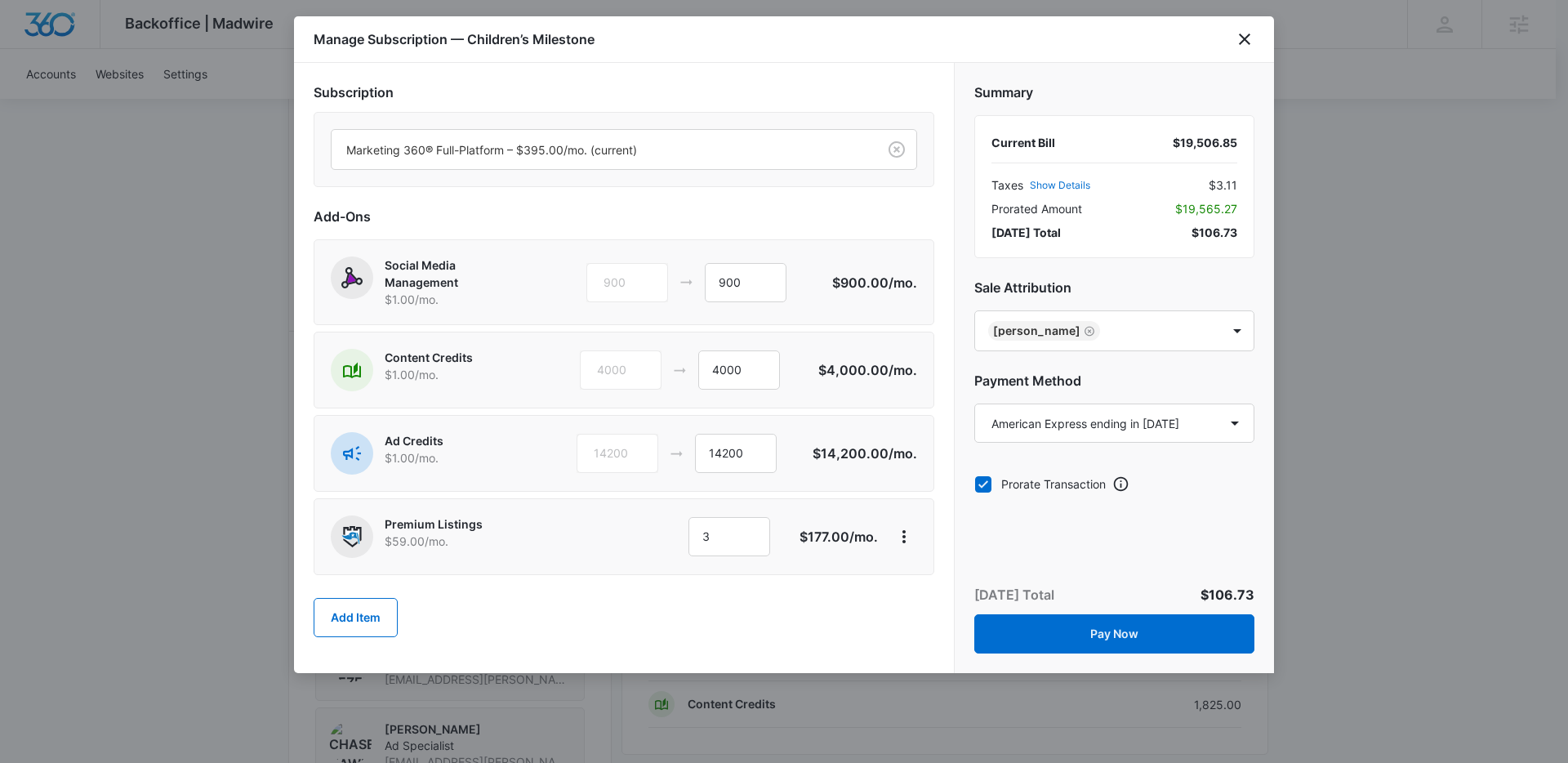
click at [1024, 480] on label "Prorate Transaction" at bounding box center [1040, 483] width 132 height 17
click at [975, 483] on input "Prorate Transaction" at bounding box center [974, 483] width 1 height 1
checkbox input "false"
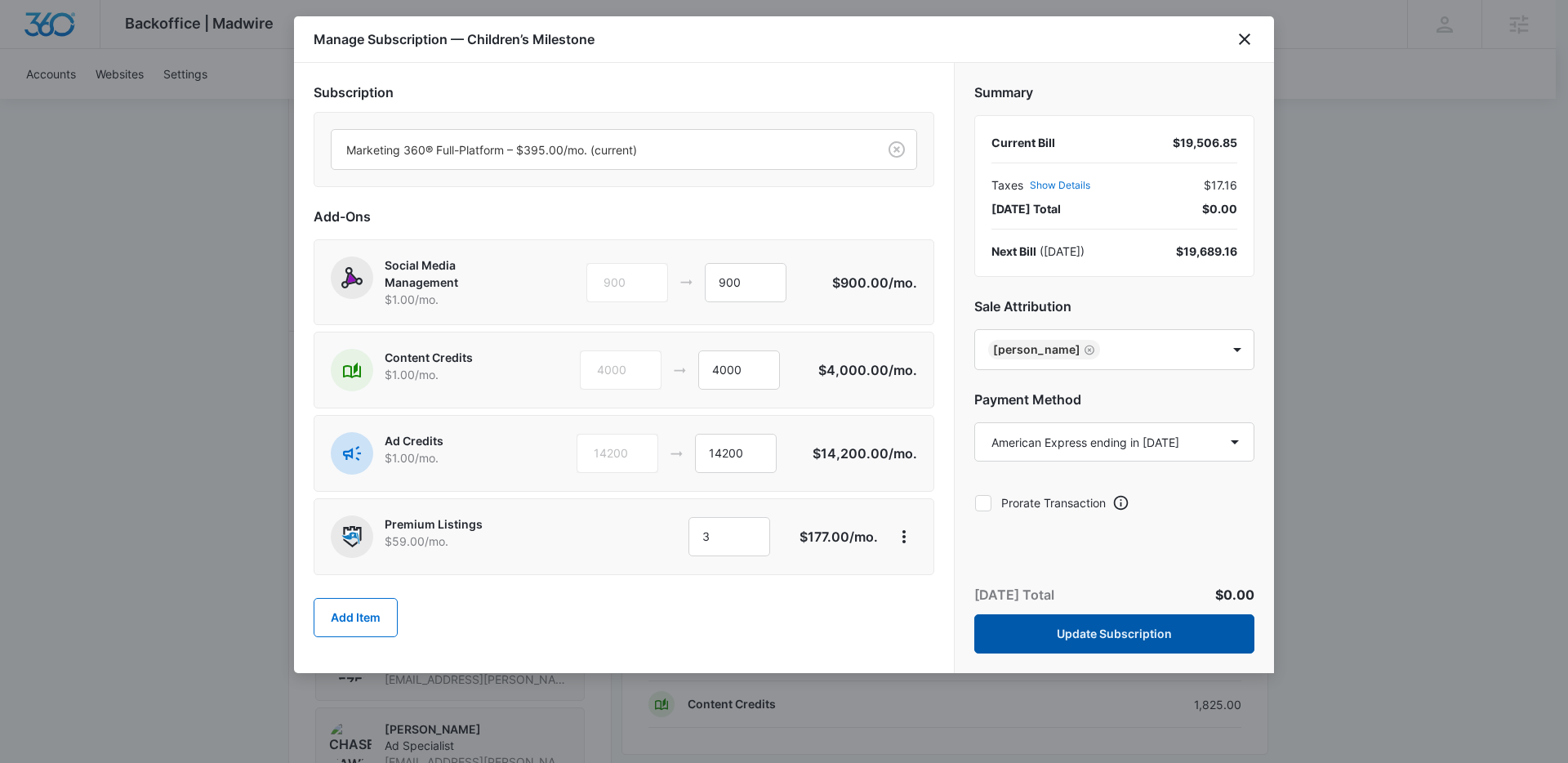
click at [1075, 629] on button "Update Subscription" at bounding box center [1114, 633] width 281 height 39
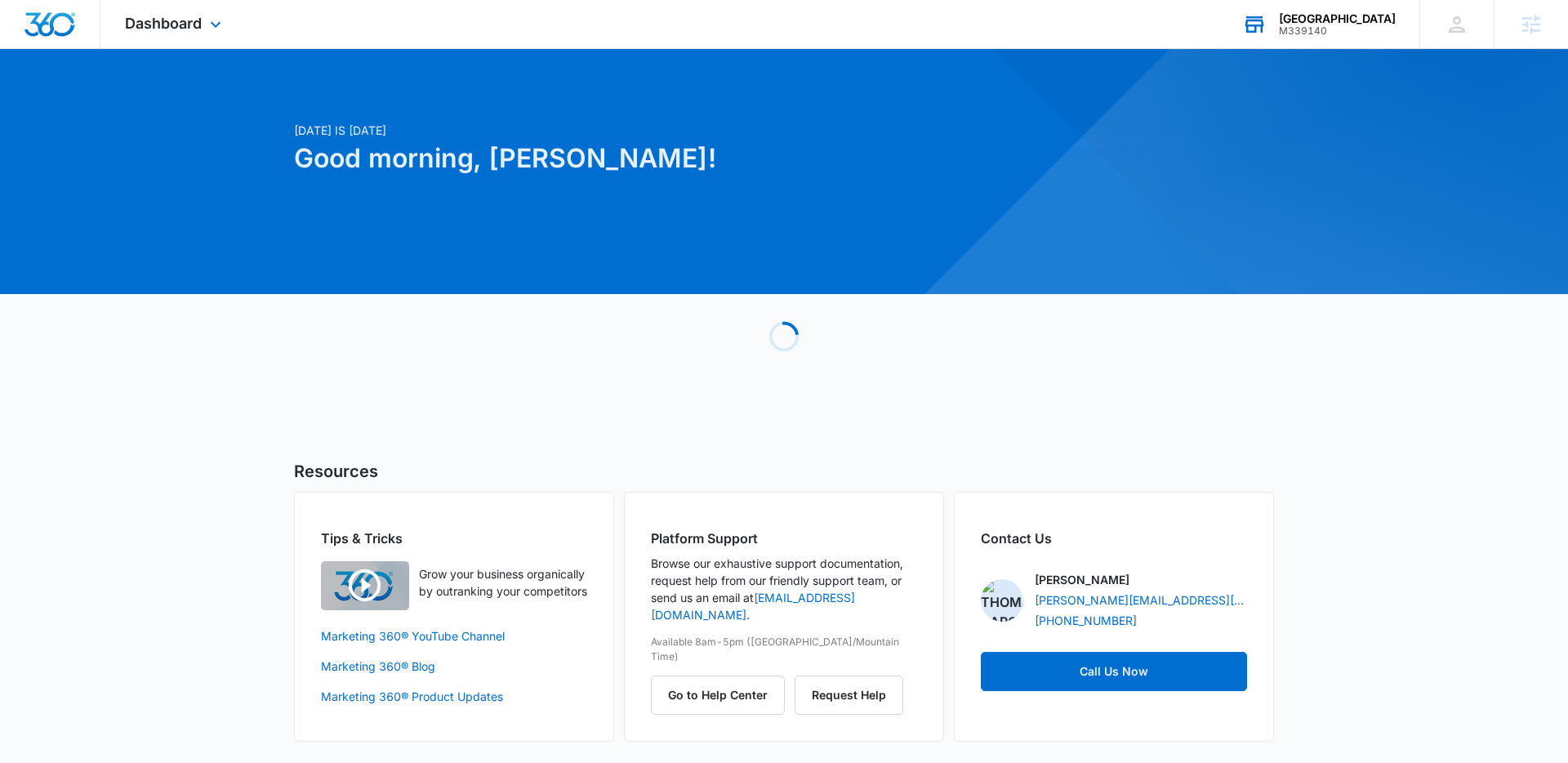
click at [1319, 29] on div "M339140" at bounding box center [1338, 31] width 117 height 12
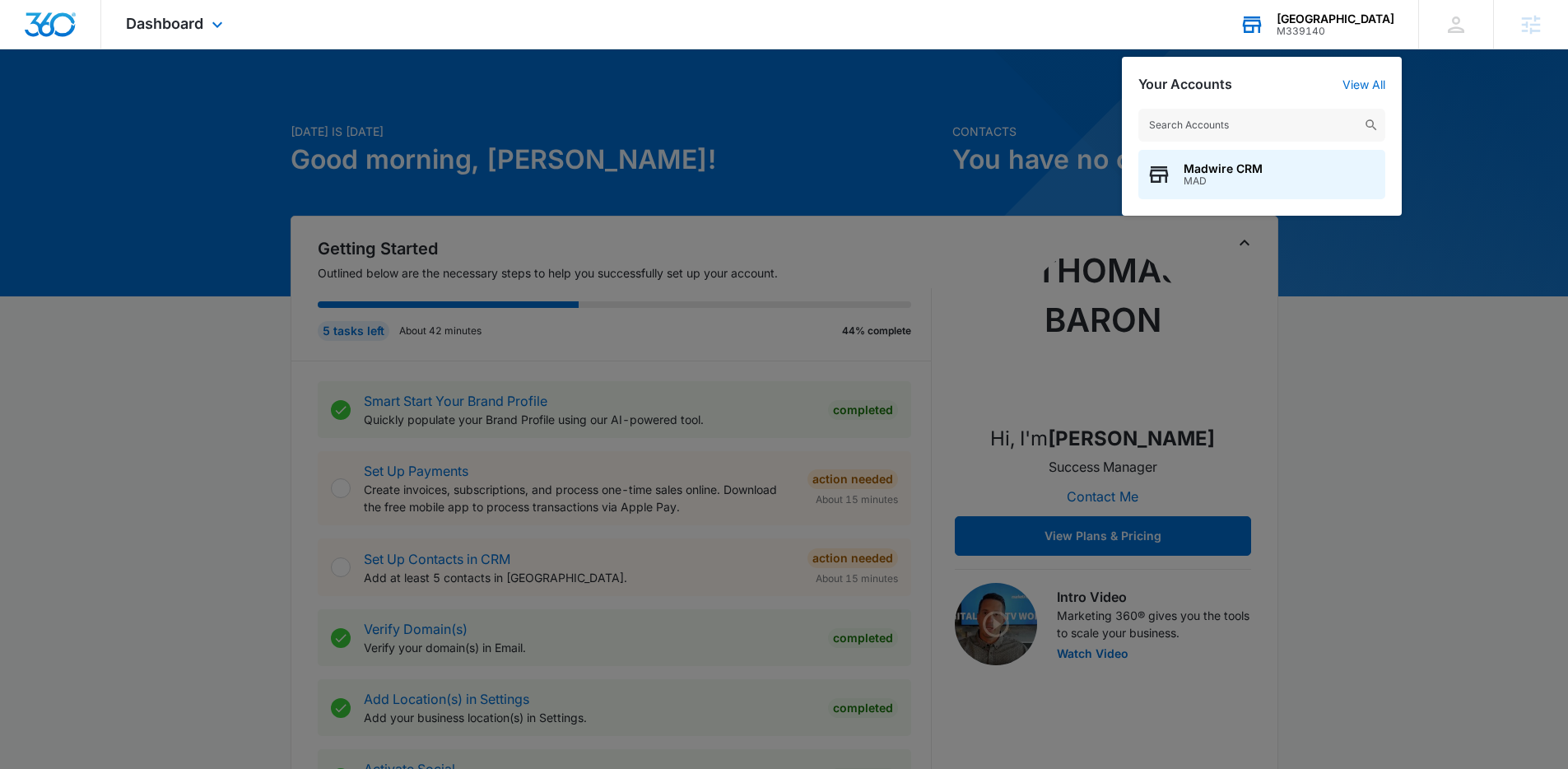
click at [1313, 112] on input "text" at bounding box center [1261, 125] width 247 height 33
type input "anchorage bariatrics"
click at [1305, 182] on div "Anchorage Bariatrics M8436" at bounding box center [1261, 175] width 247 height 50
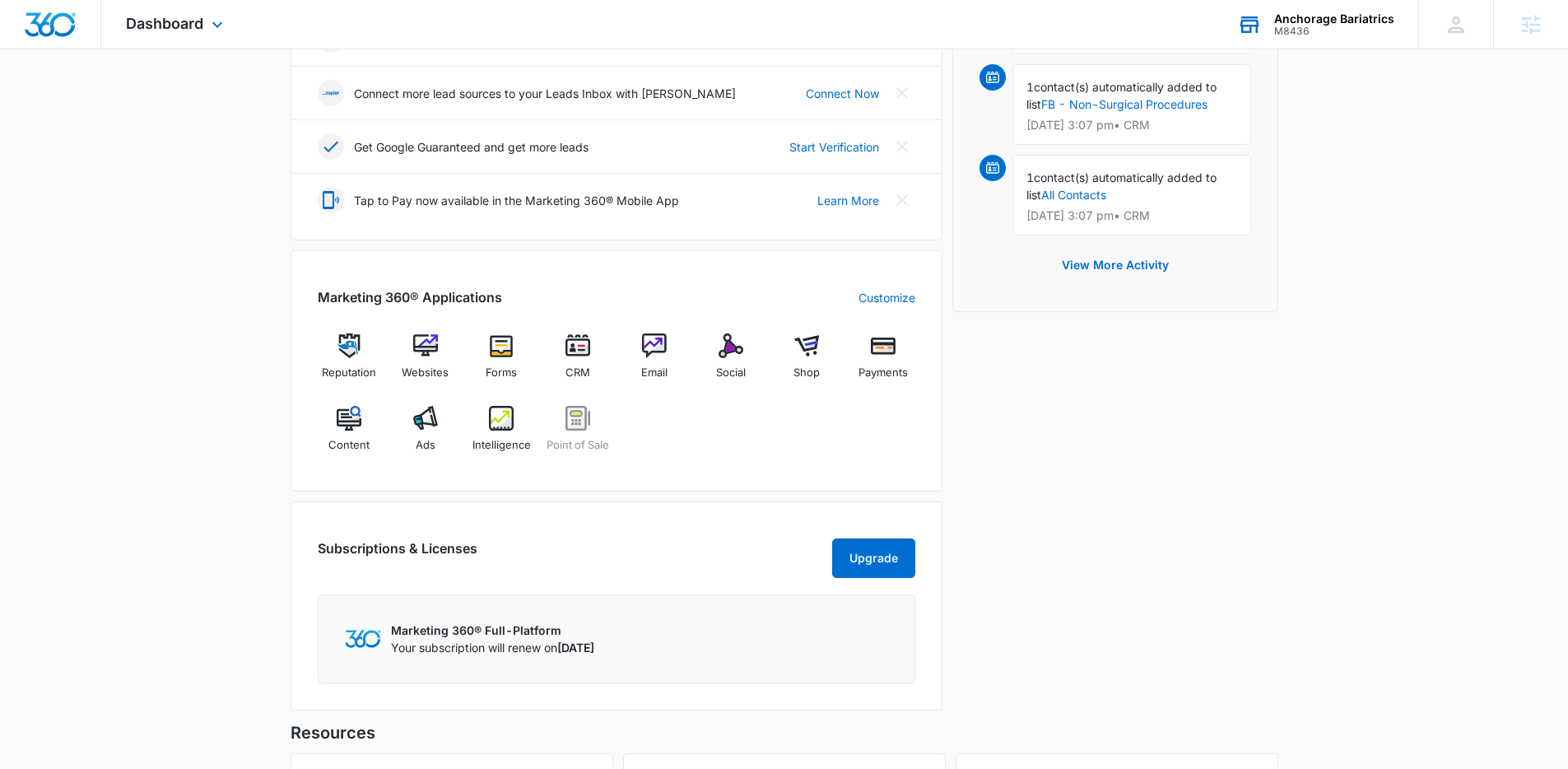
scroll to position [577, 0]
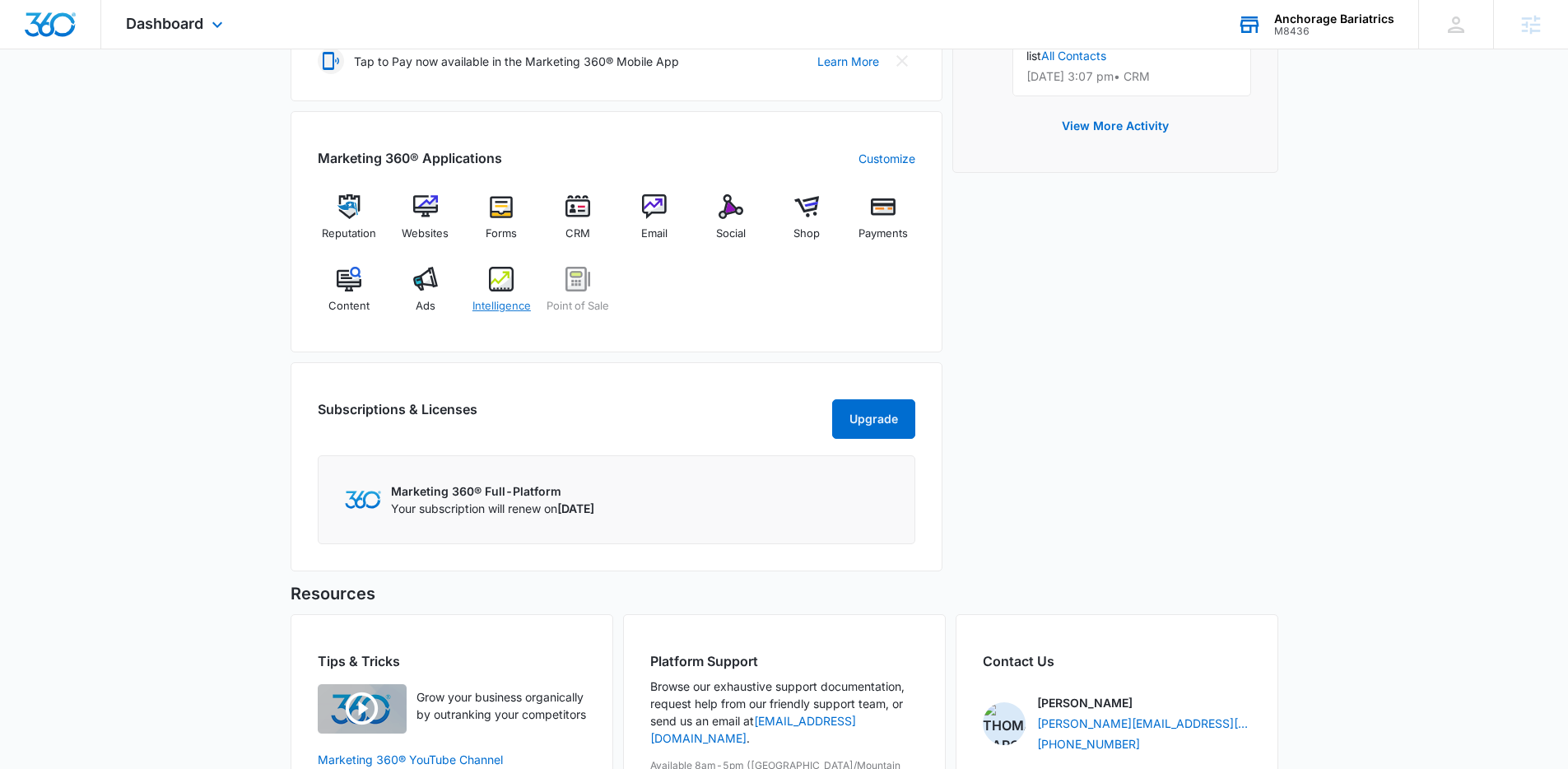
click at [483, 290] on div "Intelligence" at bounding box center [501, 297] width 64 height 59
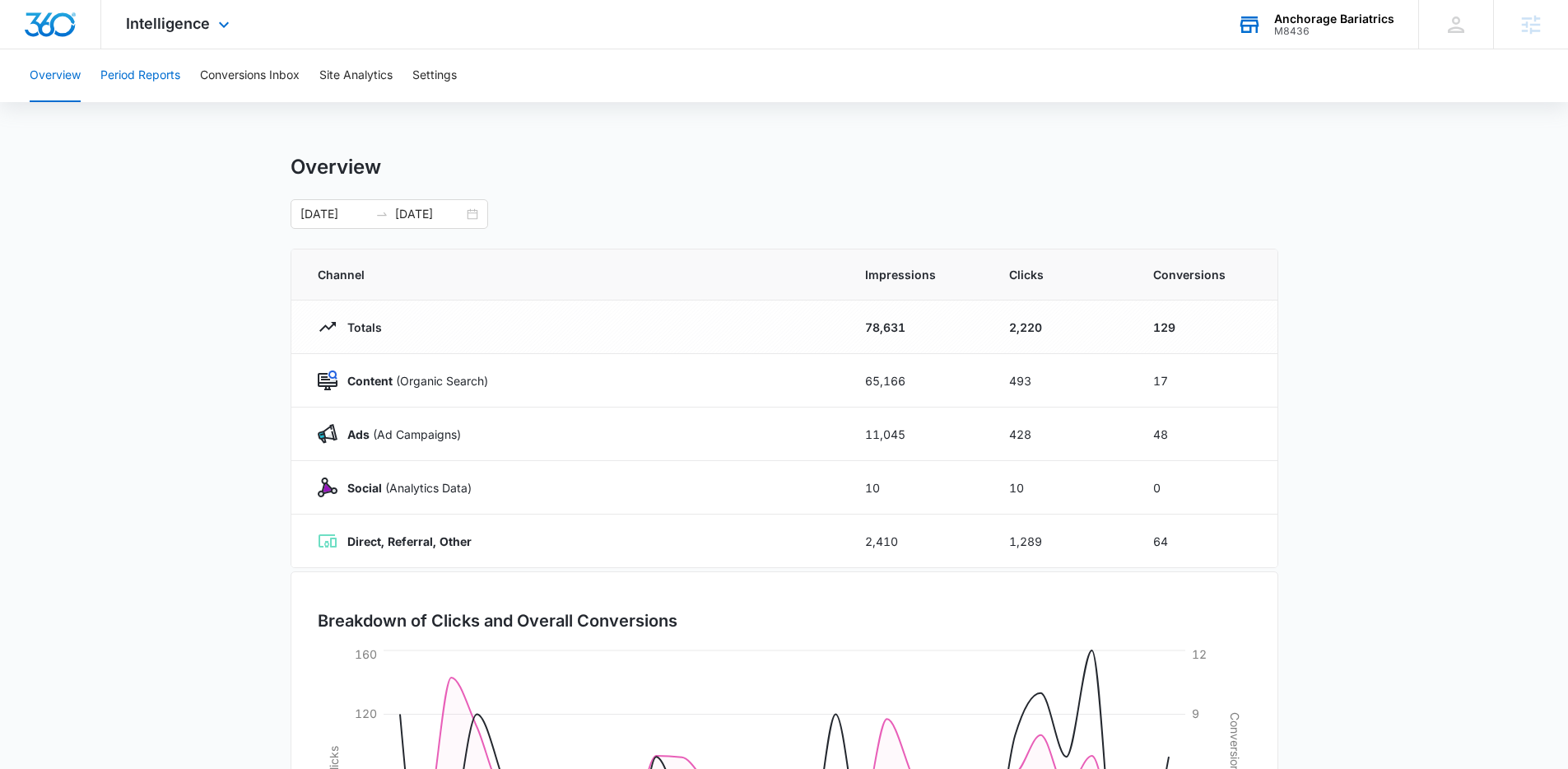
click at [125, 81] on button "Period Reports" at bounding box center [140, 76] width 80 height 52
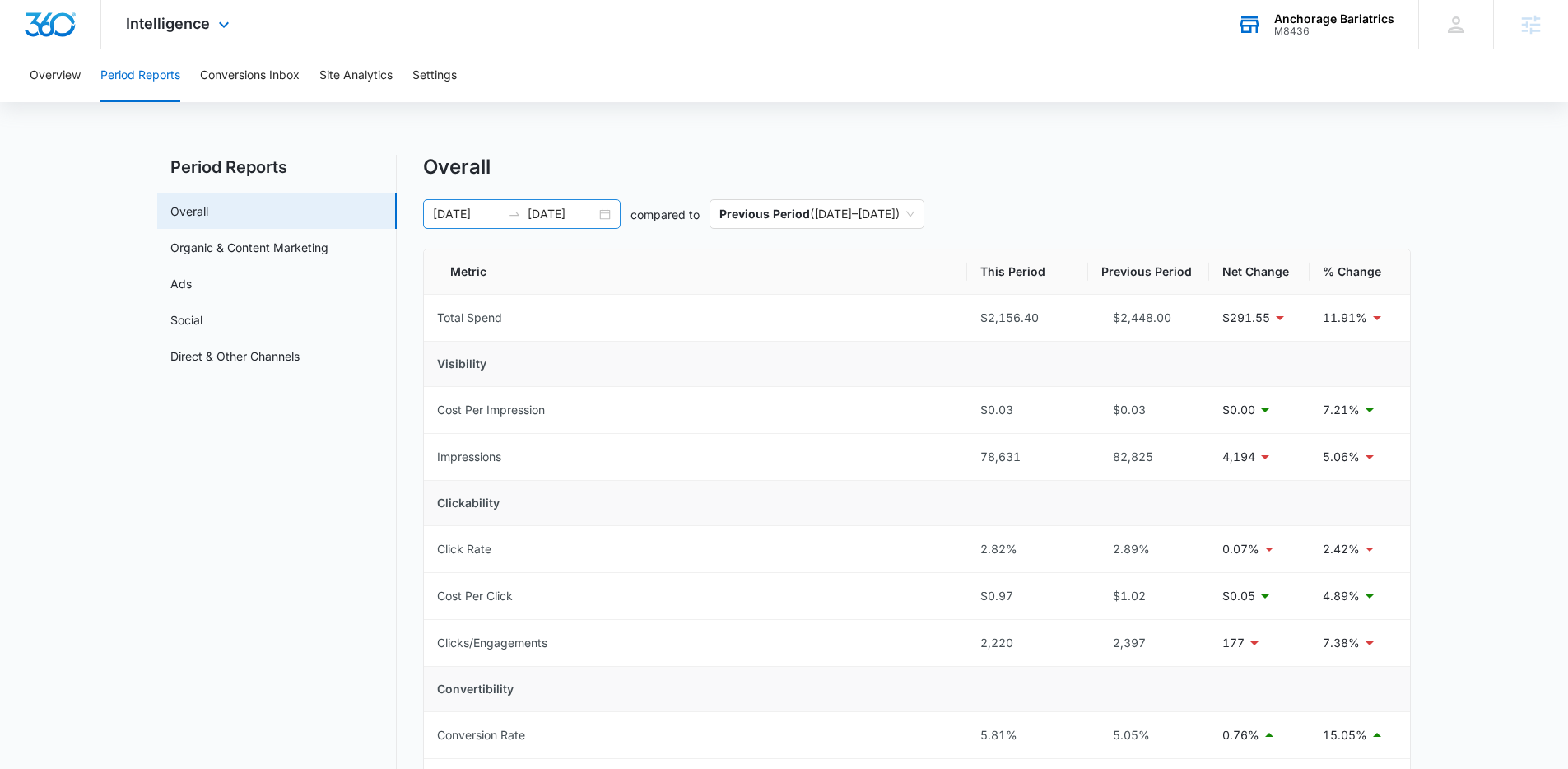
click at [575, 214] on input "09/22/2025" at bounding box center [562, 215] width 68 height 18
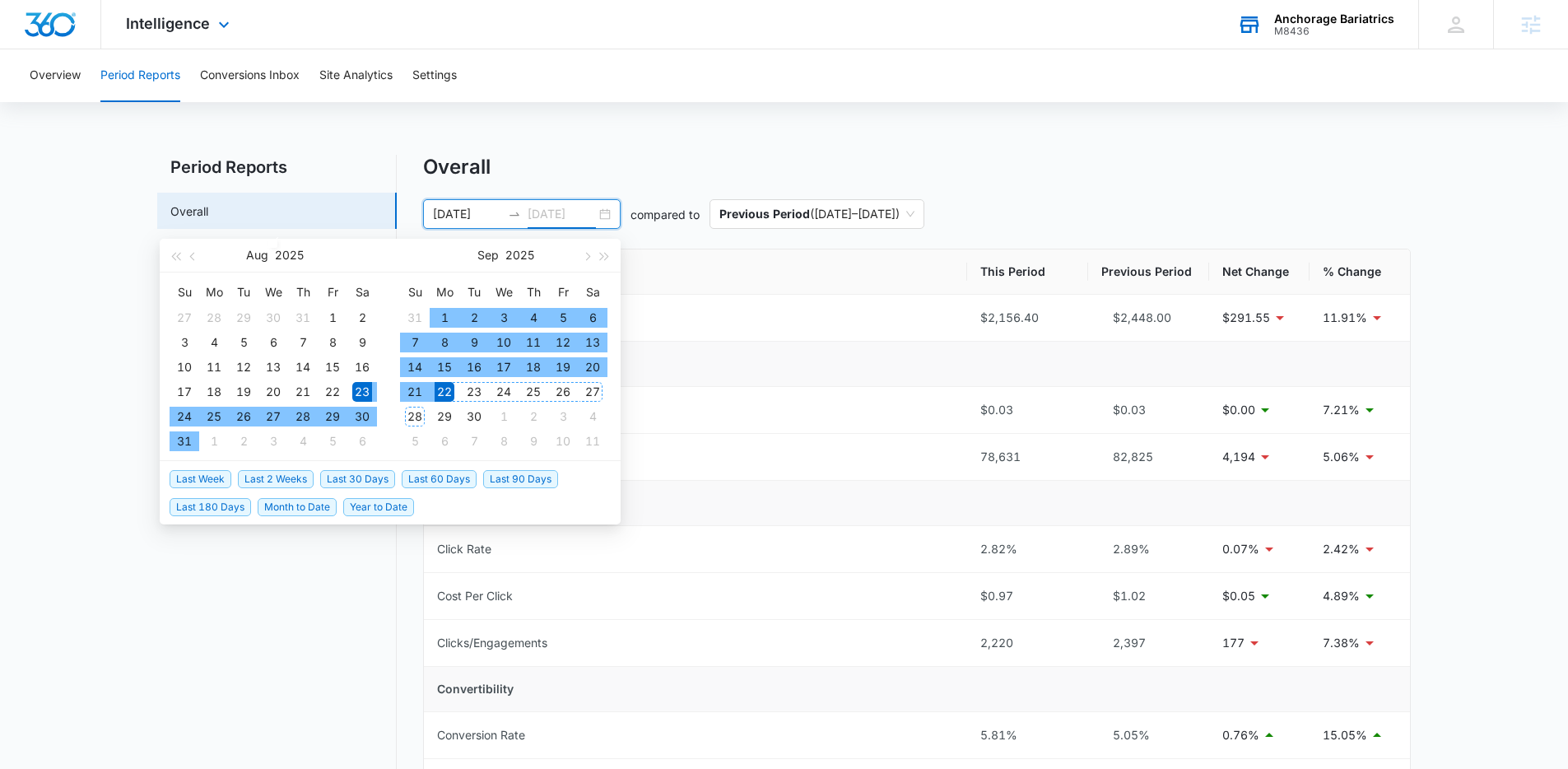
type input "09/22/2025"
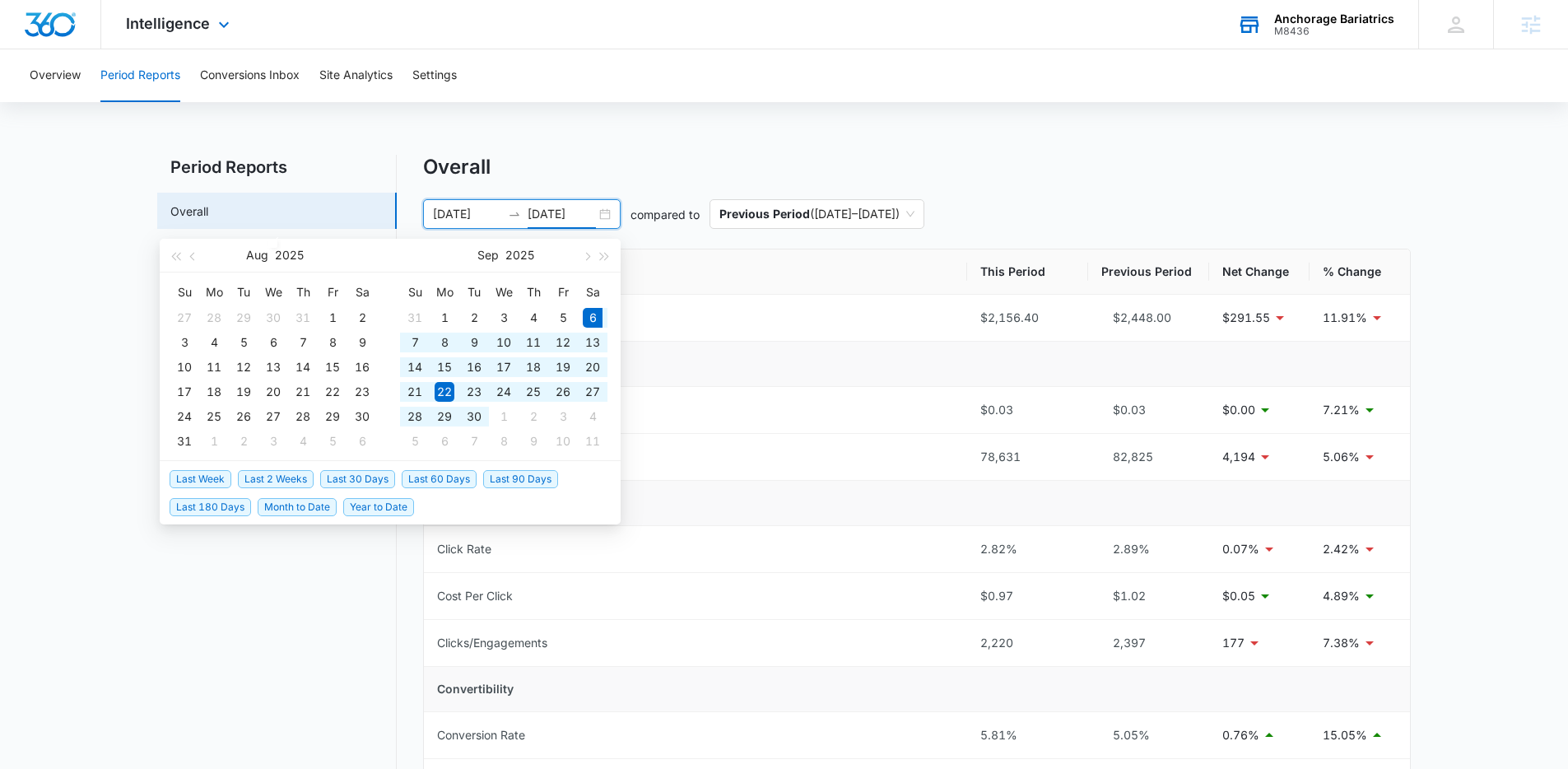
click at [373, 483] on span "Last 30 Days" at bounding box center [357, 479] width 75 height 18
type input "09/06/2025"
type input "10/06/2025"
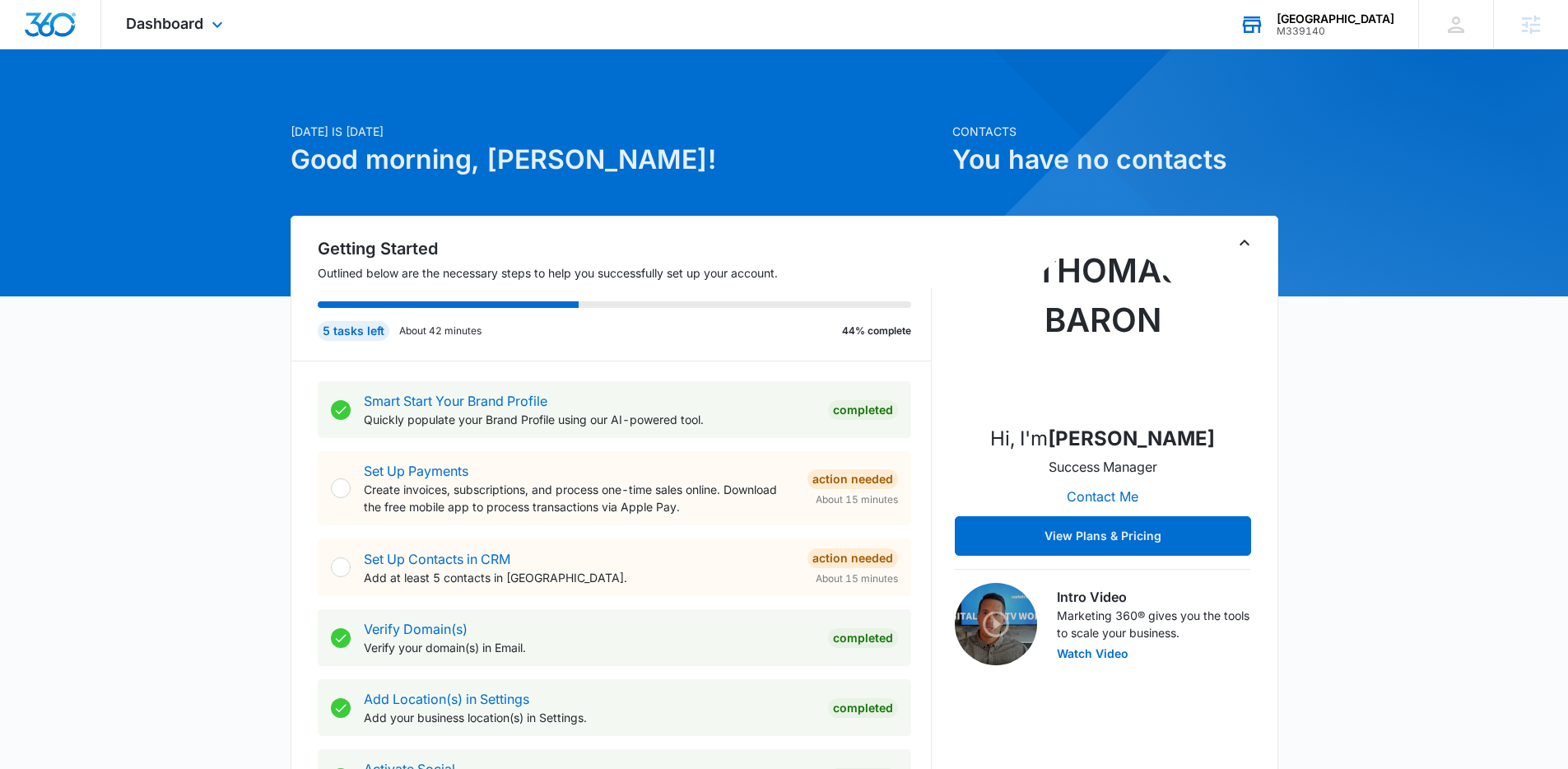
click at [1337, 23] on div "[GEOGRAPHIC_DATA]" at bounding box center [1335, 18] width 118 height 13
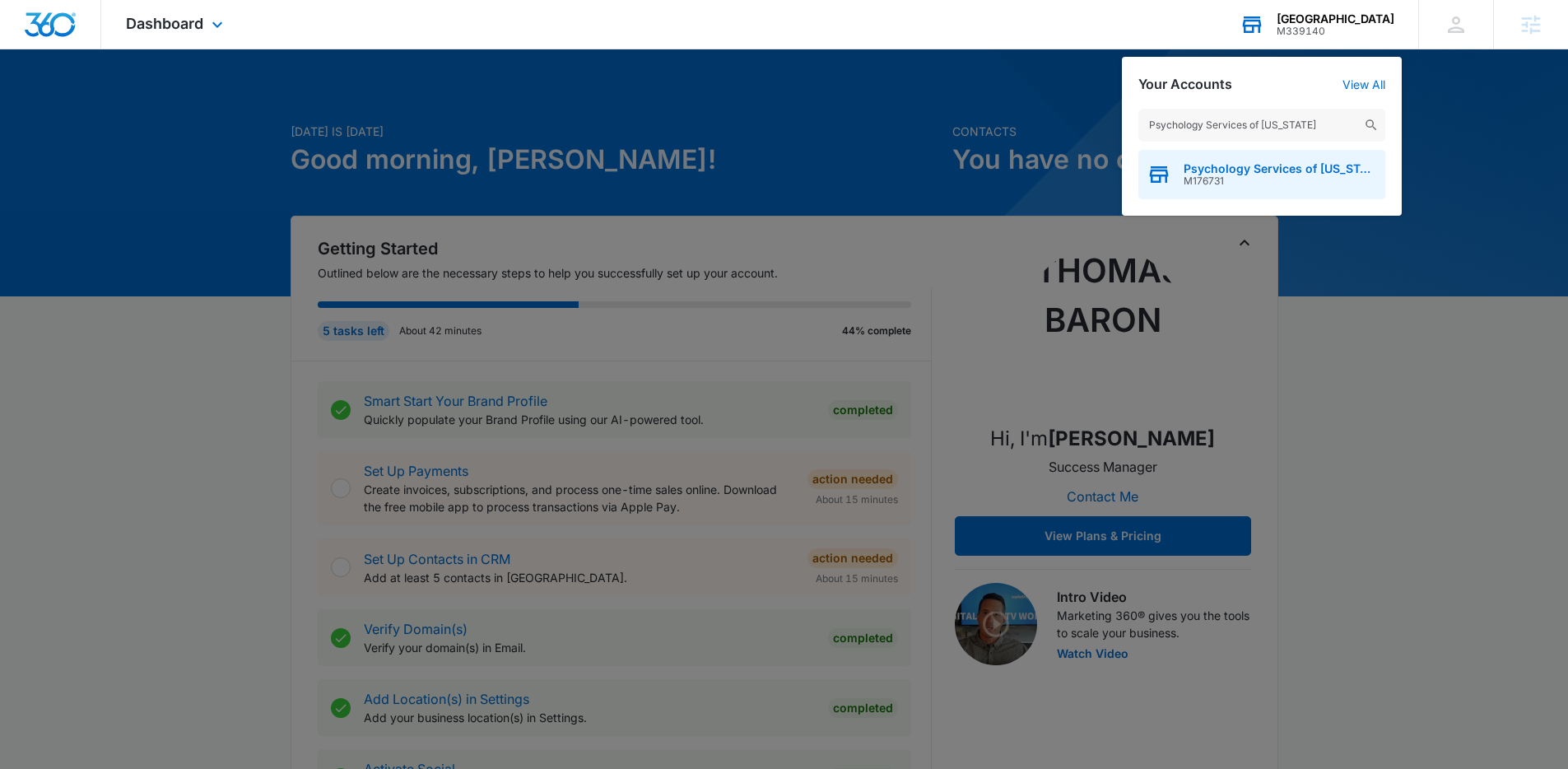
type input "Psychology Services of Alaska"
click at [1302, 181] on span "M176731" at bounding box center [1280, 181] width 193 height 12
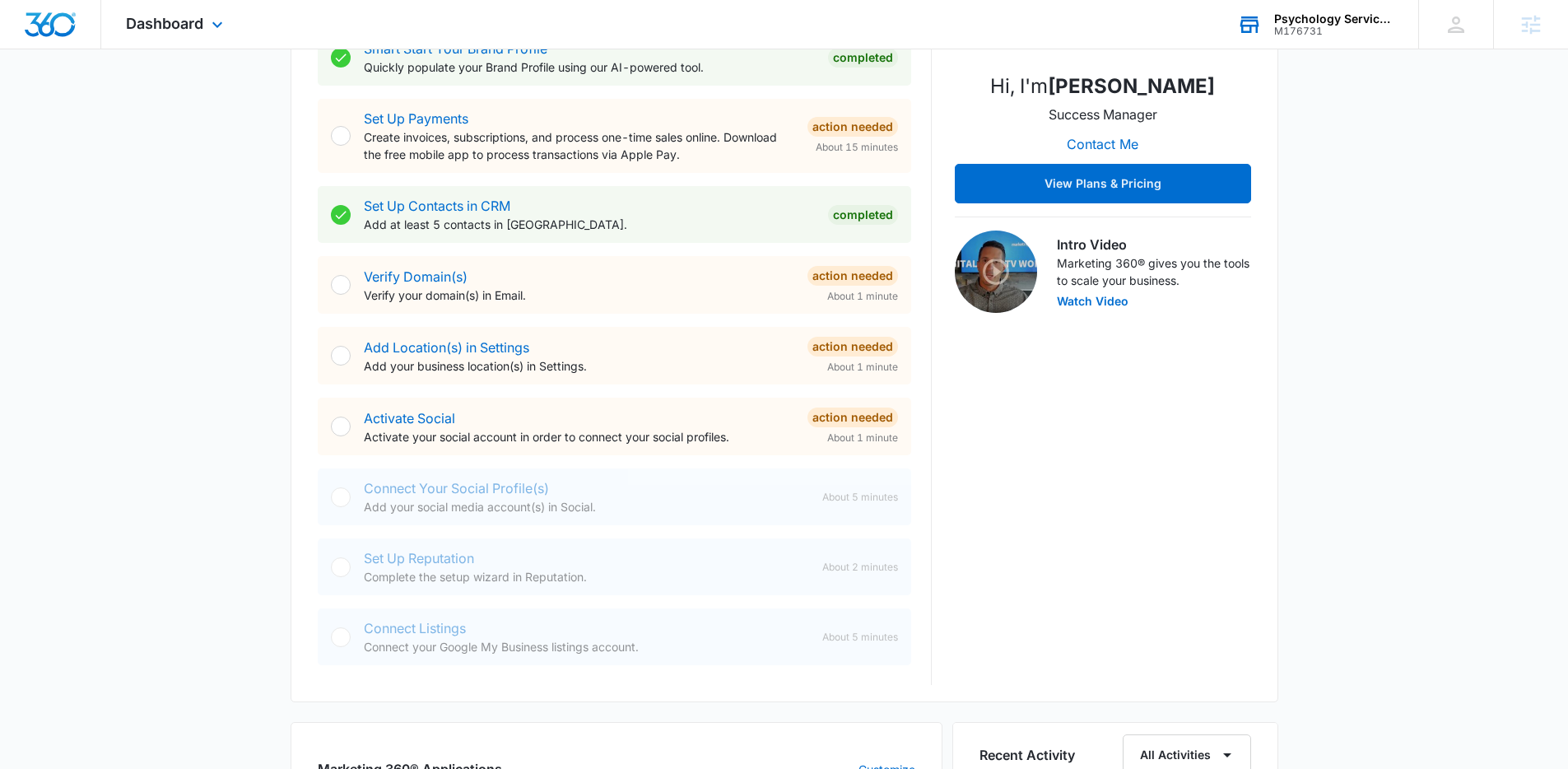
scroll to position [562, 0]
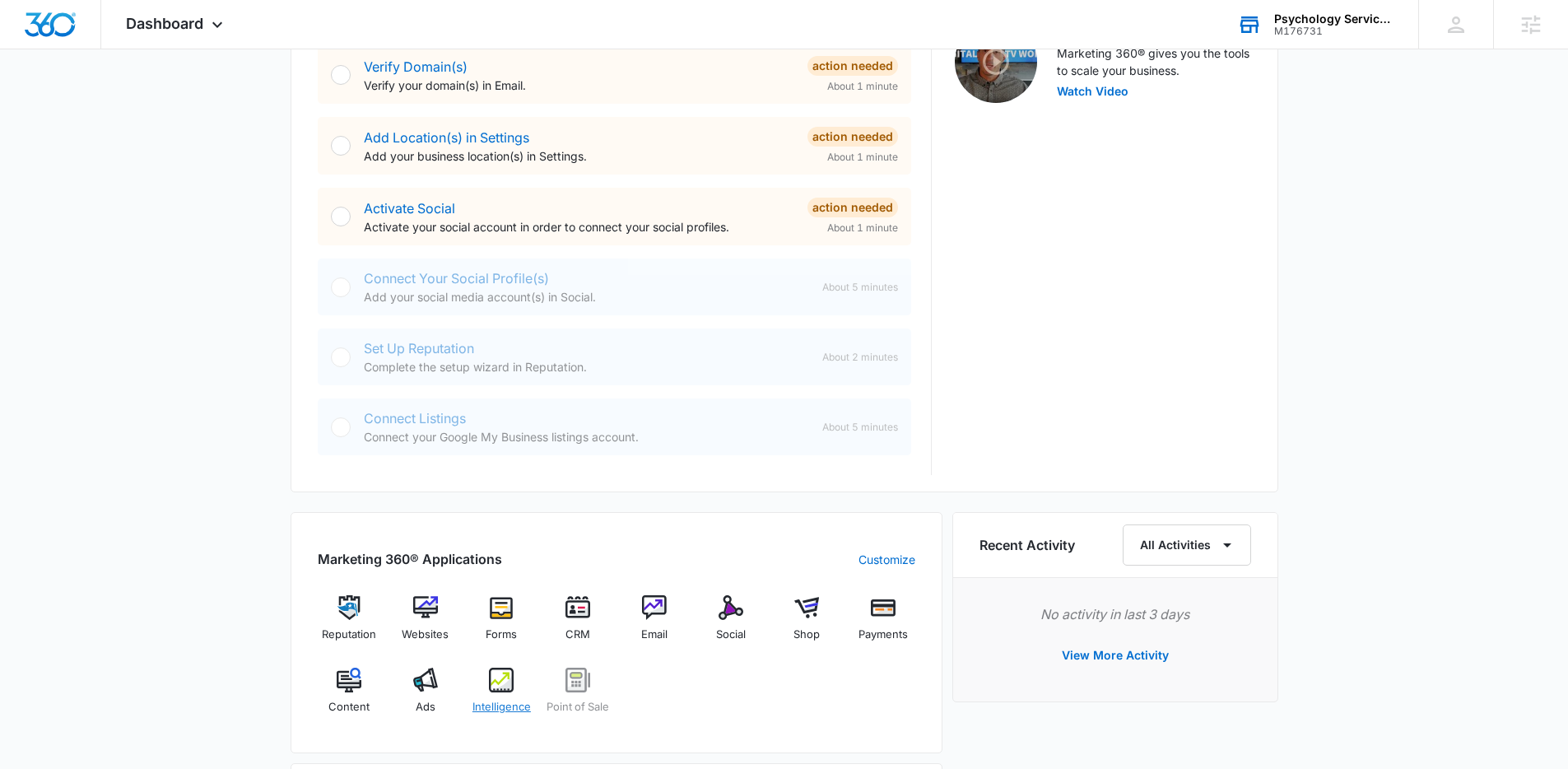
click at [495, 670] on img at bounding box center [501, 680] width 25 height 25
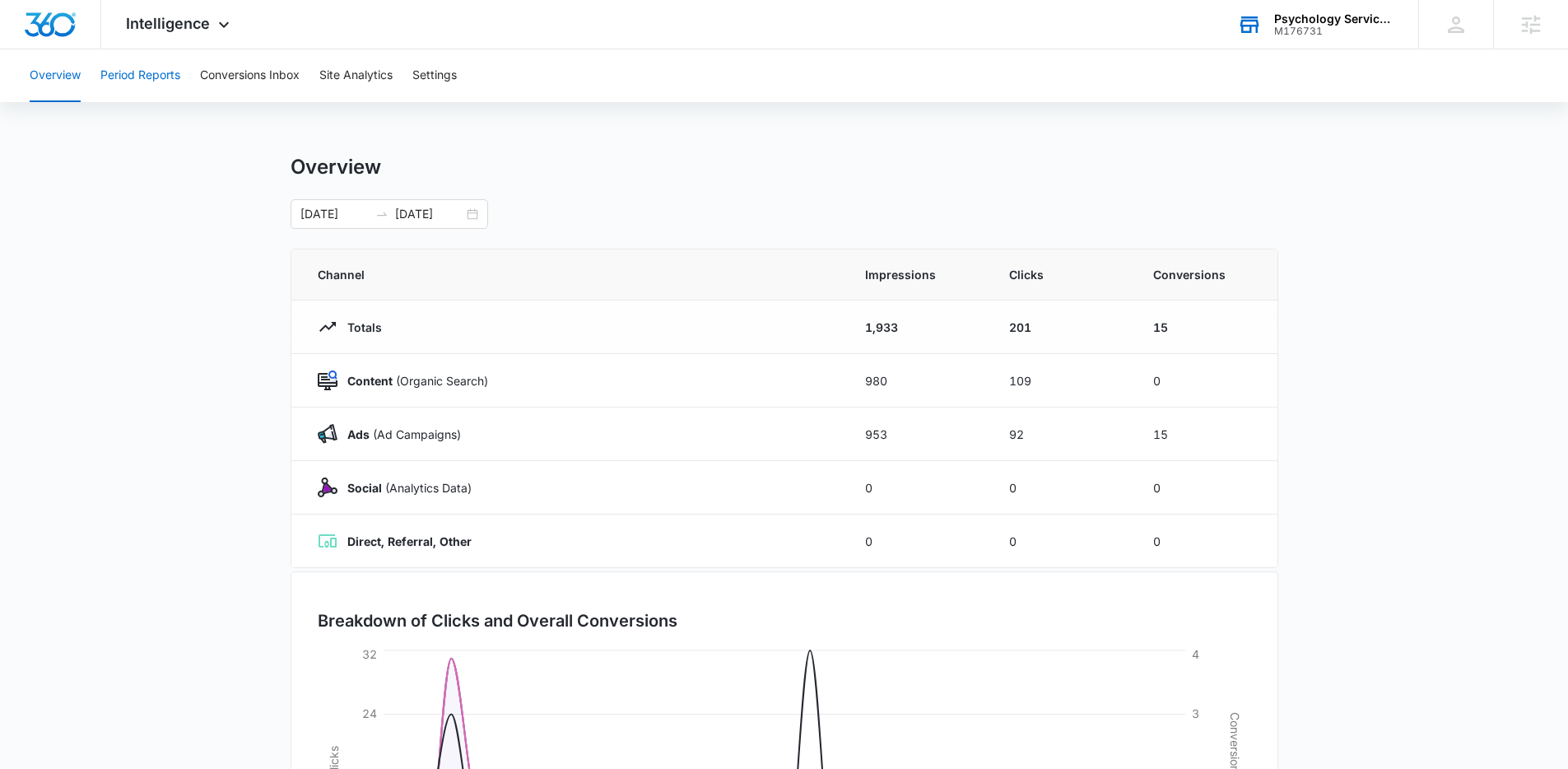
click at [151, 76] on button "Period Reports" at bounding box center [140, 76] width 80 height 52
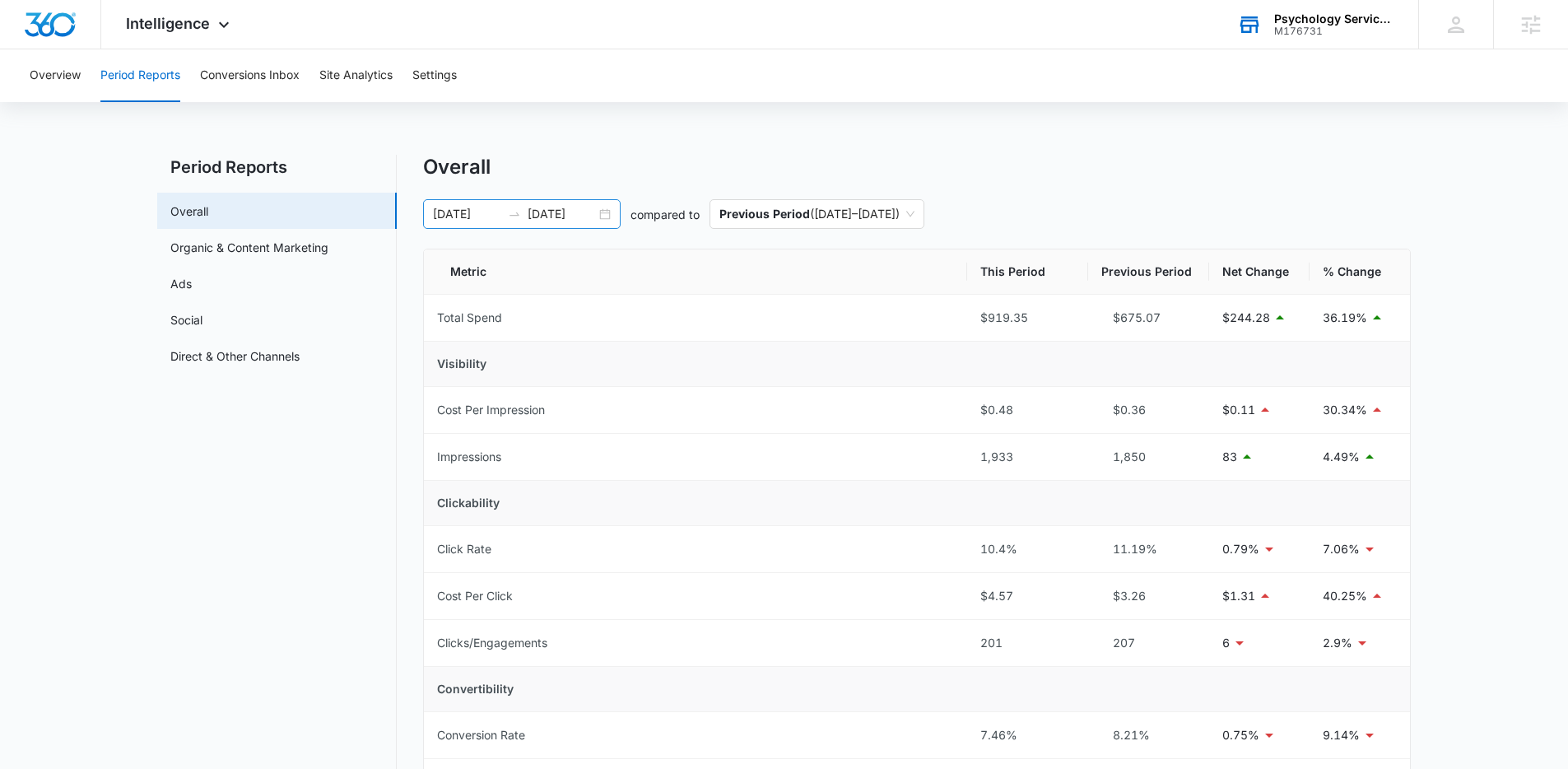
click at [558, 212] on input "[DATE]" at bounding box center [562, 215] width 68 height 18
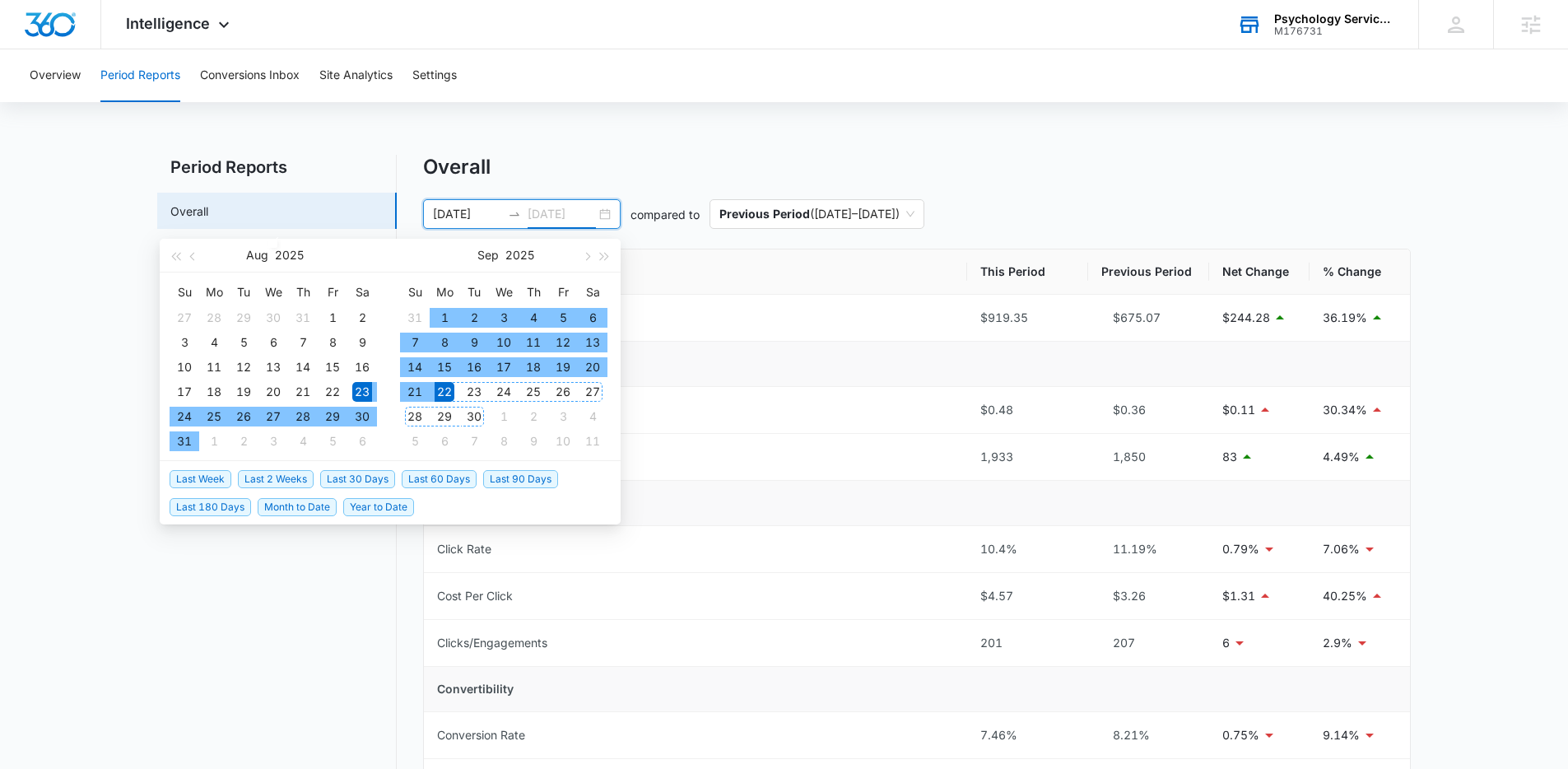
type input "[DATE]"
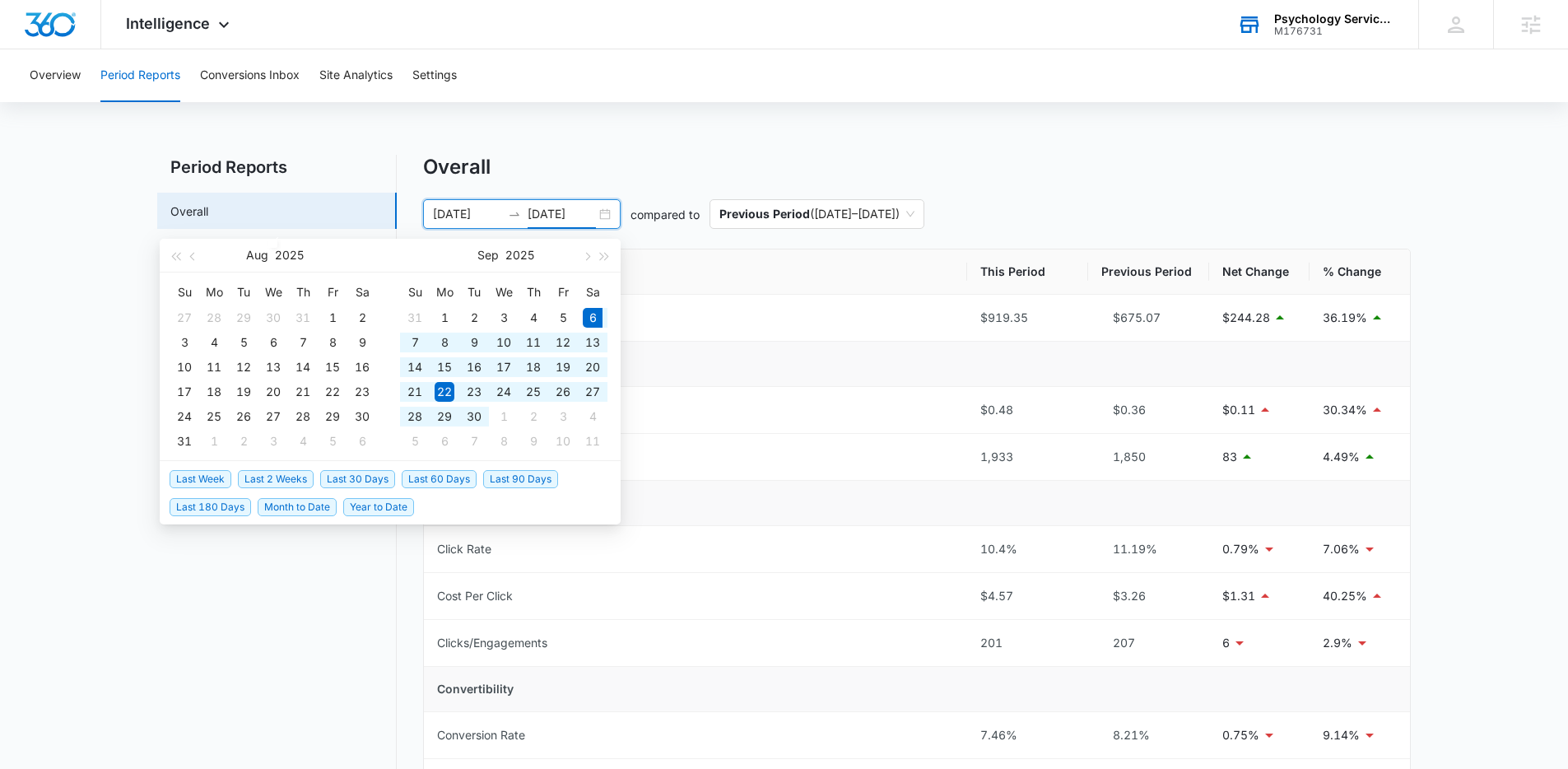
click at [363, 477] on span "Last 30 Days" at bounding box center [357, 479] width 75 height 18
type input "[DATE]"
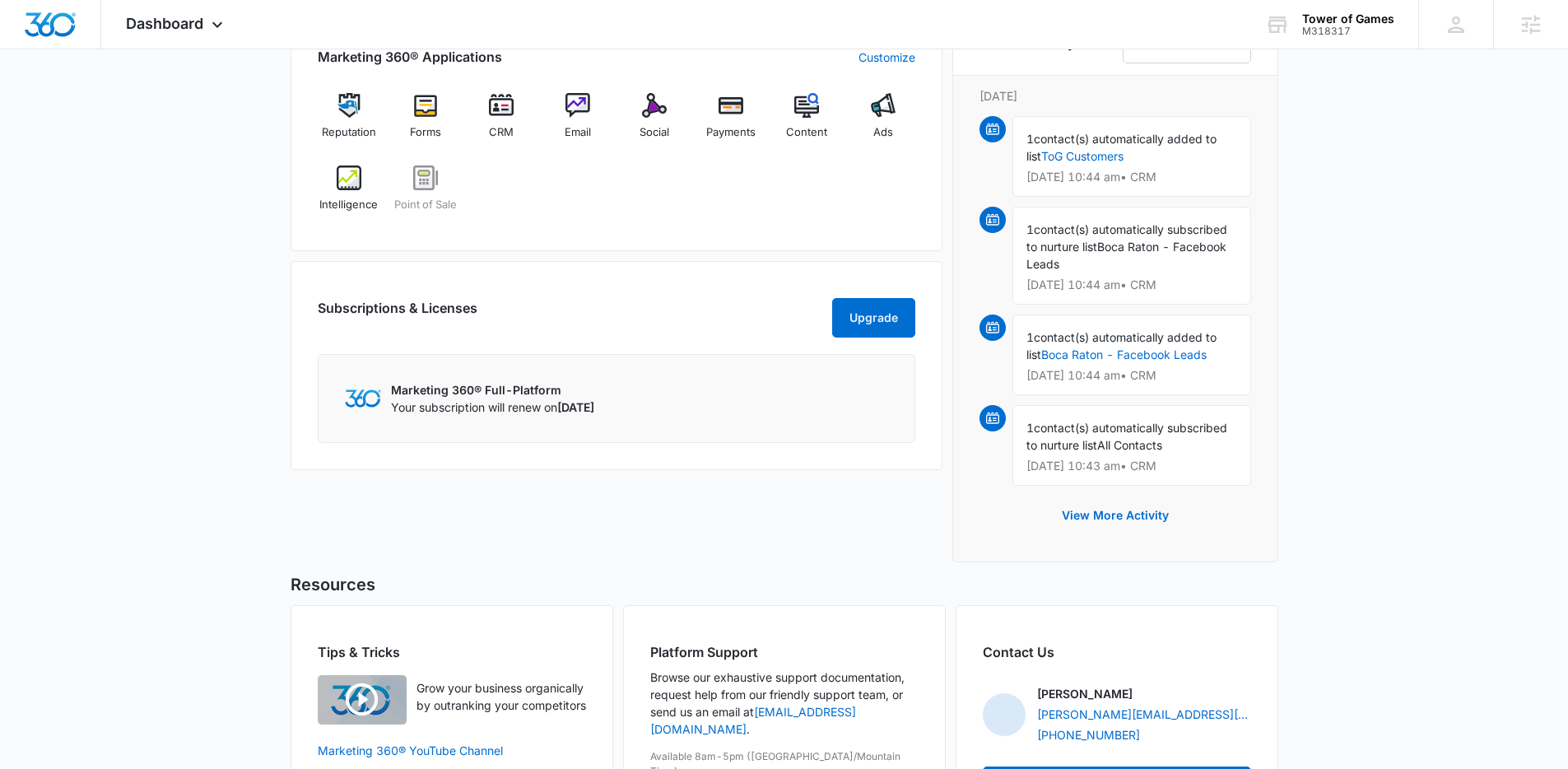
scroll to position [632, 0]
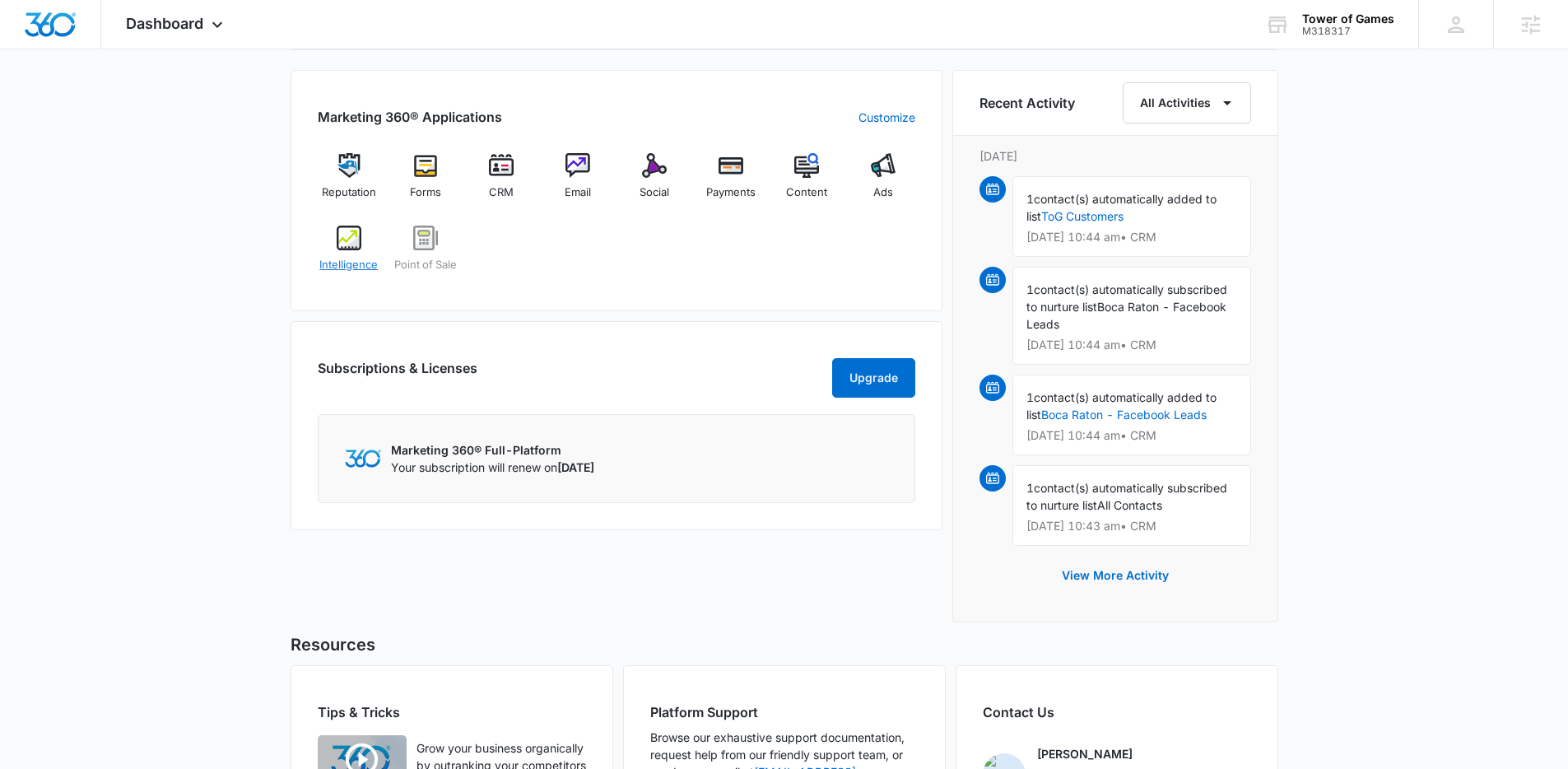
click at [337, 245] on img at bounding box center [349, 238] width 25 height 25
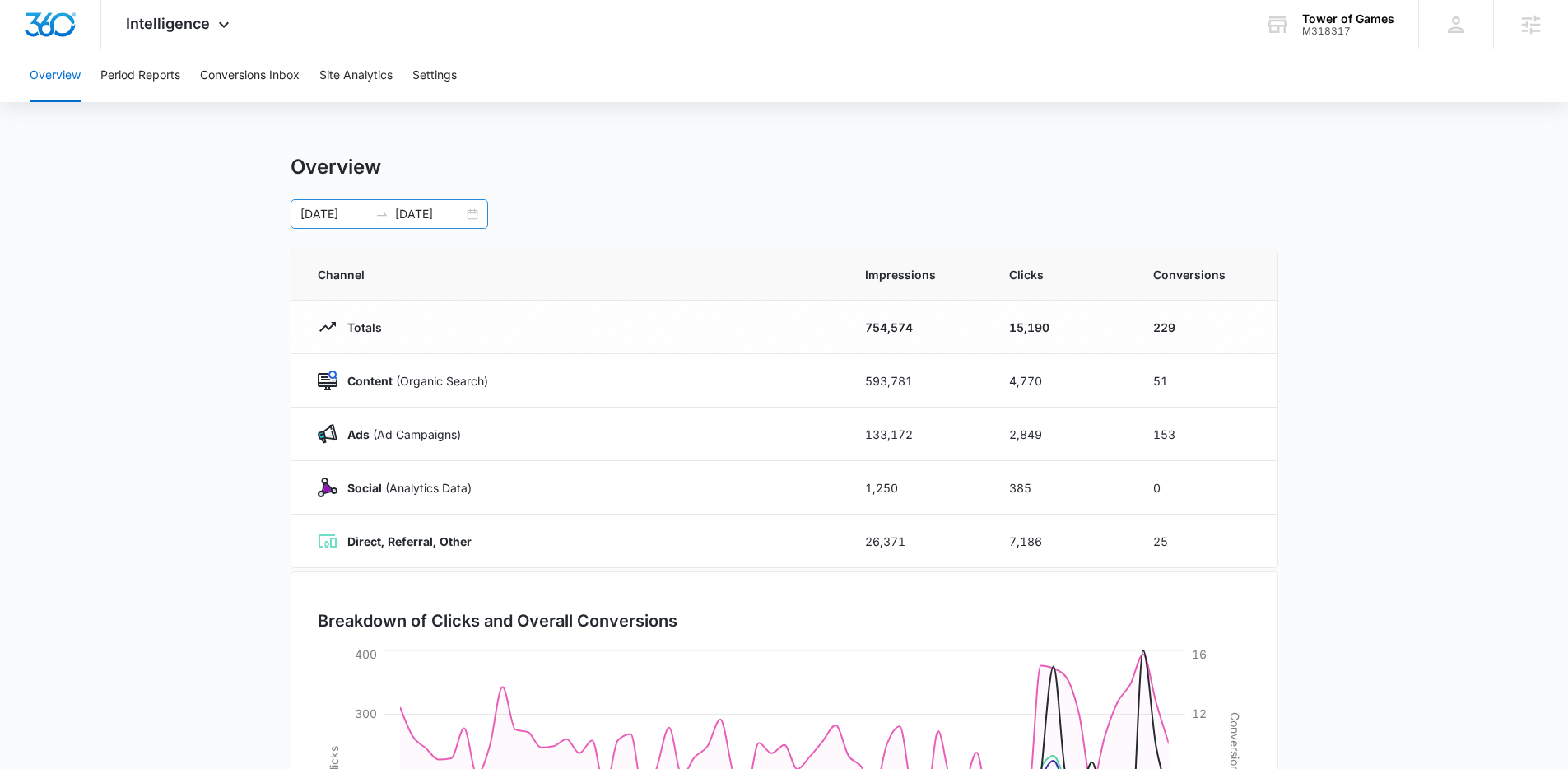
click at [442, 210] on input "[DATE]" at bounding box center [429, 215] width 68 height 18
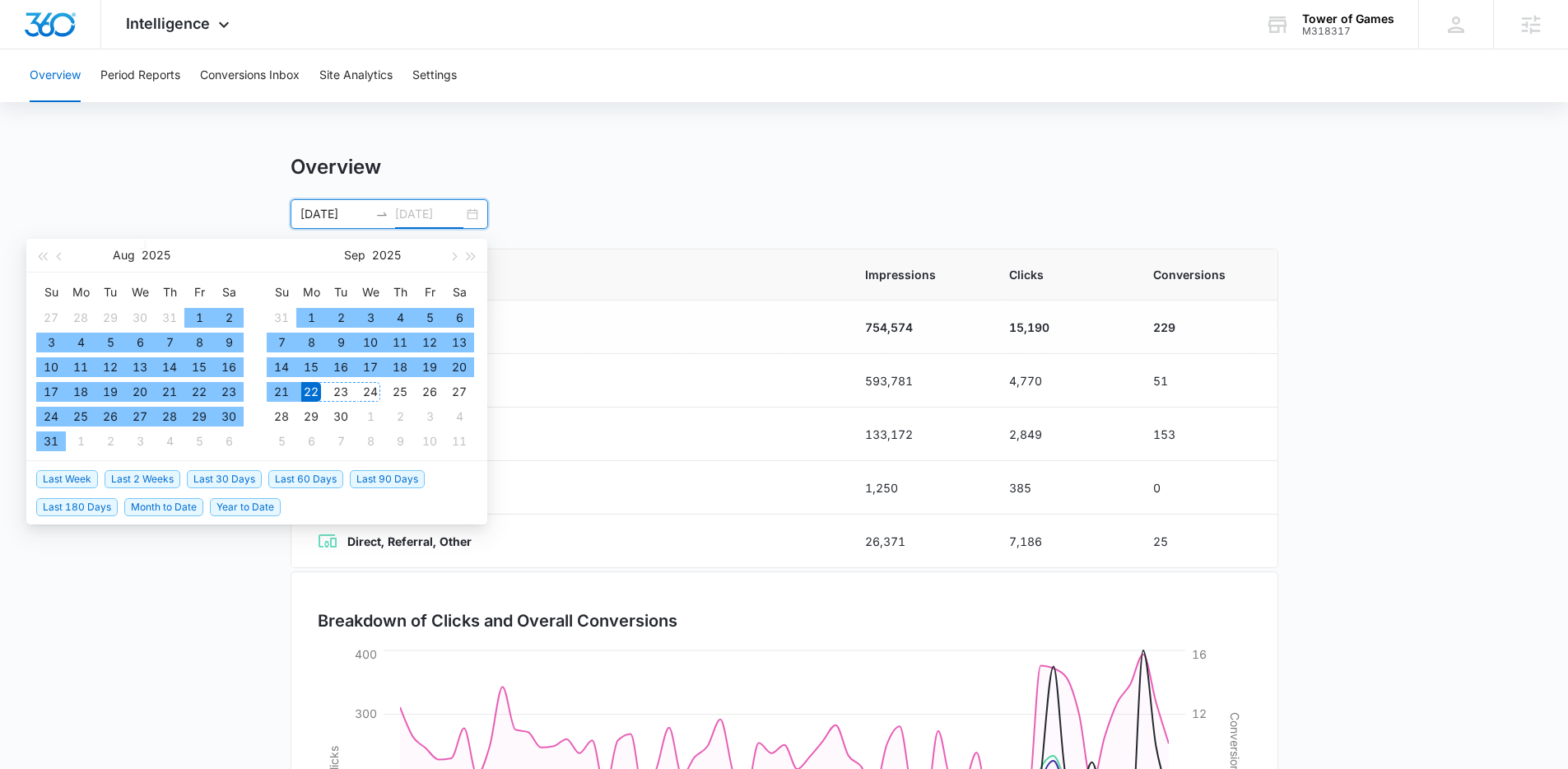
type input "[DATE]"
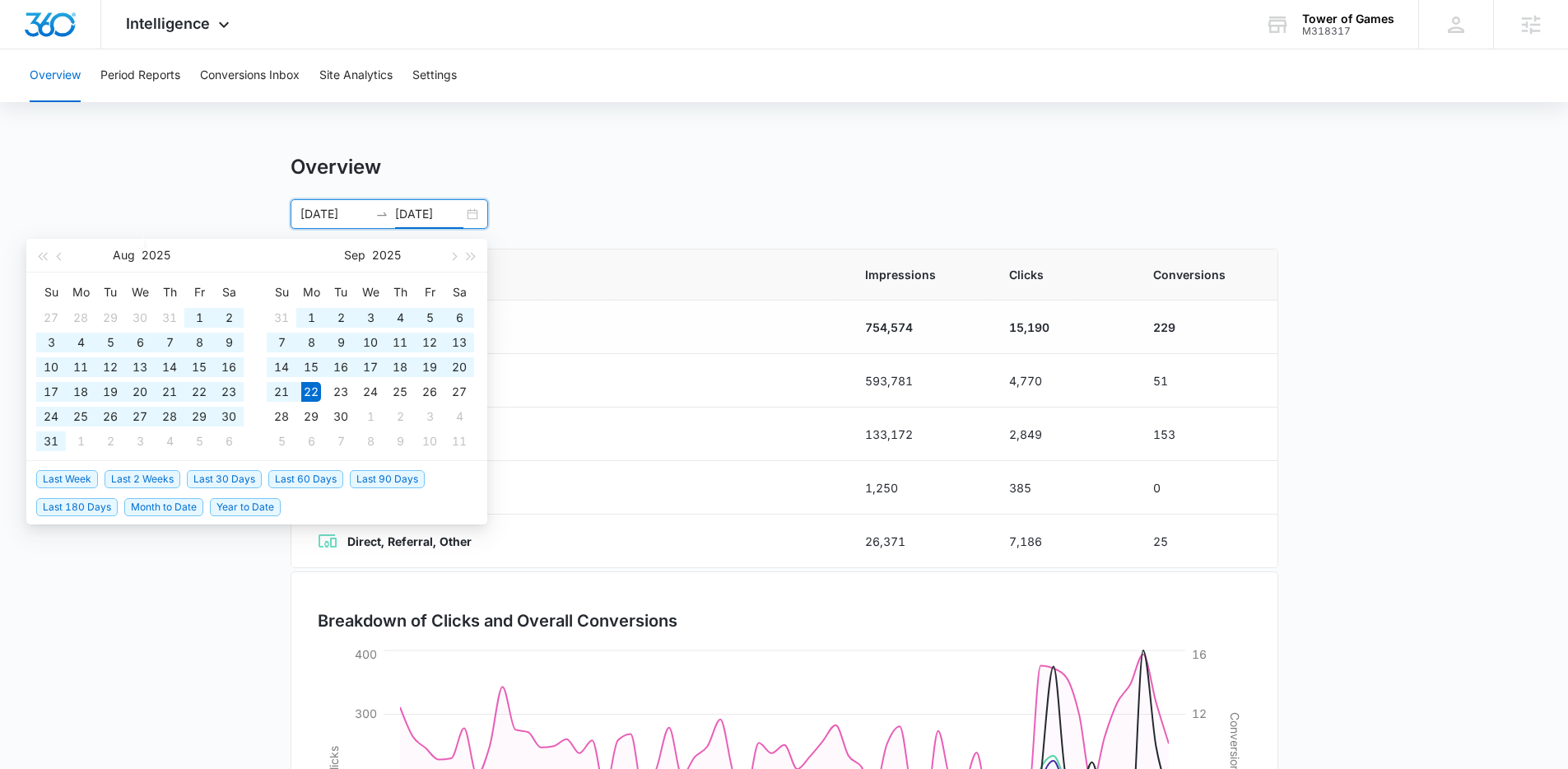
click at [237, 487] on li "Last 30 Days" at bounding box center [227, 478] width 81 height 28
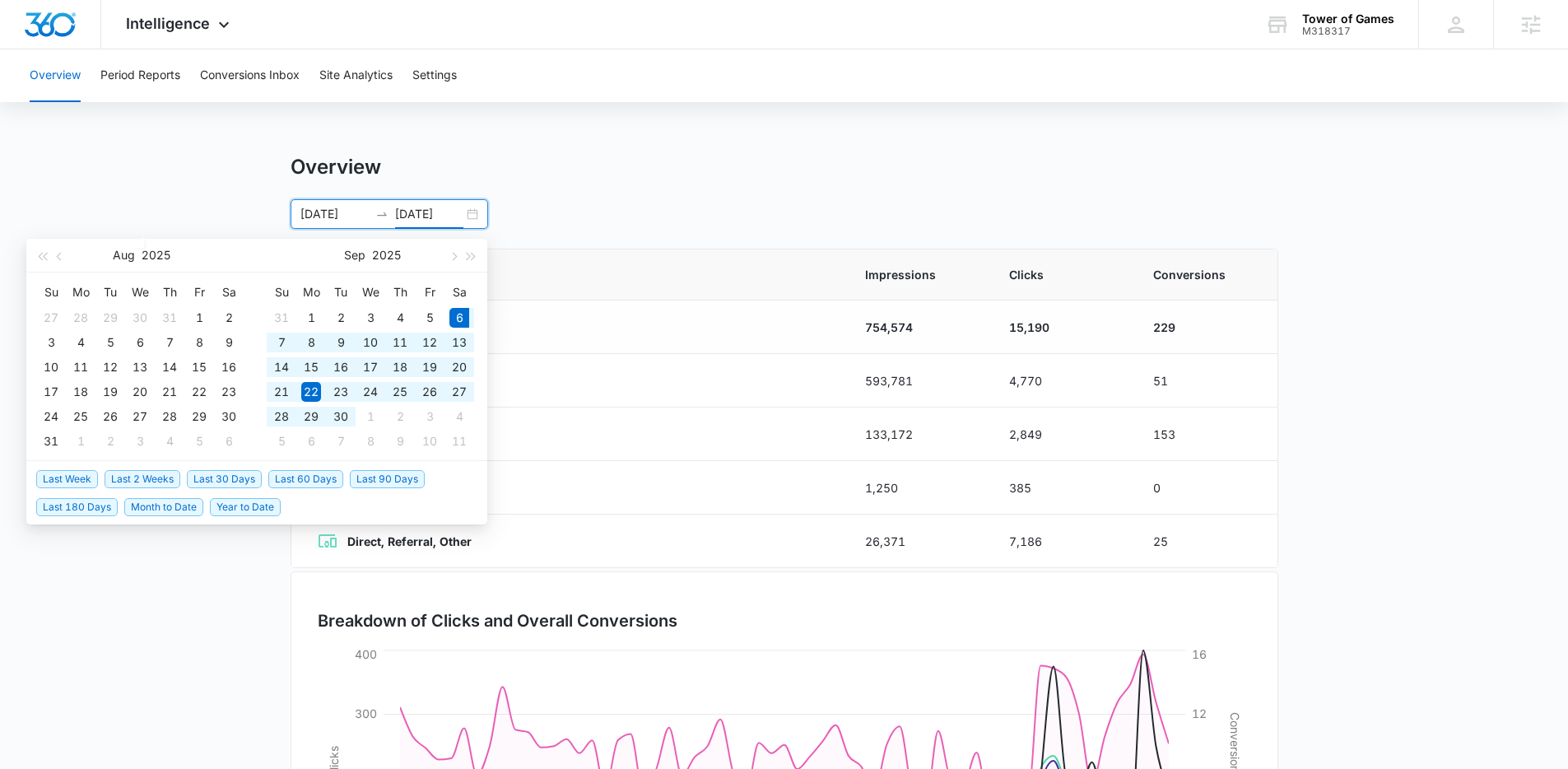
click at [237, 484] on span "Last 30 Days" at bounding box center [224, 479] width 75 height 18
type input "09/06/2025"
type input "10/06/2025"
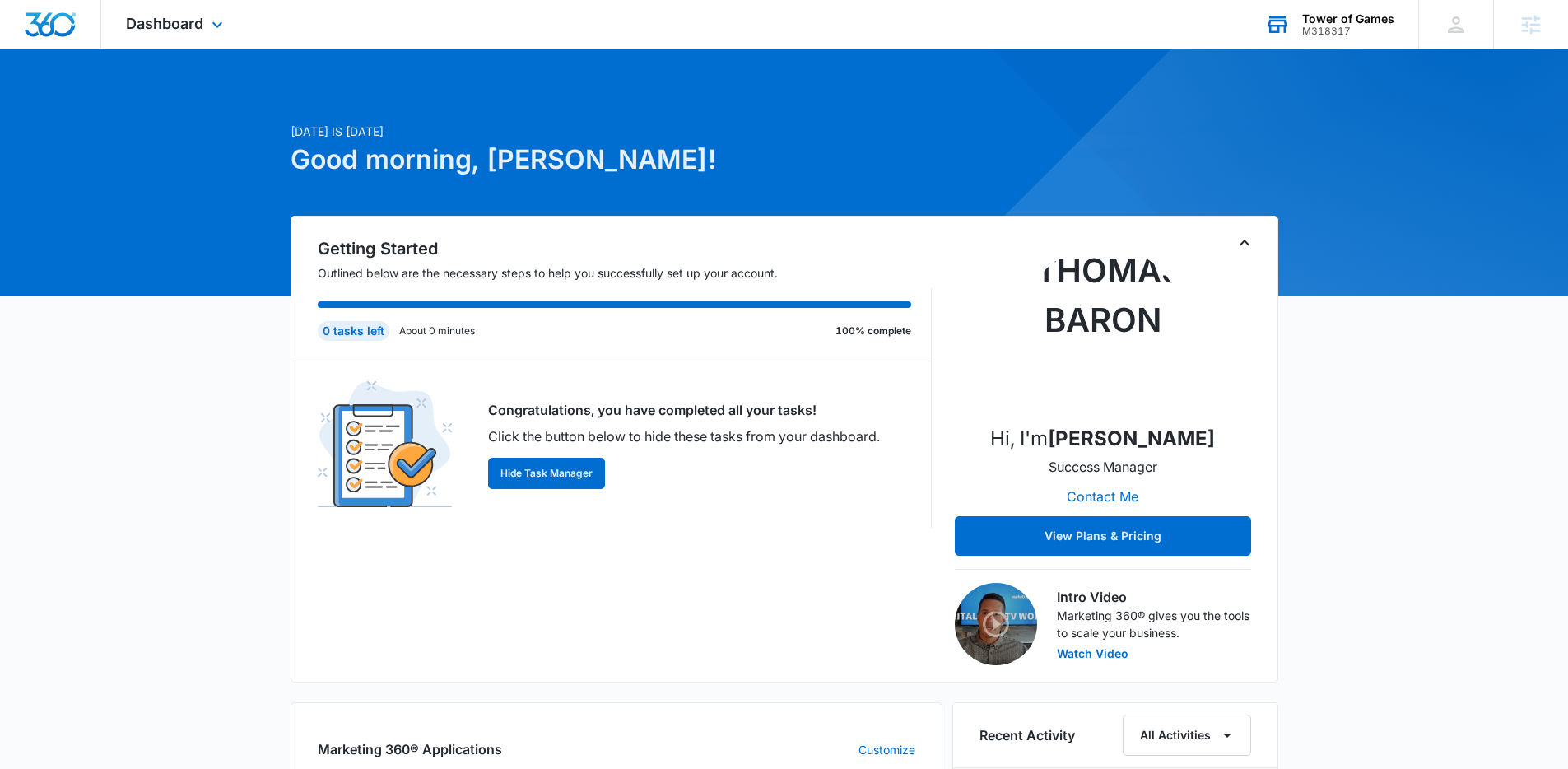
click at [1306, 23] on div "Tower of Games" at bounding box center [1348, 18] width 92 height 13
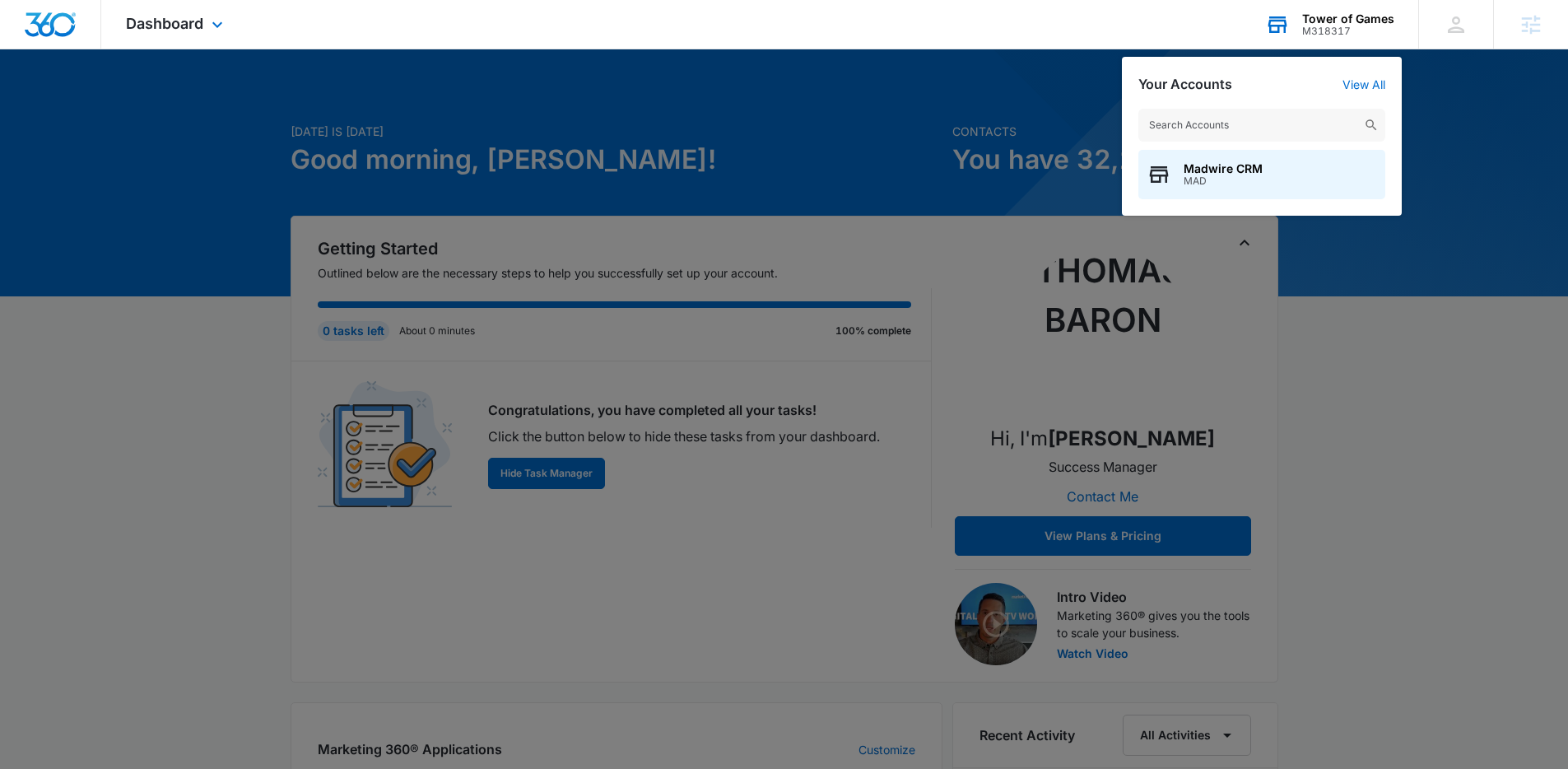
click at [1291, 133] on input "text" at bounding box center [1261, 125] width 247 height 33
type input "usa septic"
click at [1290, 173] on div "USA Septic M336804" at bounding box center [1261, 175] width 247 height 50
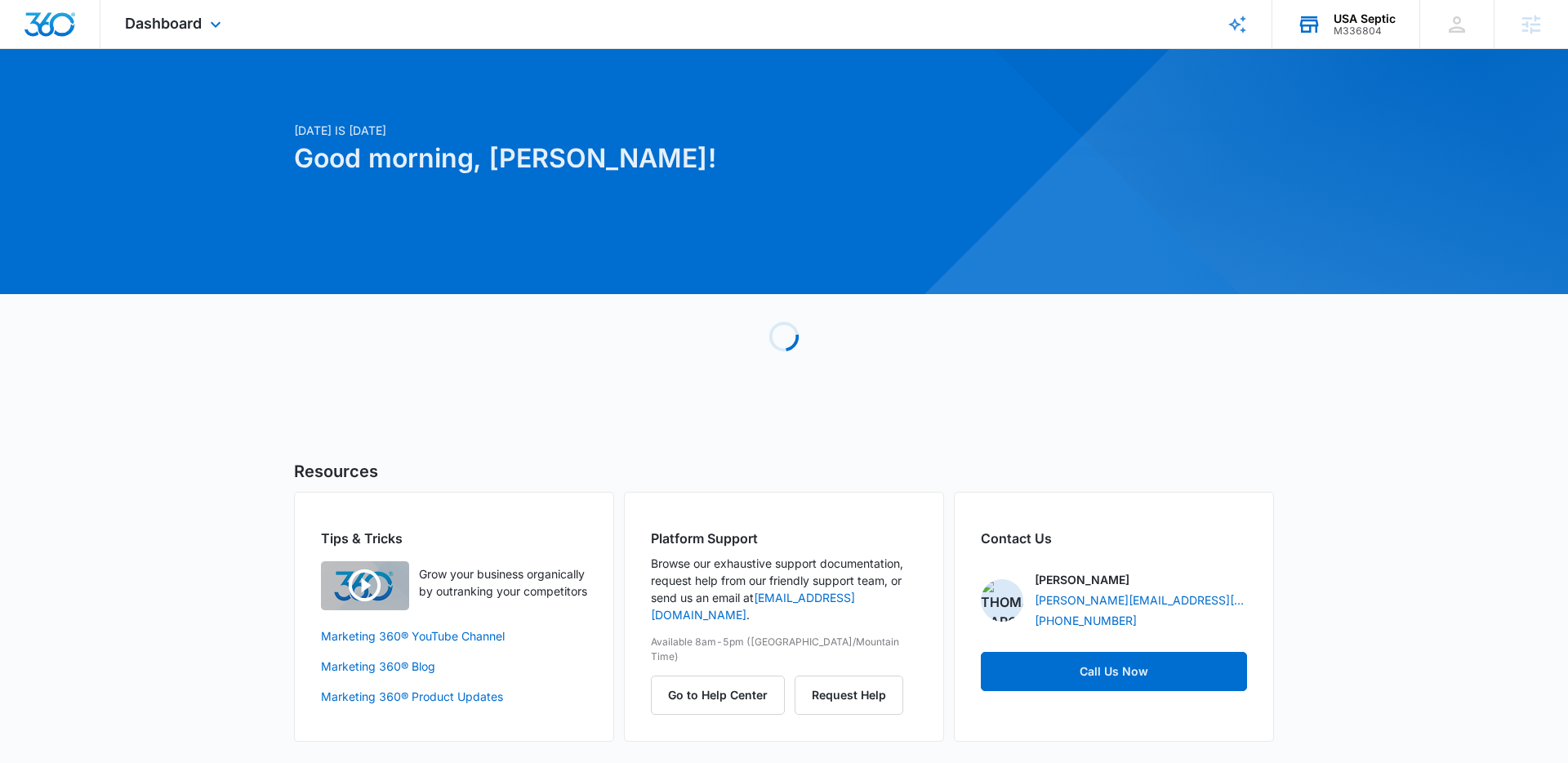
click at [201, 37] on div "Dashboard Apps Reputation Websites Forms CRM Email Social Payments POS Content …" at bounding box center [175, 24] width 150 height 48
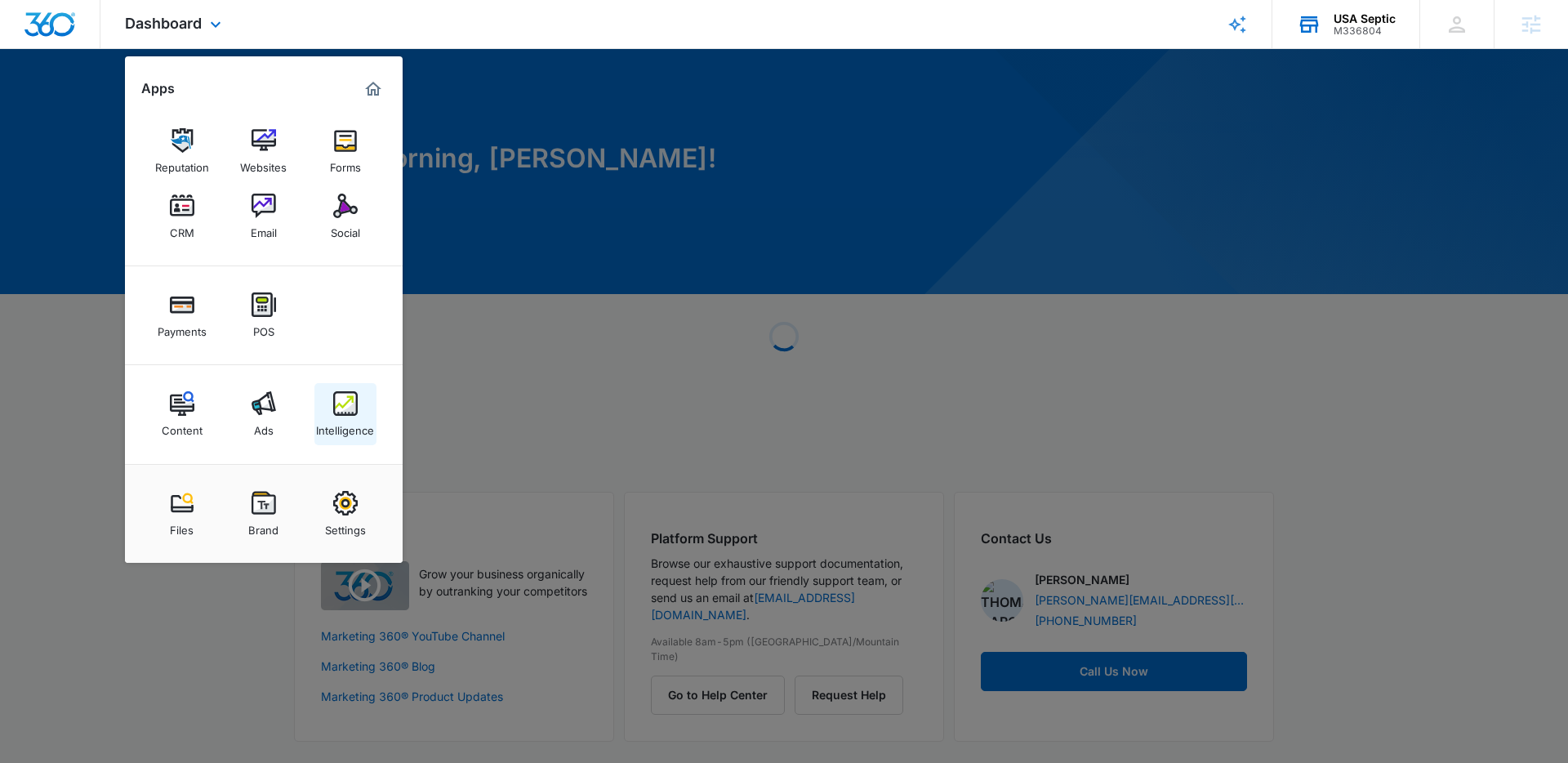
click at [322, 416] on div "Intelligence" at bounding box center [344, 426] width 58 height 21
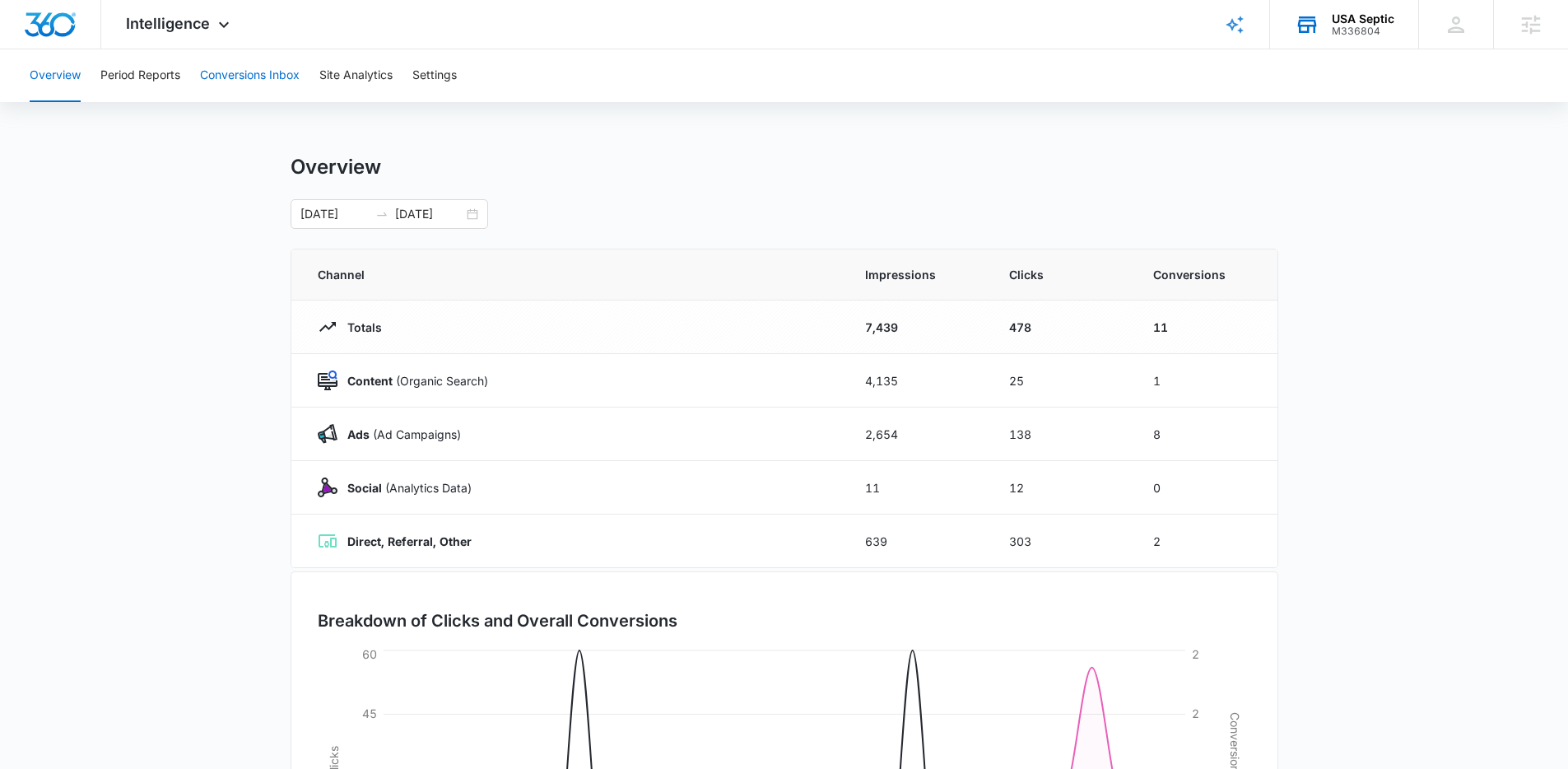
click at [294, 59] on button "Conversions Inbox" at bounding box center [250, 76] width 99 height 52
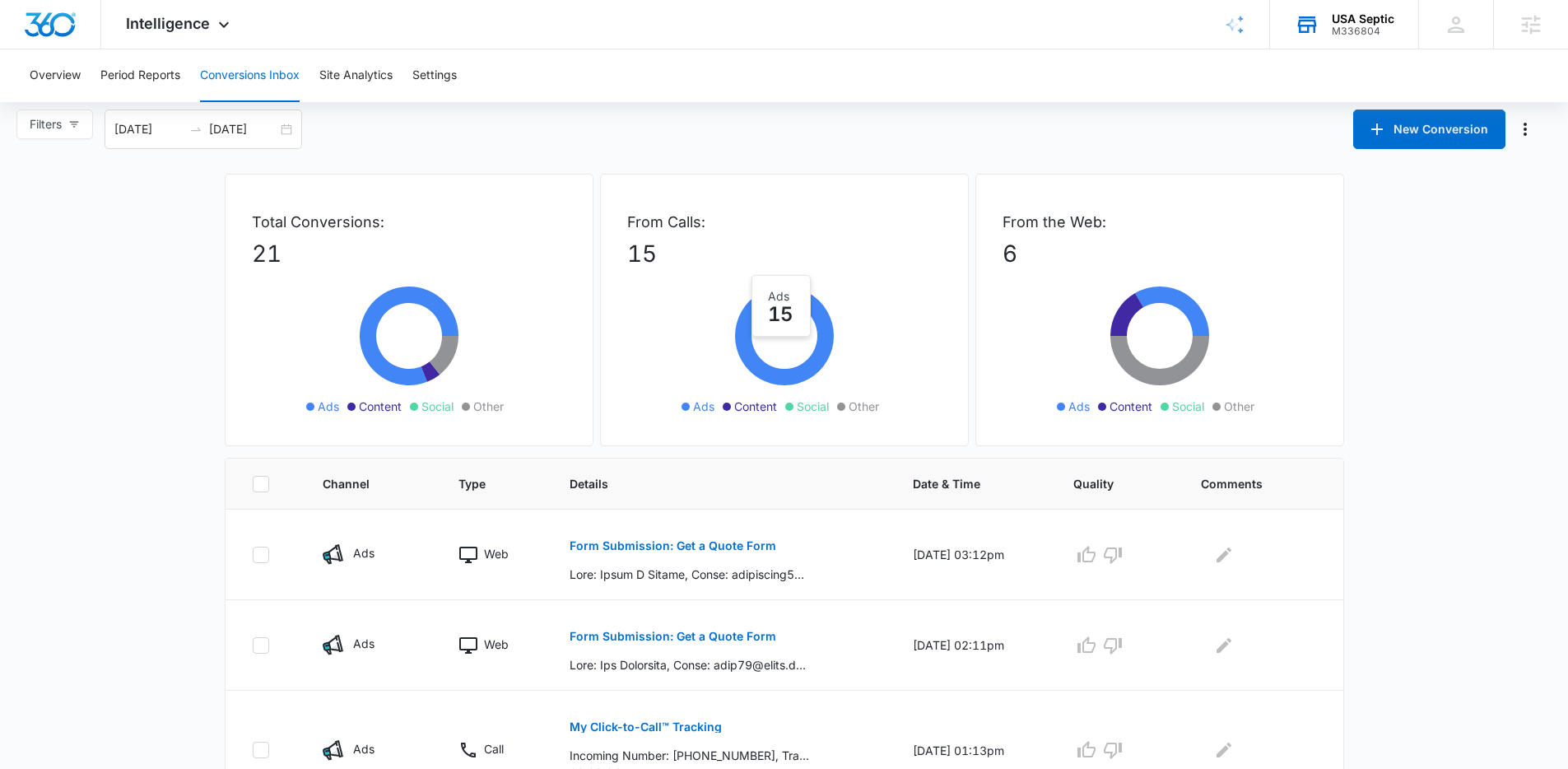
scroll to position [21, 0]
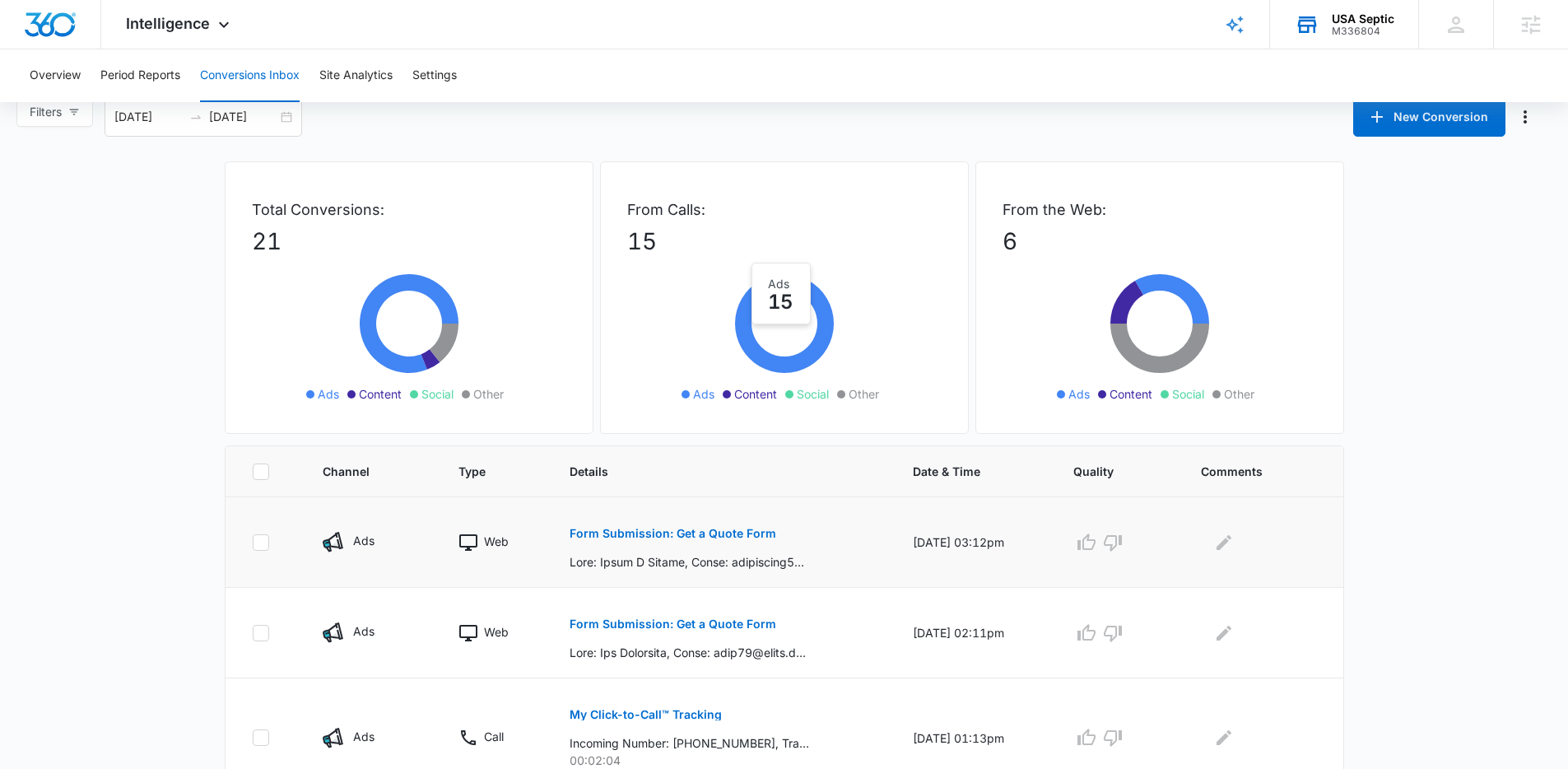
click at [705, 532] on p "Form Submission: Get a Quote Form" at bounding box center [673, 533] width 206 height 12
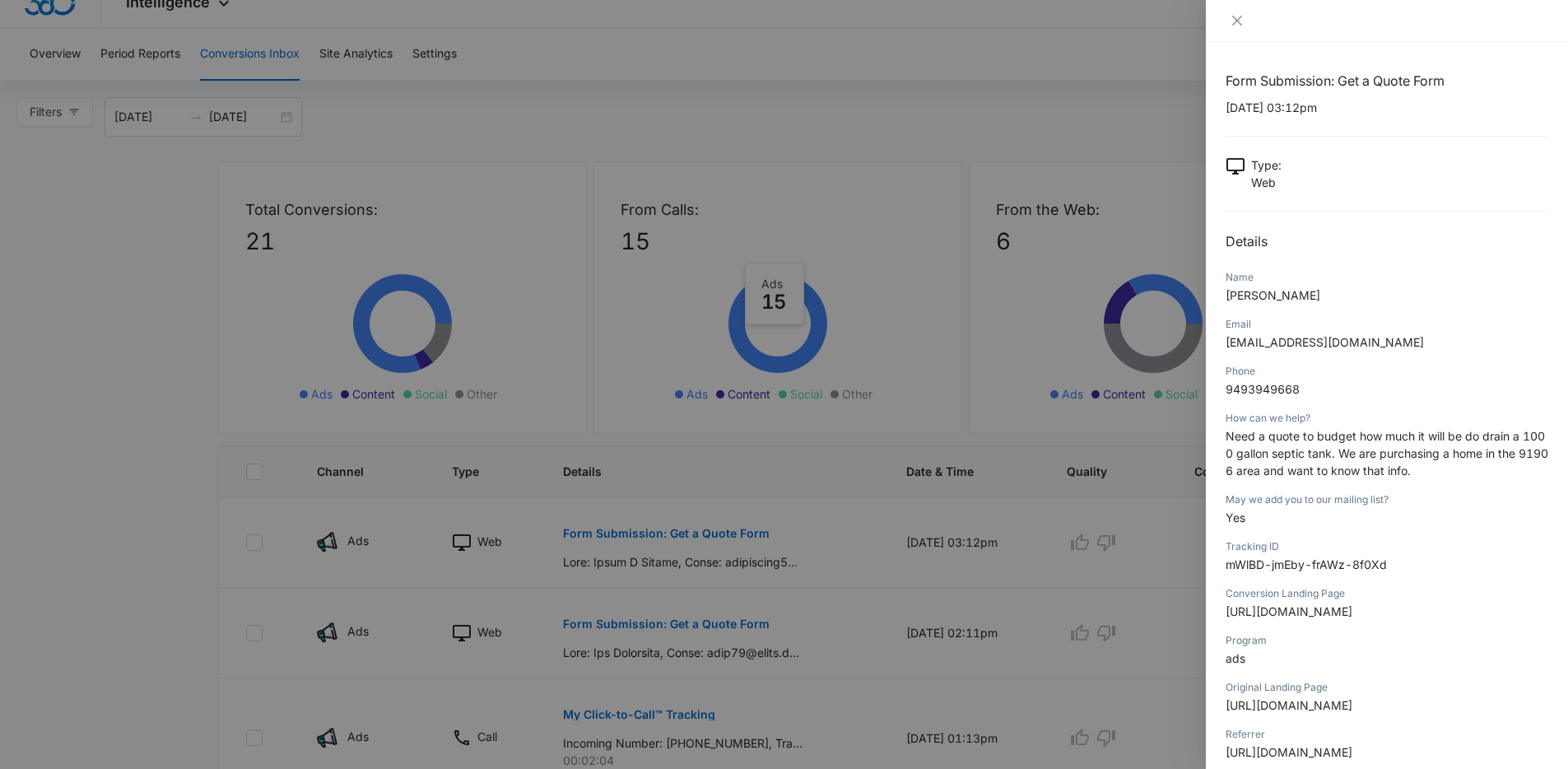
click at [203, 402] on div at bounding box center [784, 384] width 1568 height 769
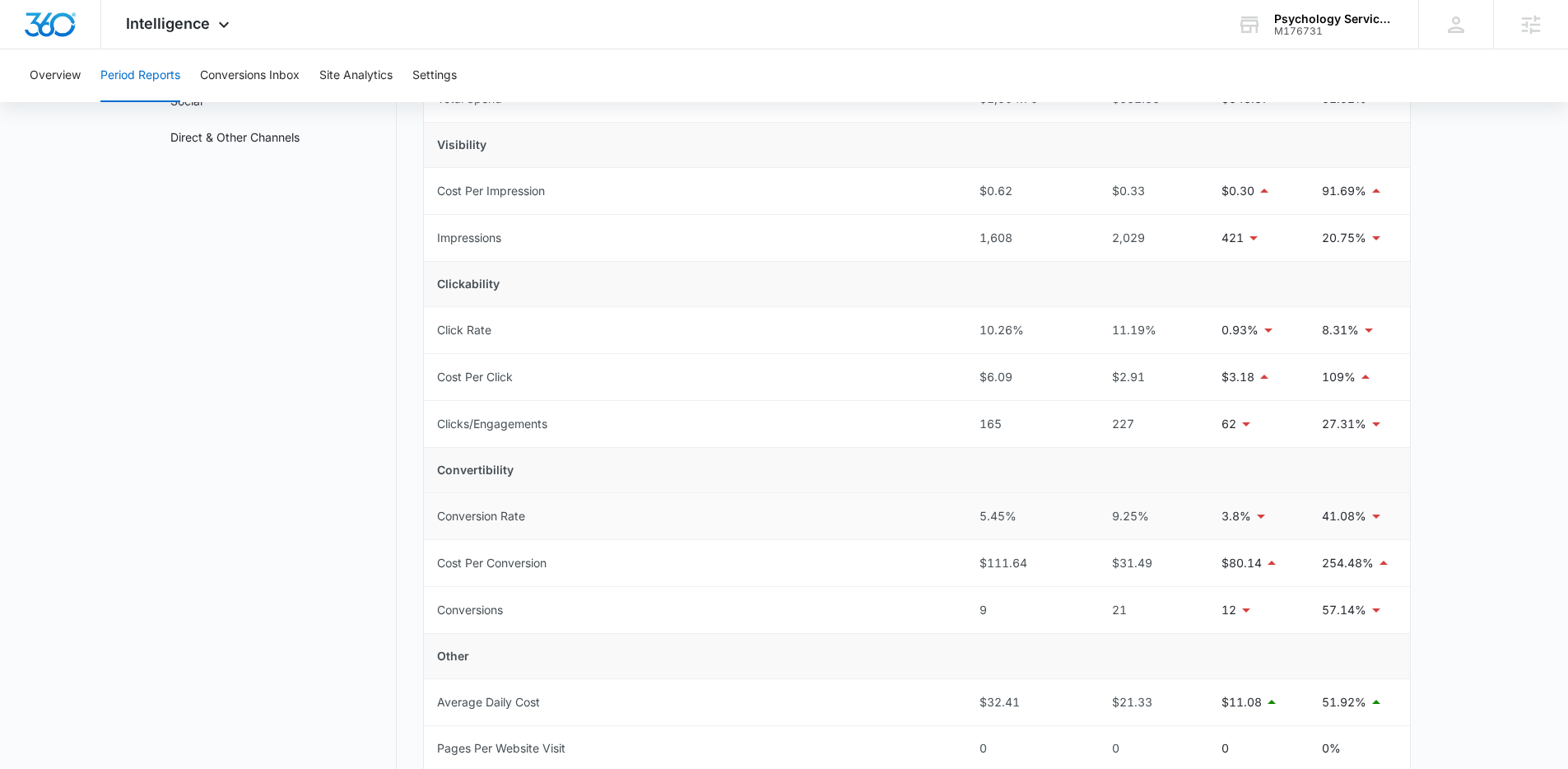
scroll to position [217, 0]
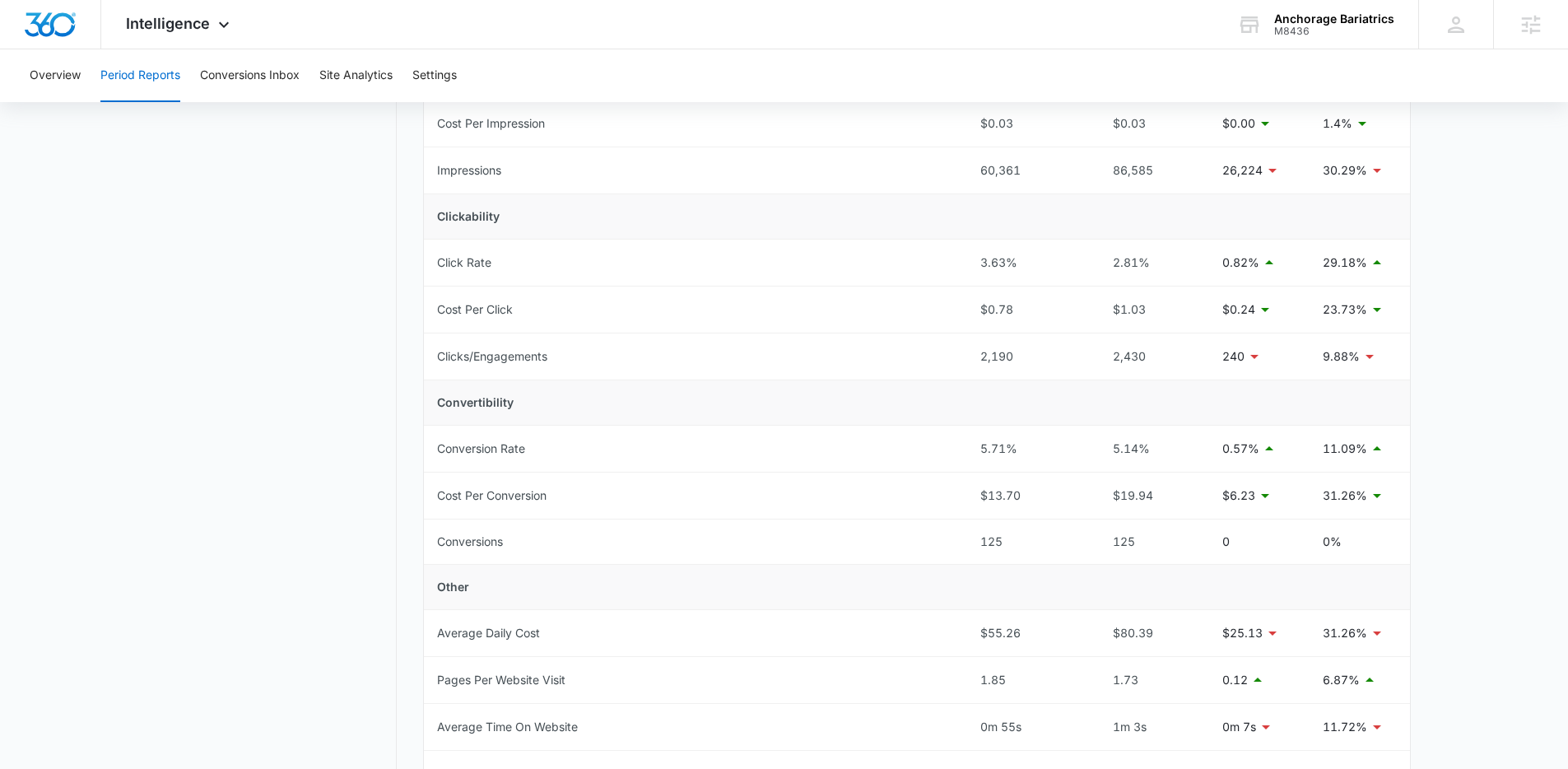
scroll to position [320, 0]
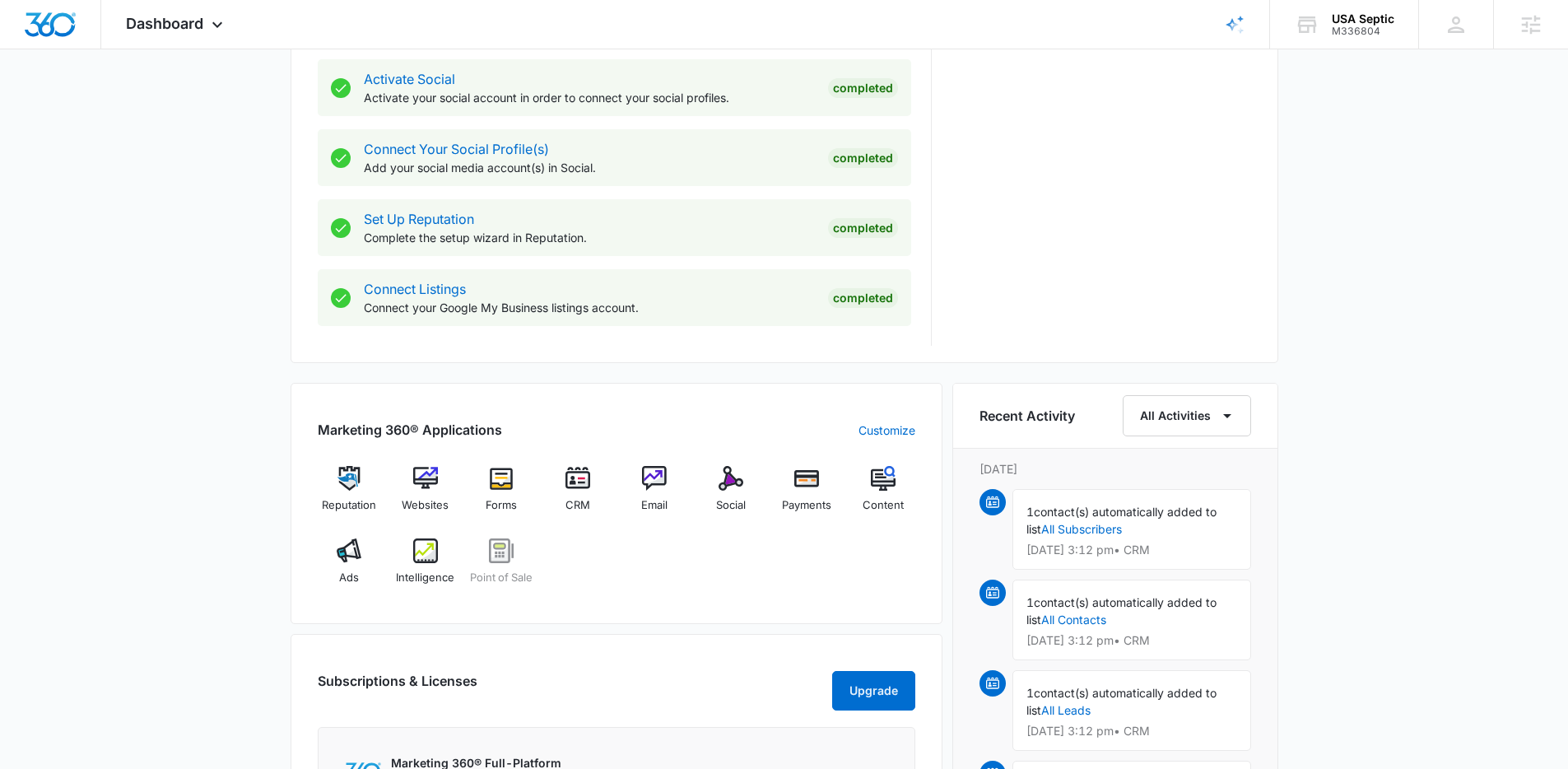
scroll to position [698, 0]
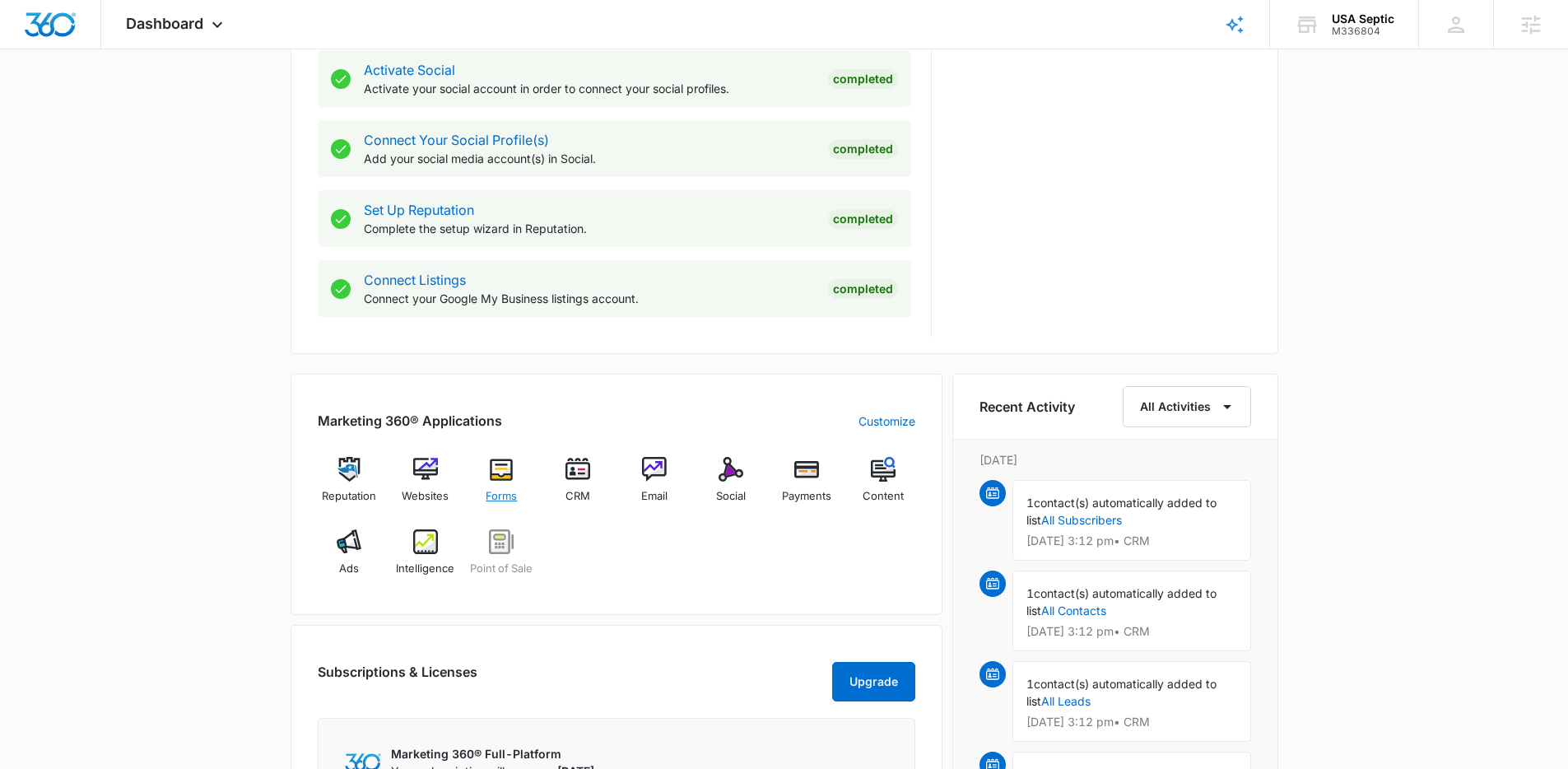
click at [508, 461] on img at bounding box center [501, 469] width 25 height 25
